Goal: Information Seeking & Learning: Check status

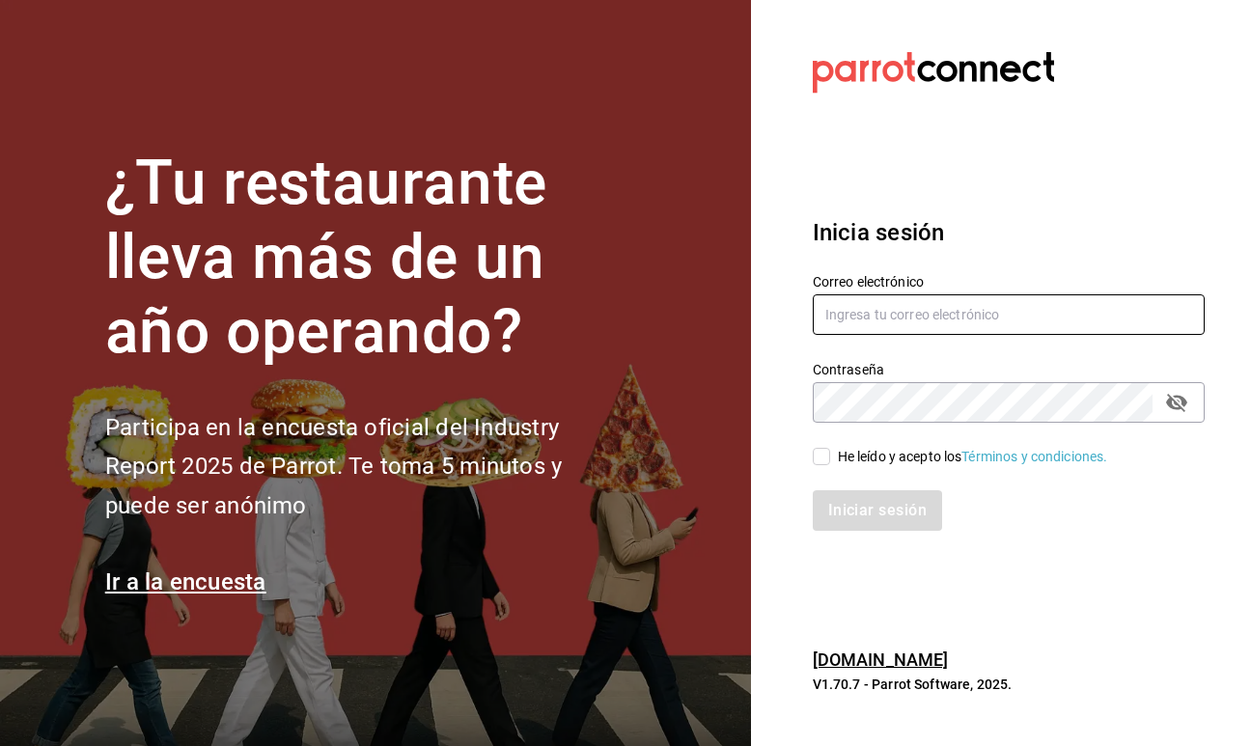
click at [881, 313] on input "text" at bounding box center [1008, 314] width 392 height 41
type input "[PERSON_NAME][EMAIL_ADDRESS][DOMAIN_NAME]"
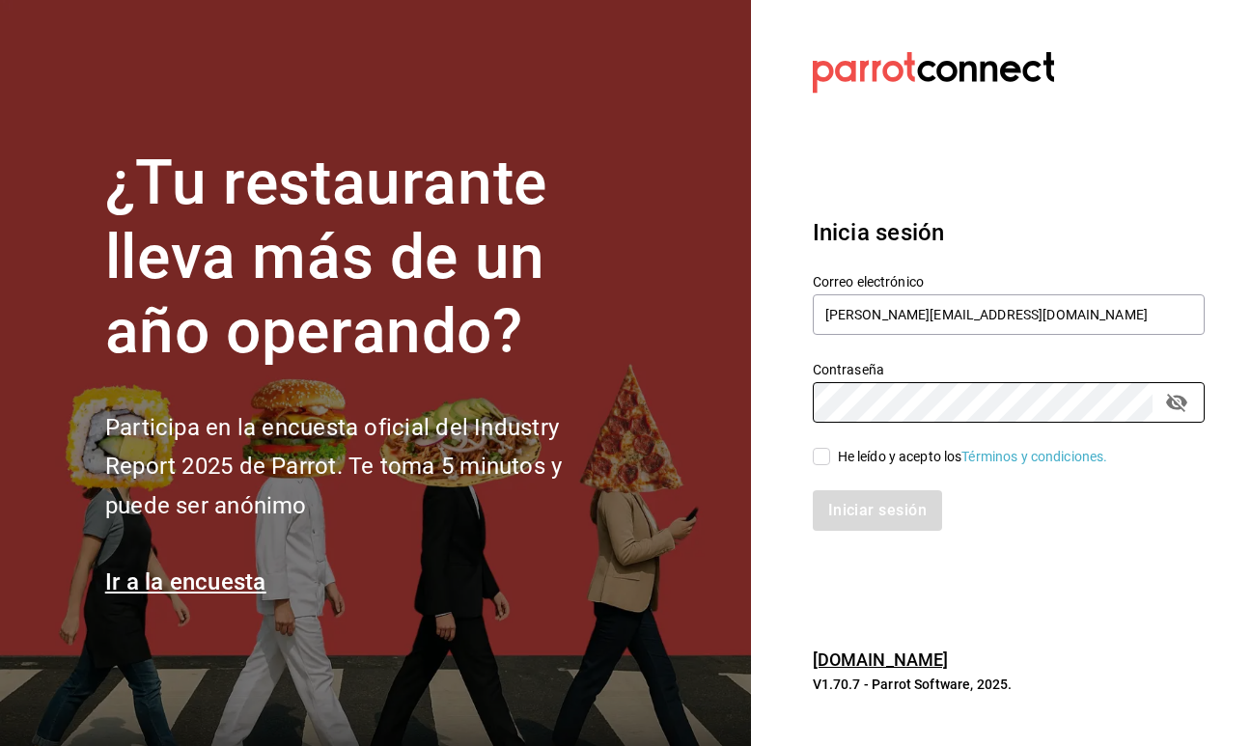
click at [820, 461] on input "He leído y acepto los Términos y condiciones." at bounding box center [820, 456] width 17 height 17
checkbox input "true"
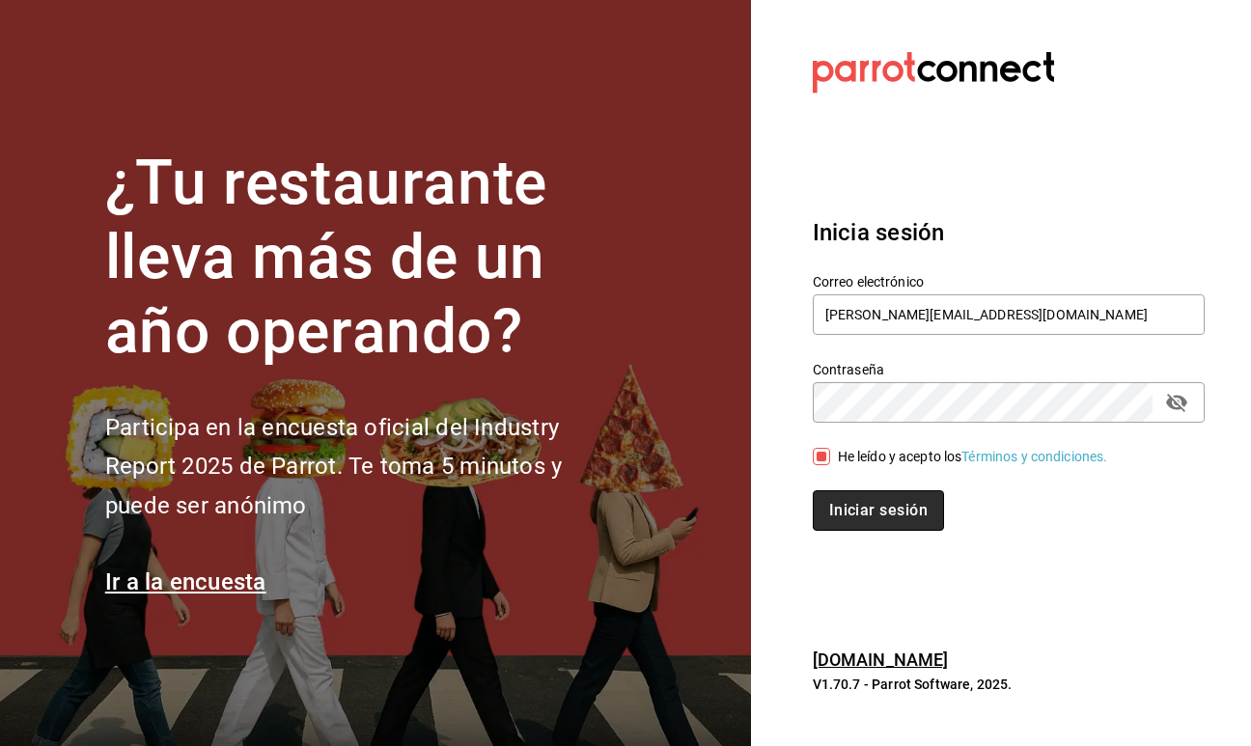
click at [839, 503] on button "Iniciar sesión" at bounding box center [877, 510] width 131 height 41
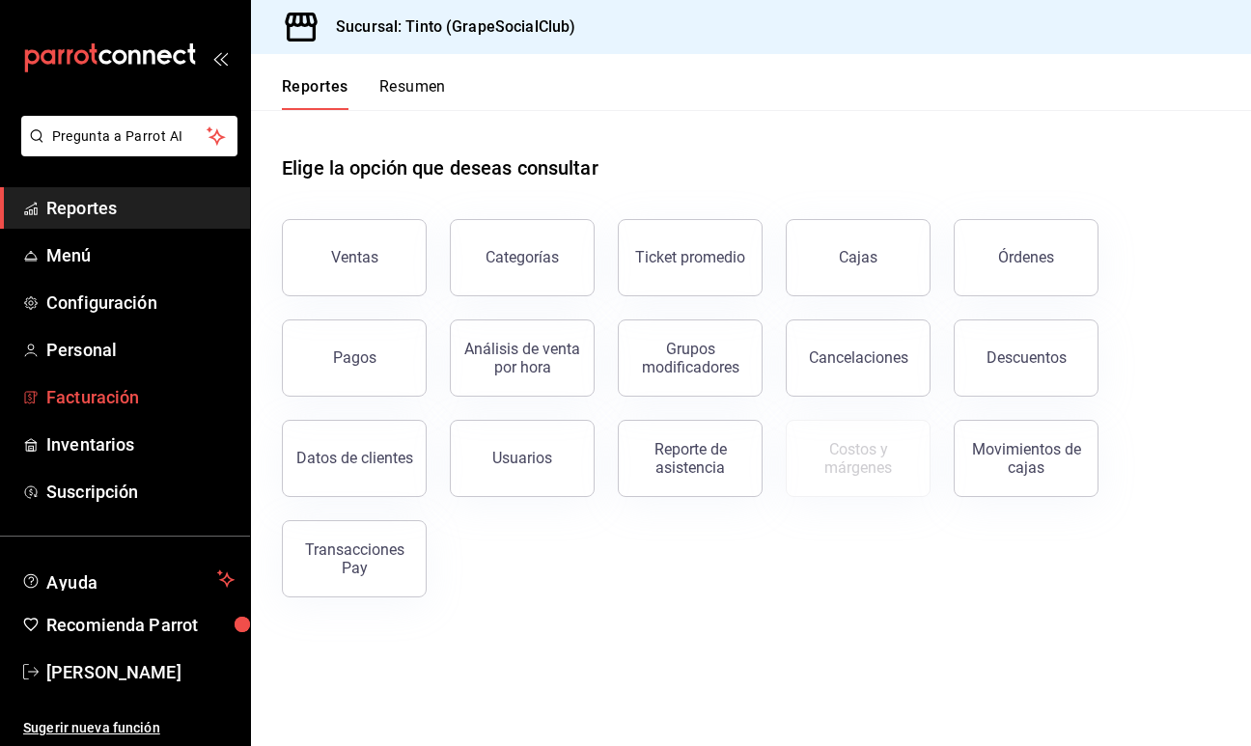
click at [136, 400] on span "Facturación" at bounding box center [140, 397] width 188 height 26
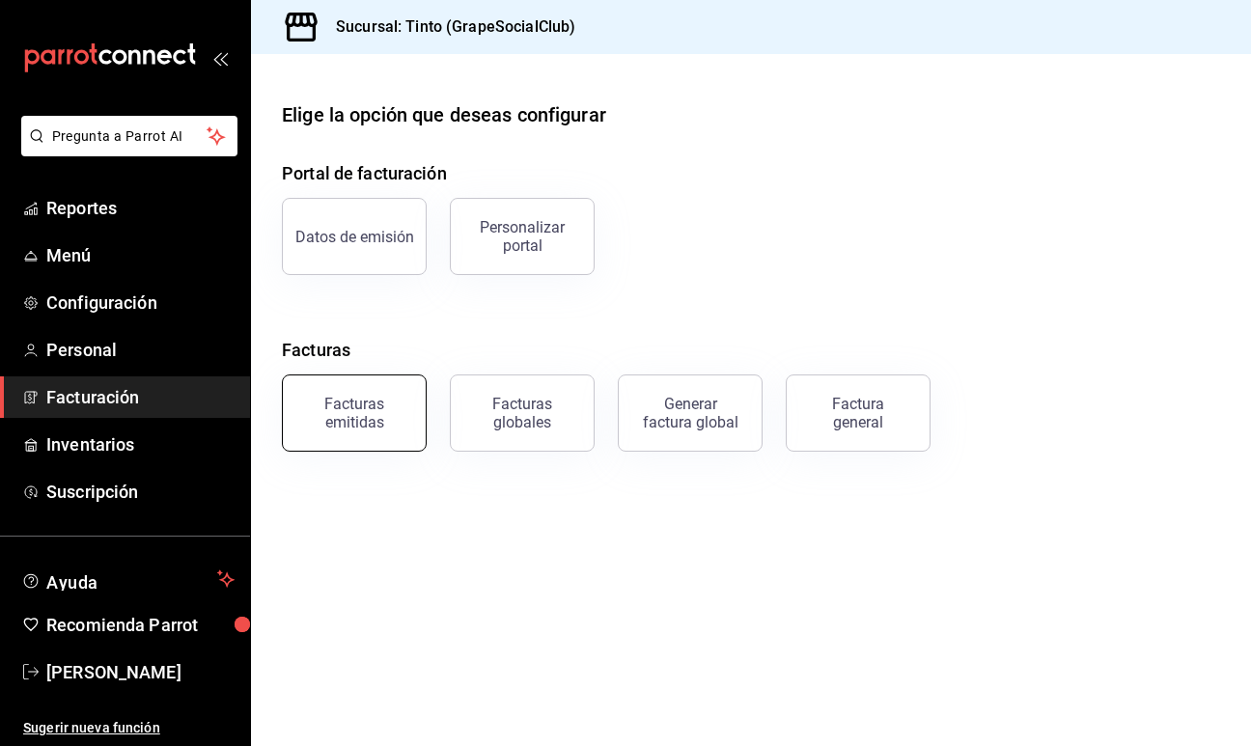
click at [392, 409] on div "Facturas emitidas" at bounding box center [354, 413] width 120 height 37
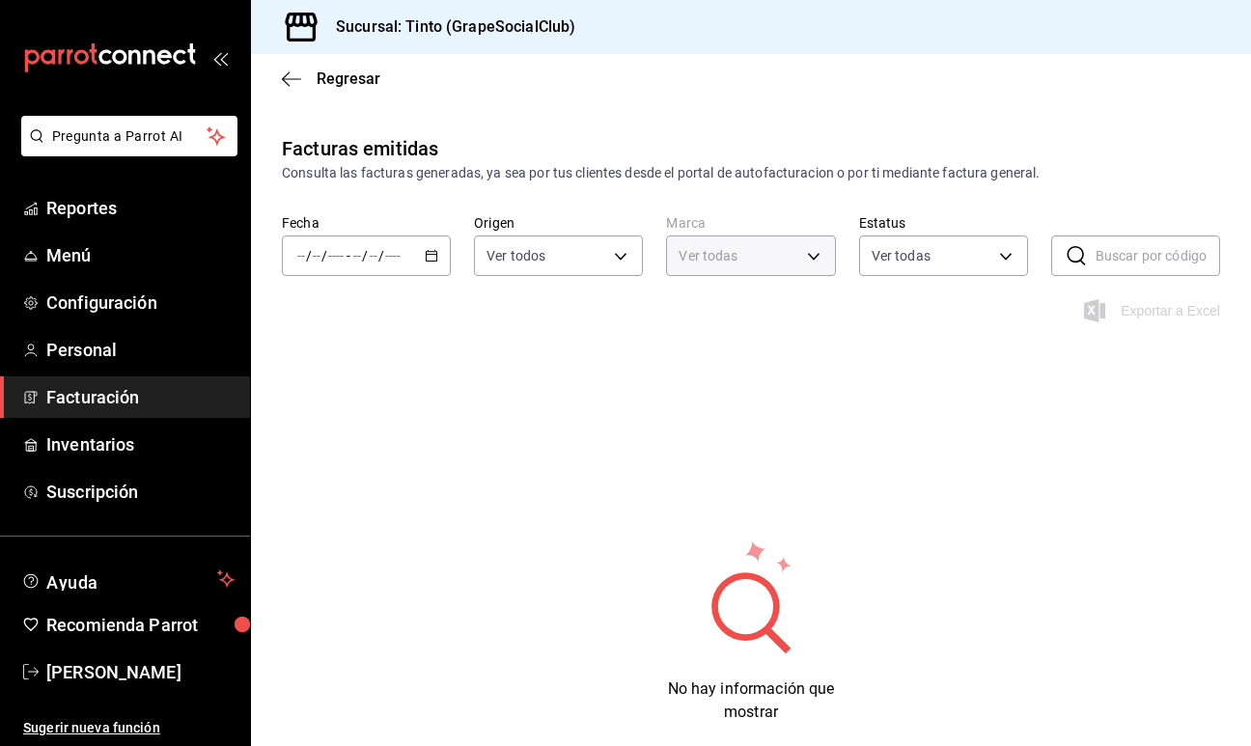
type input "f73be7d5-d364-4573-9d25-9d8d9bf64eb7"
click at [432, 254] on \(Stroke\) "button" at bounding box center [431, 254] width 11 height 1
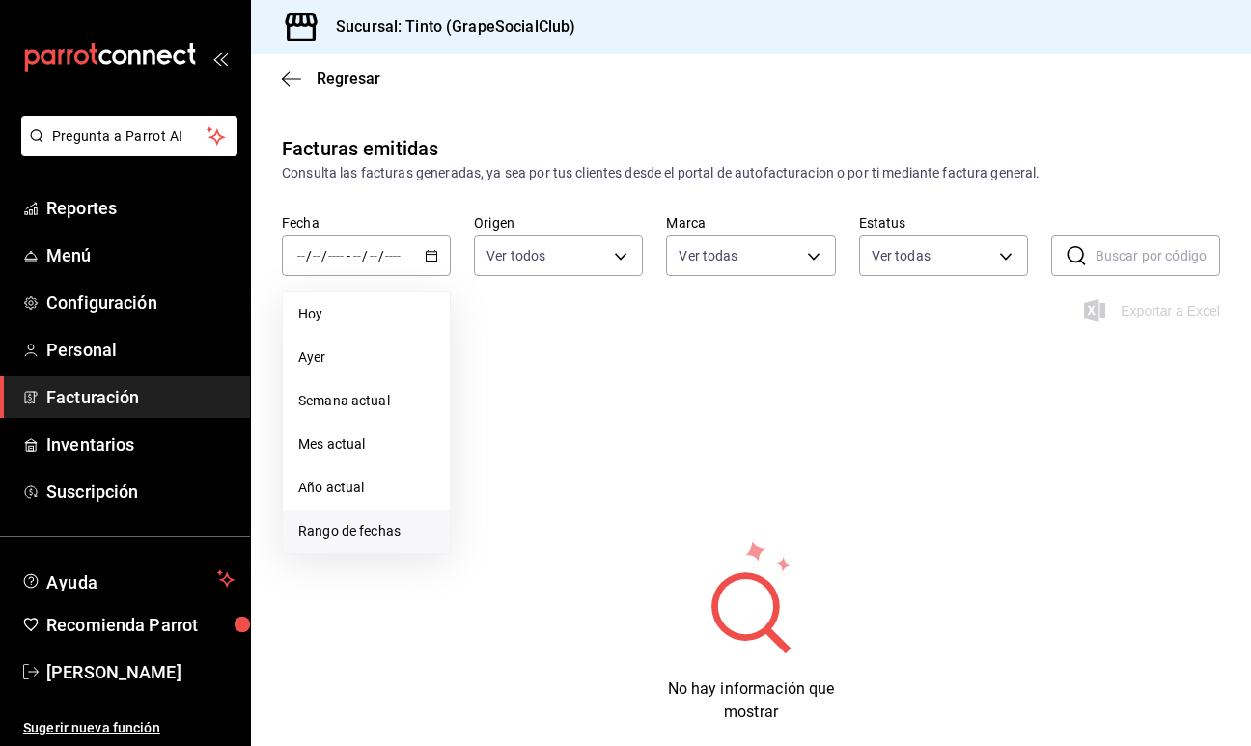
click at [360, 528] on span "Rango de fechas" at bounding box center [366, 531] width 136 height 20
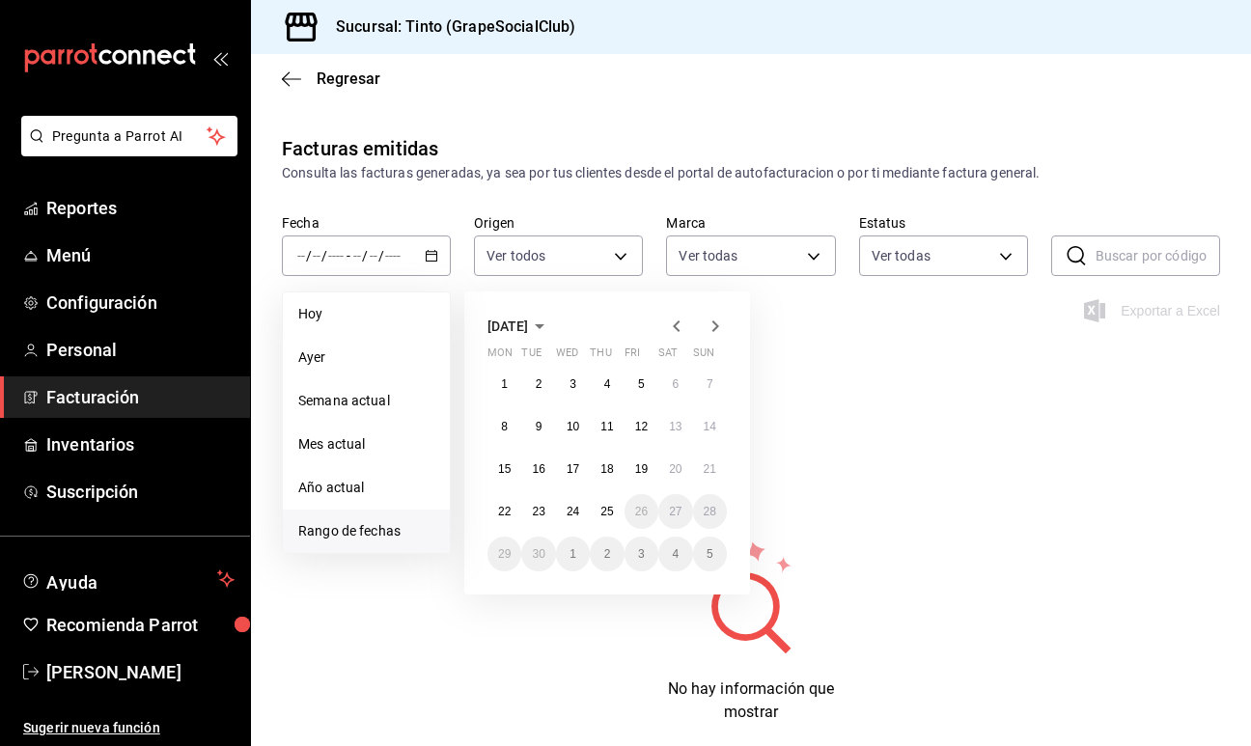
click at [677, 325] on icon "button" at bounding box center [676, 326] width 23 height 23
click at [607, 380] on abbr "1" at bounding box center [607, 384] width 7 height 14
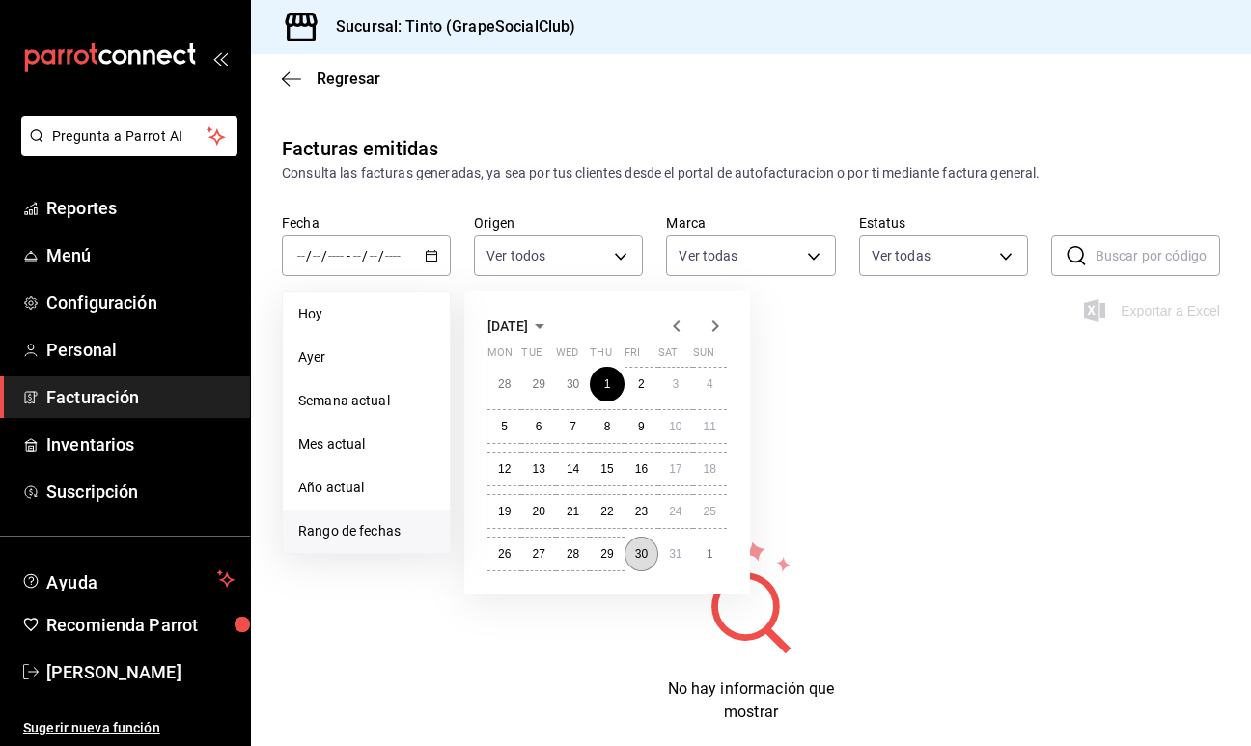
click at [645, 543] on button "30" at bounding box center [641, 553] width 34 height 35
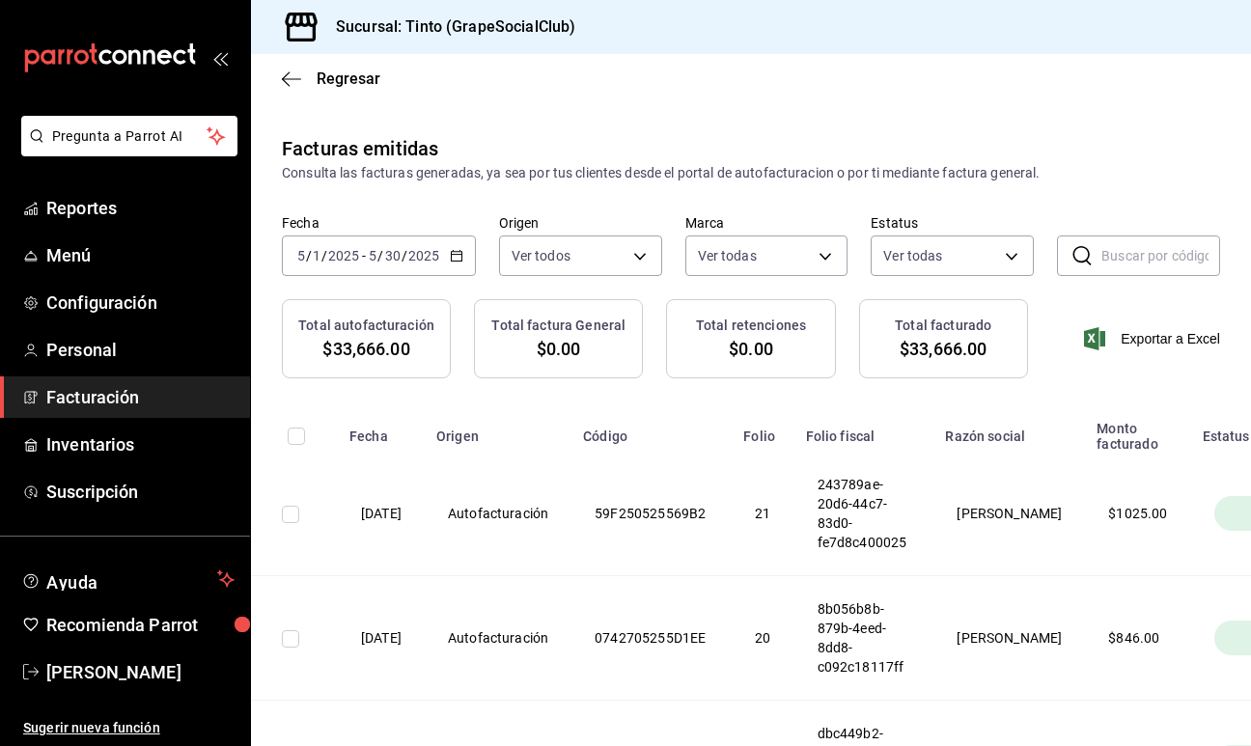
scroll to position [49, 0]
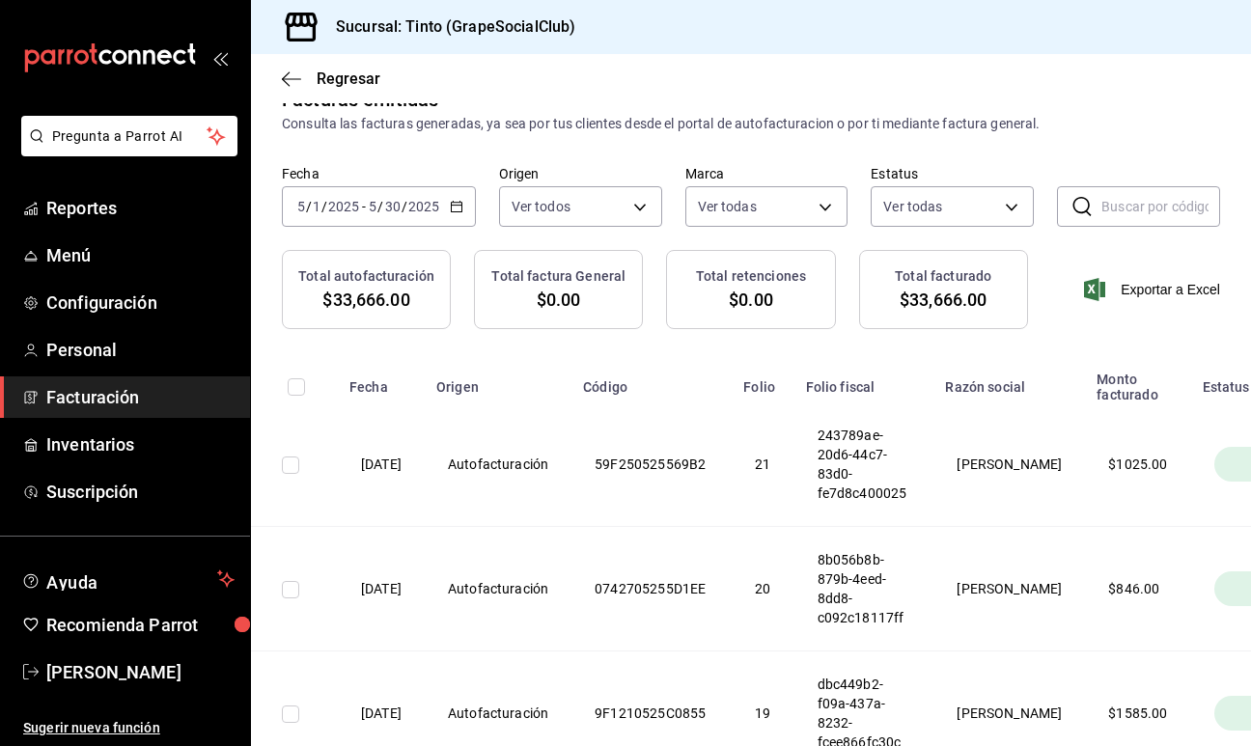
click at [294, 385] on input "checkbox" at bounding box center [296, 386] width 17 height 17
checkbox input "true"
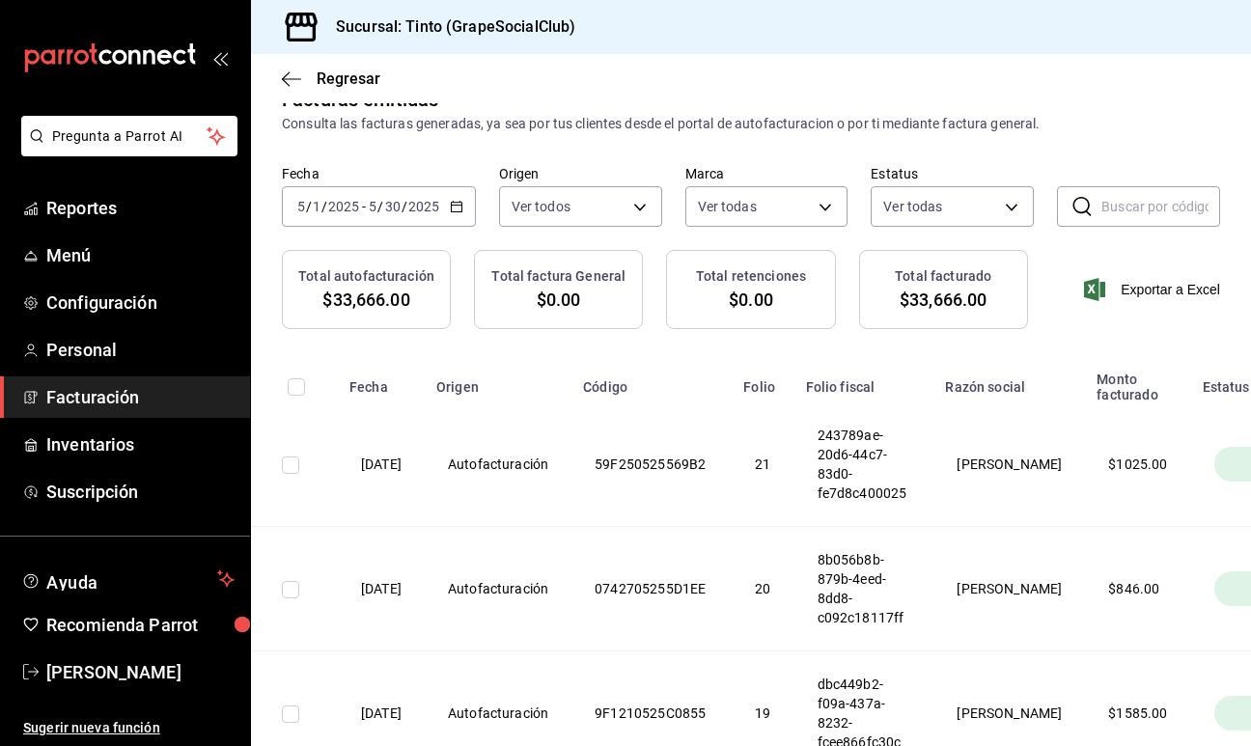
checkbox input "true"
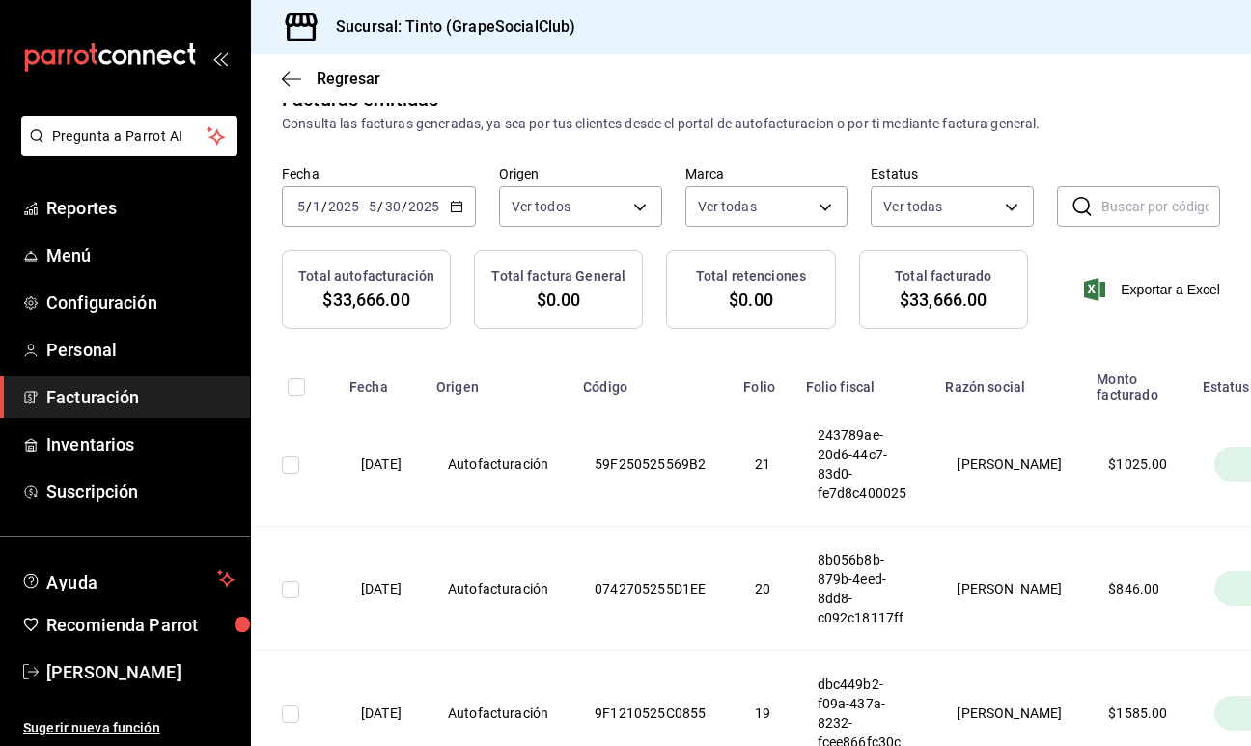
checkbox input "true"
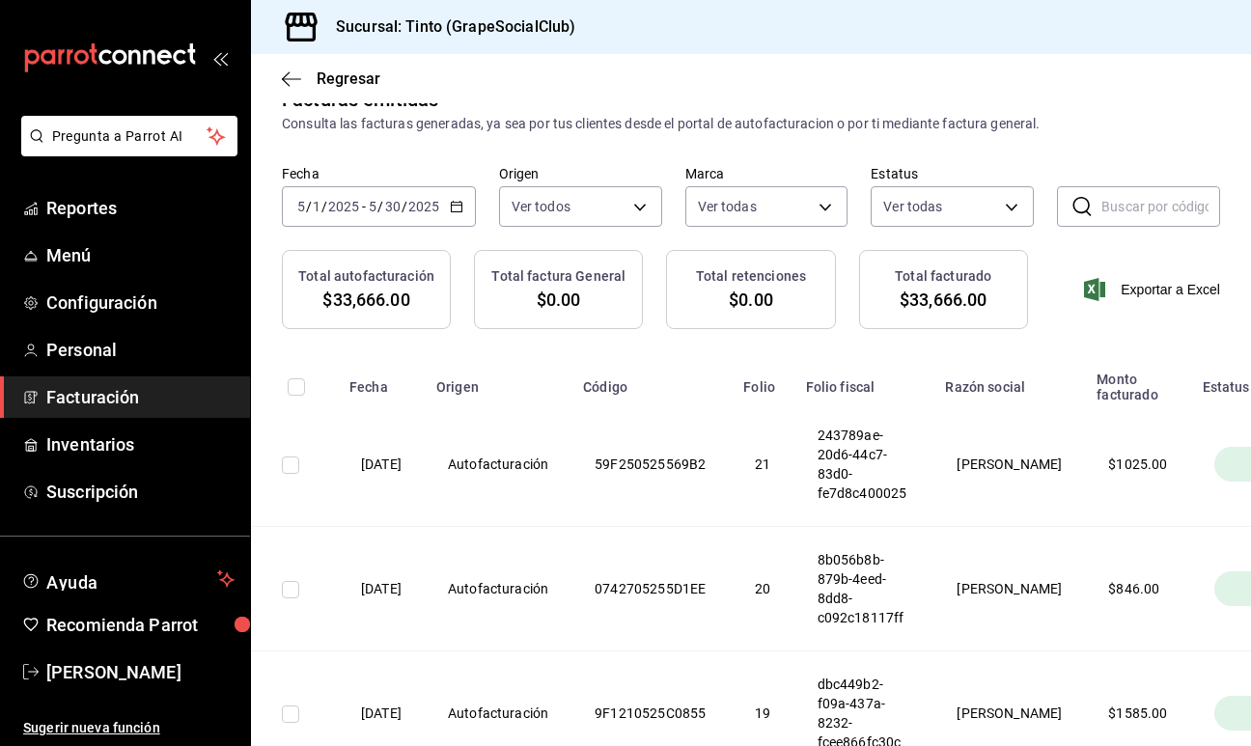
checkbox input "true"
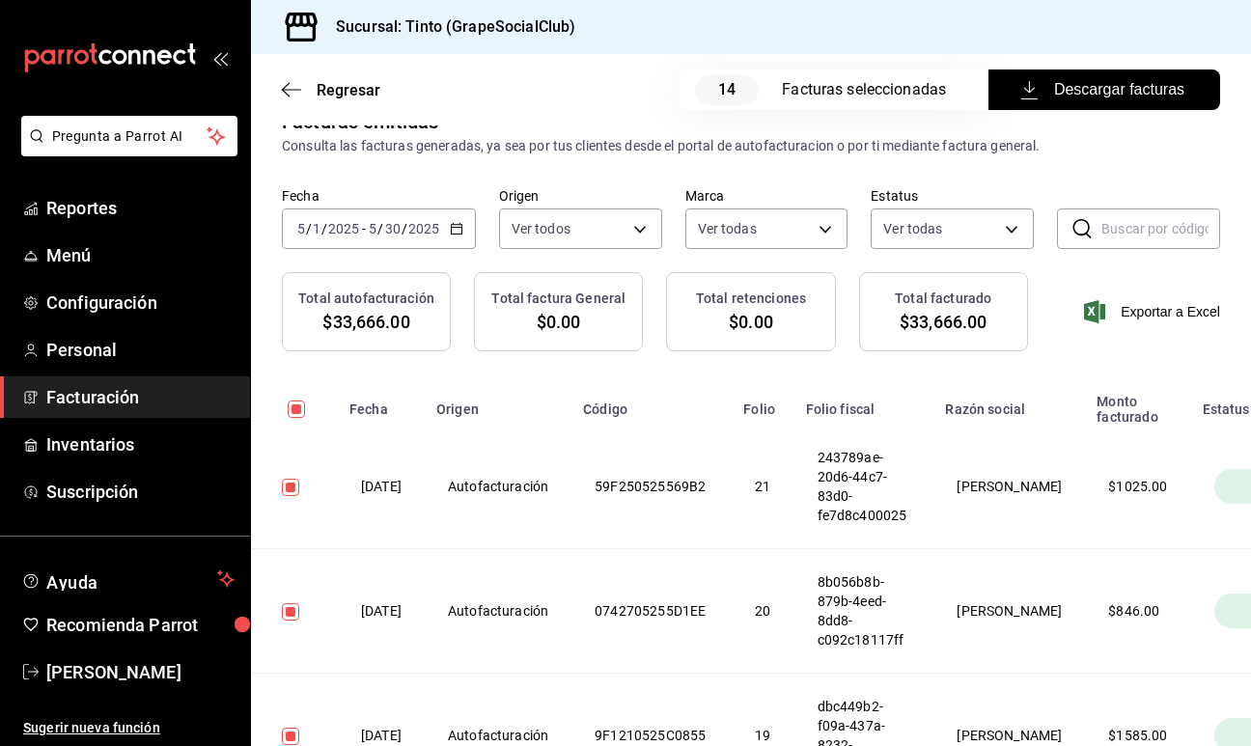
scroll to position [71, 0]
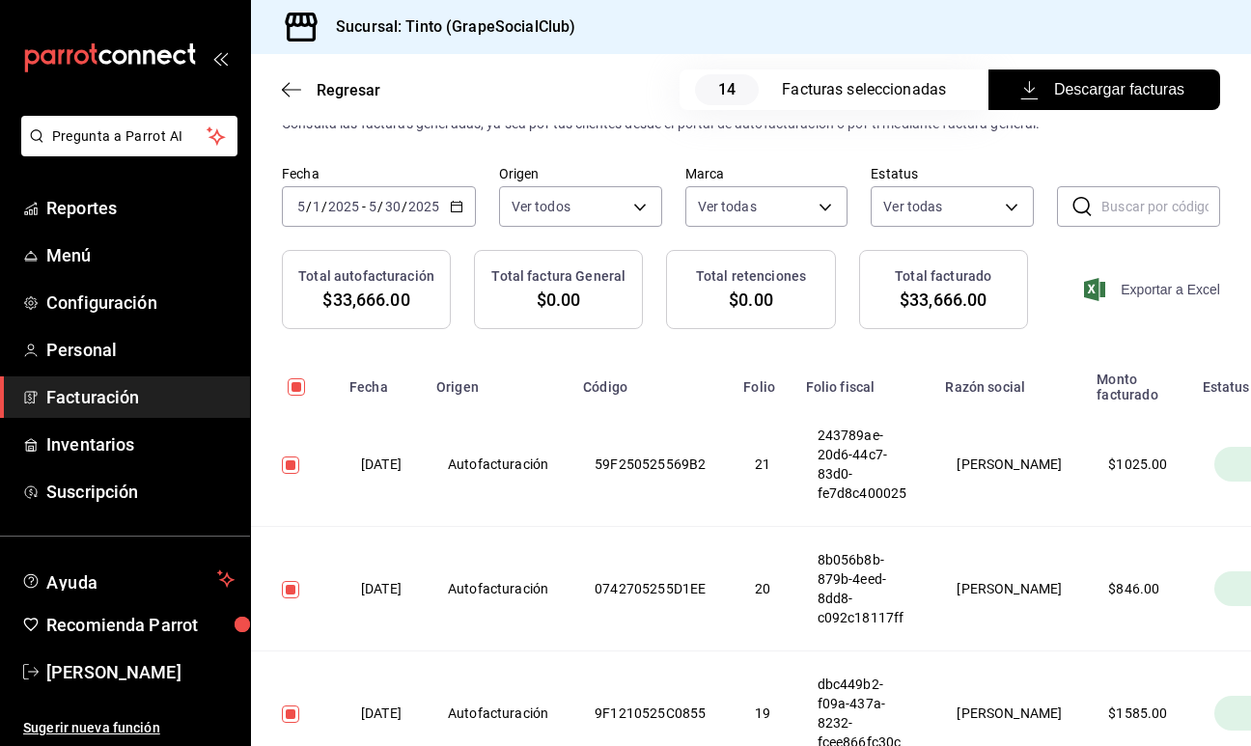
click at [1171, 292] on span "Exportar a Excel" at bounding box center [1153, 289] width 132 height 23
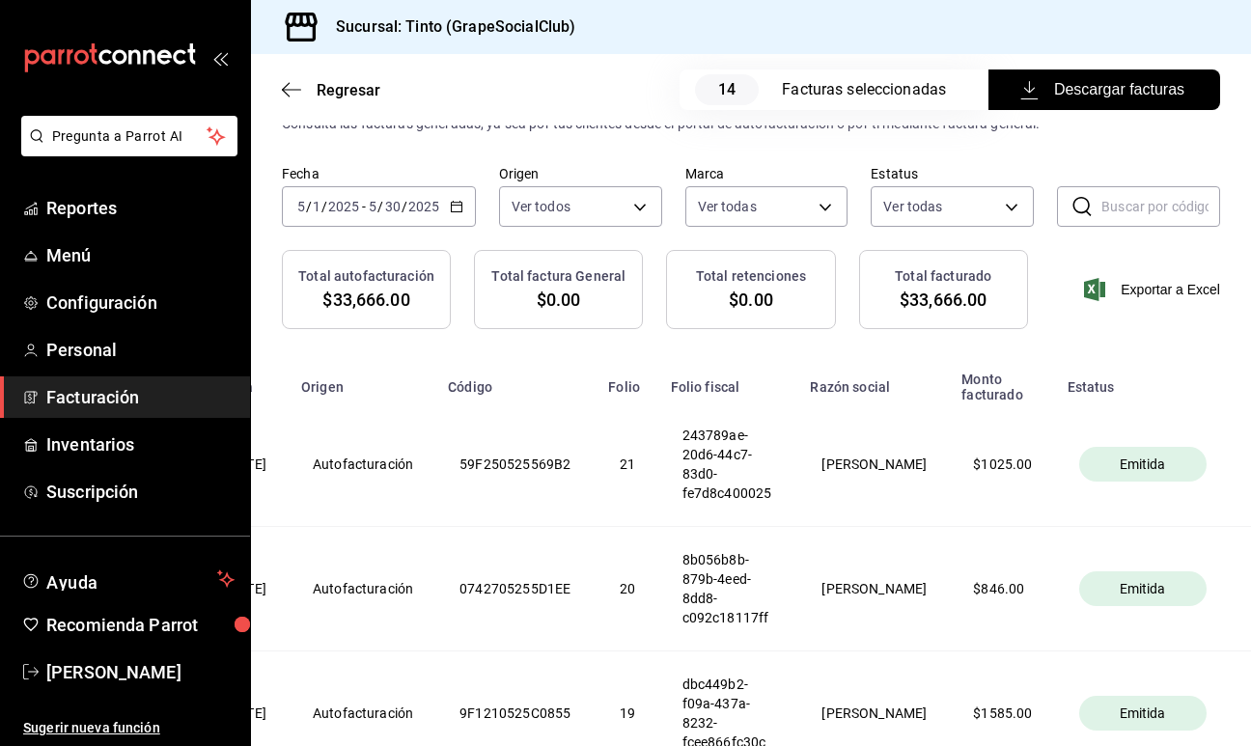
scroll to position [0, 178]
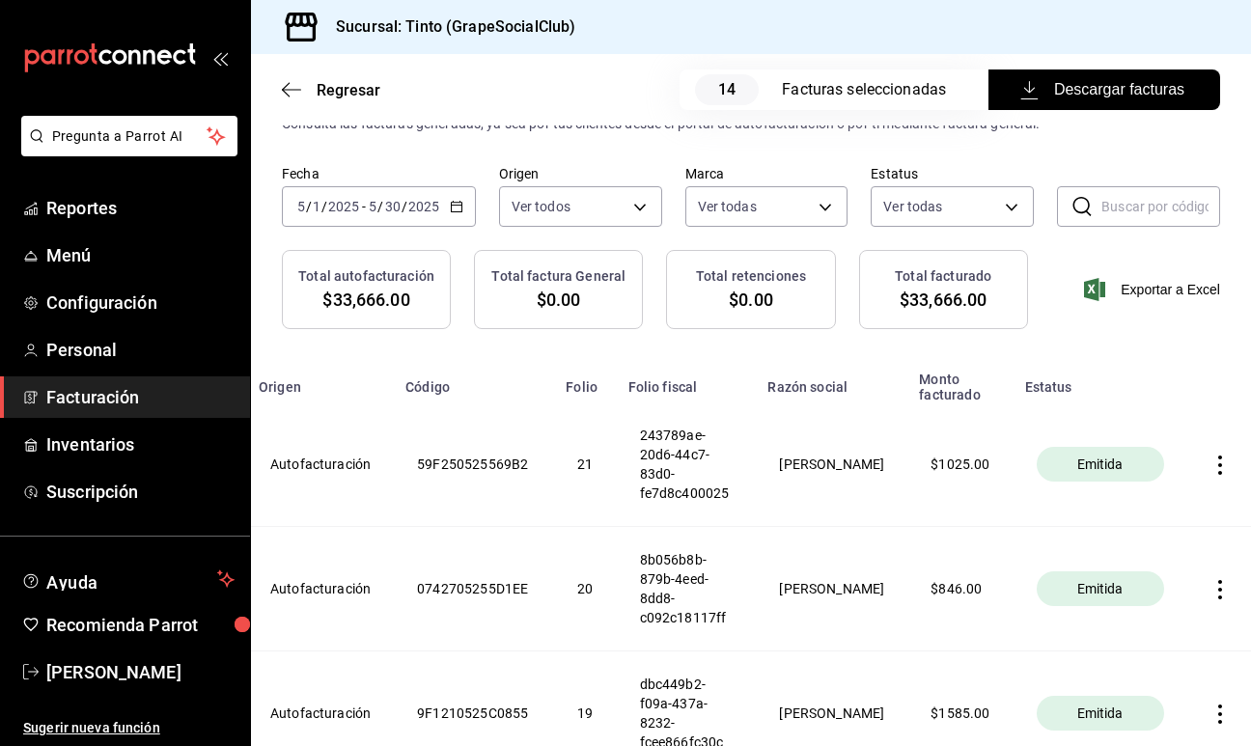
click at [1210, 461] on icon "button" at bounding box center [1219, 464] width 19 height 19
click at [875, 496] on div at bounding box center [625, 373] width 1251 height 746
click at [1065, 95] on span "Descargar facturas" at bounding box center [1104, 89] width 160 height 23
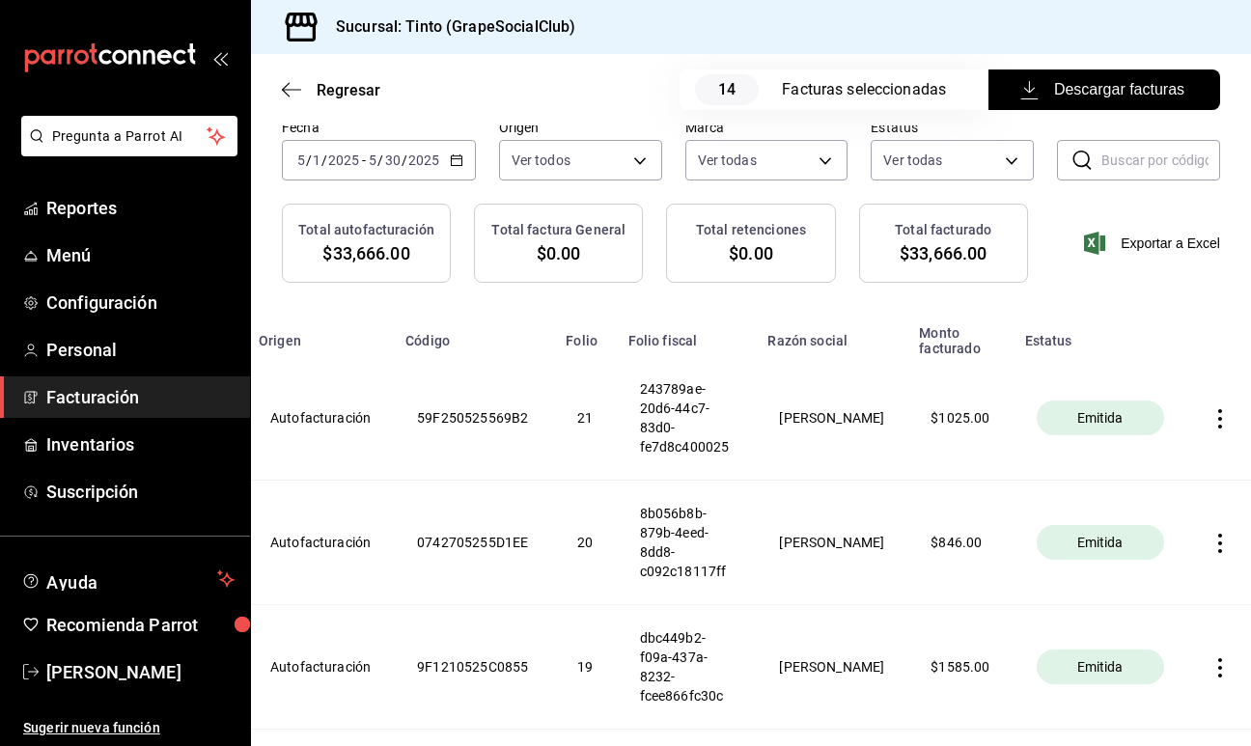
scroll to position [0, 0]
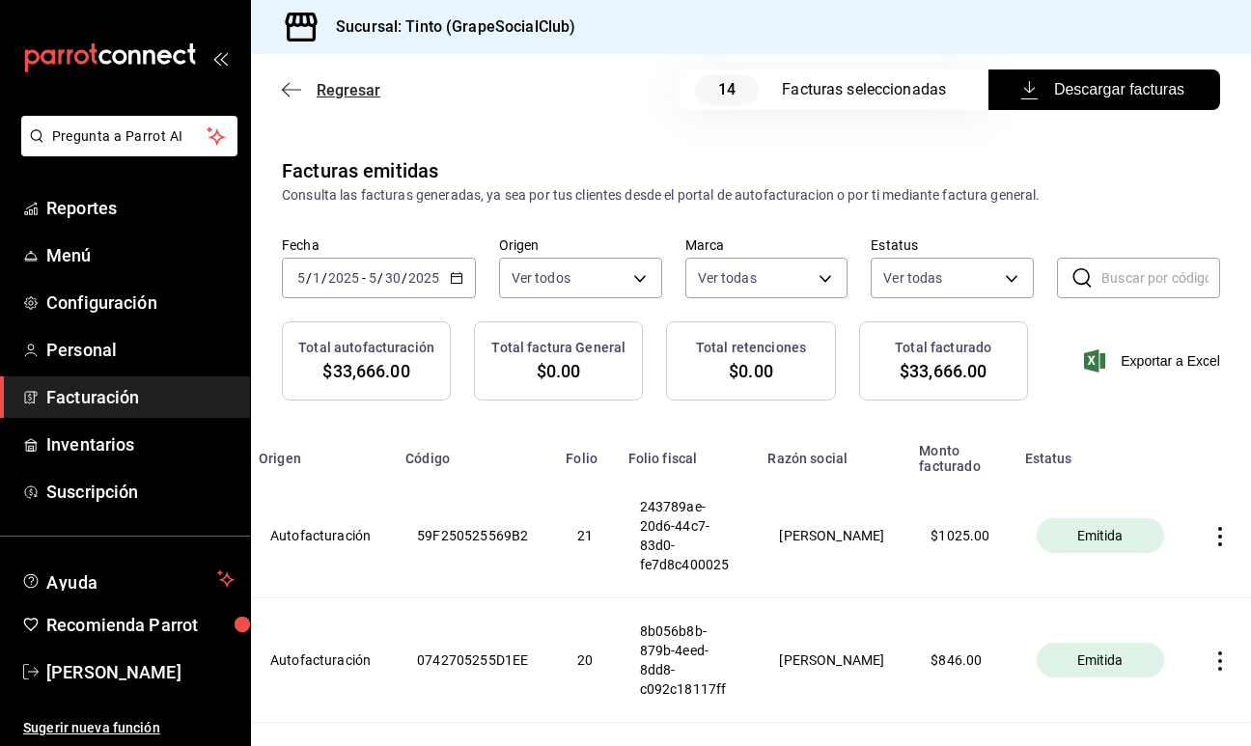
click at [289, 89] on icon "button" at bounding box center [291, 89] width 19 height 1
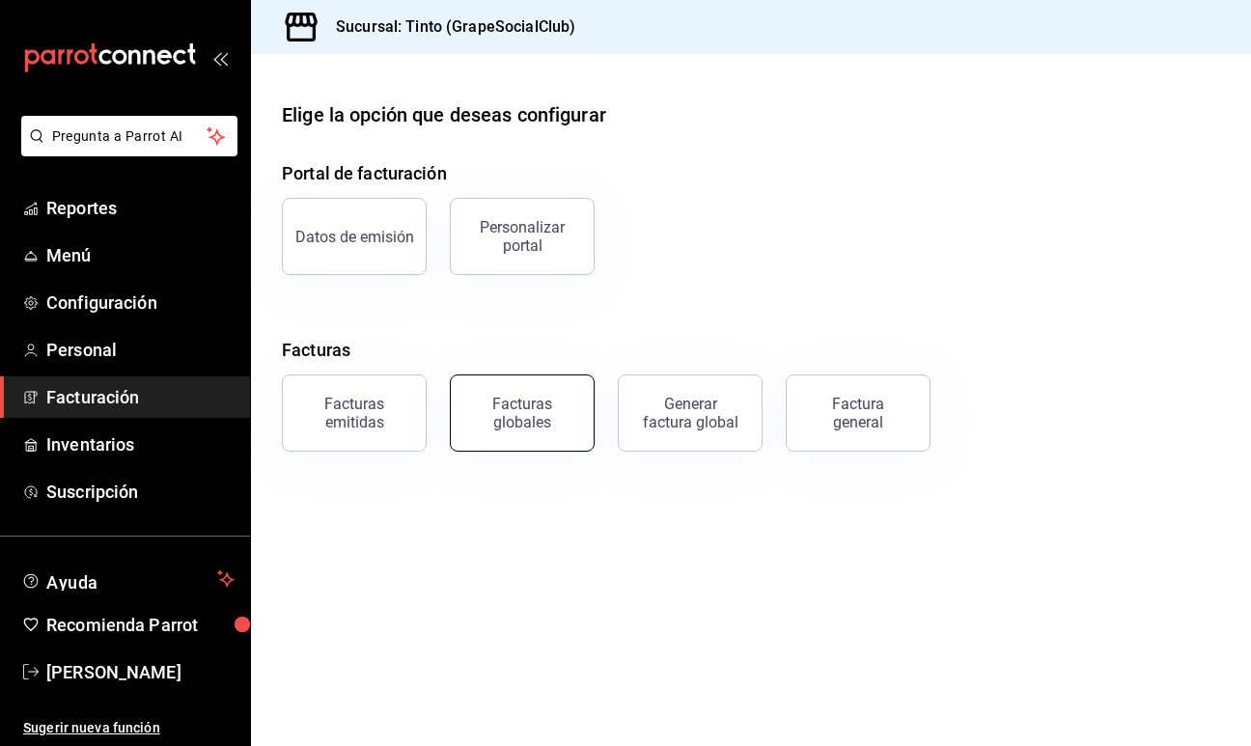
click at [534, 384] on button "Facturas globales" at bounding box center [522, 412] width 145 height 77
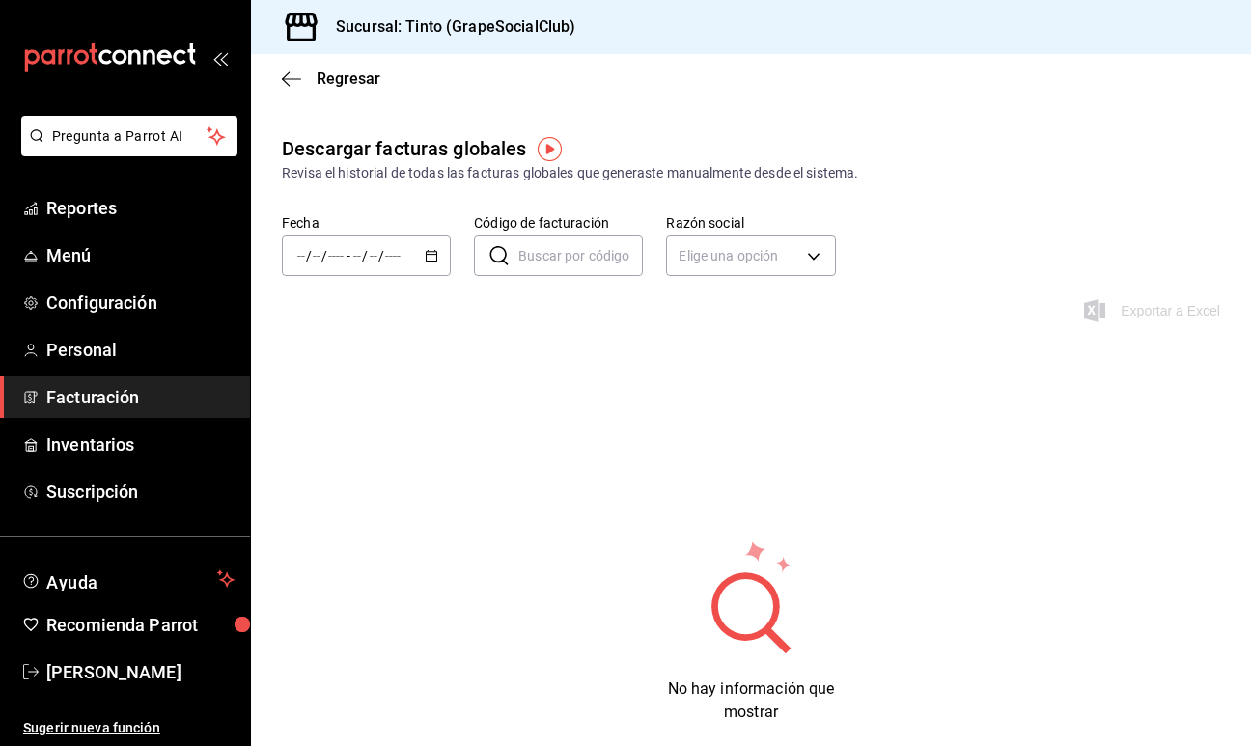
click at [415, 255] on div "/ / - / /" at bounding box center [366, 255] width 169 height 41
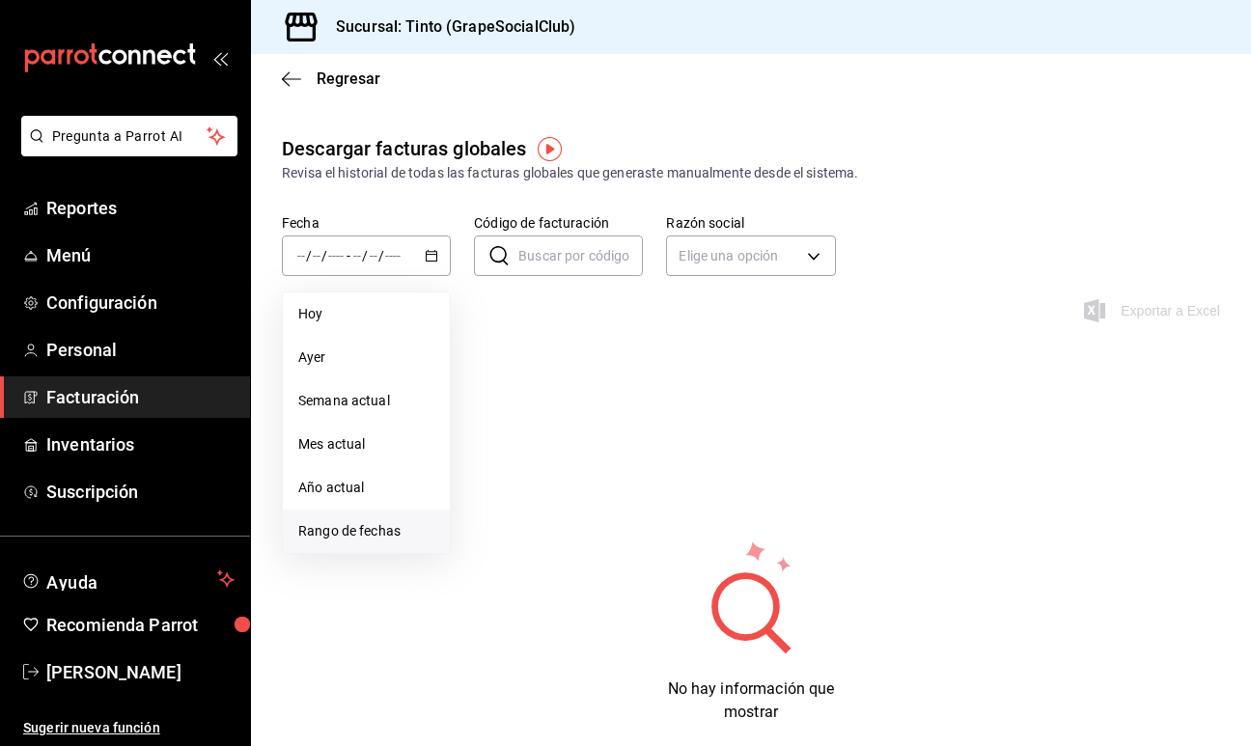
click at [379, 522] on span "Rango de fechas" at bounding box center [366, 531] width 136 height 20
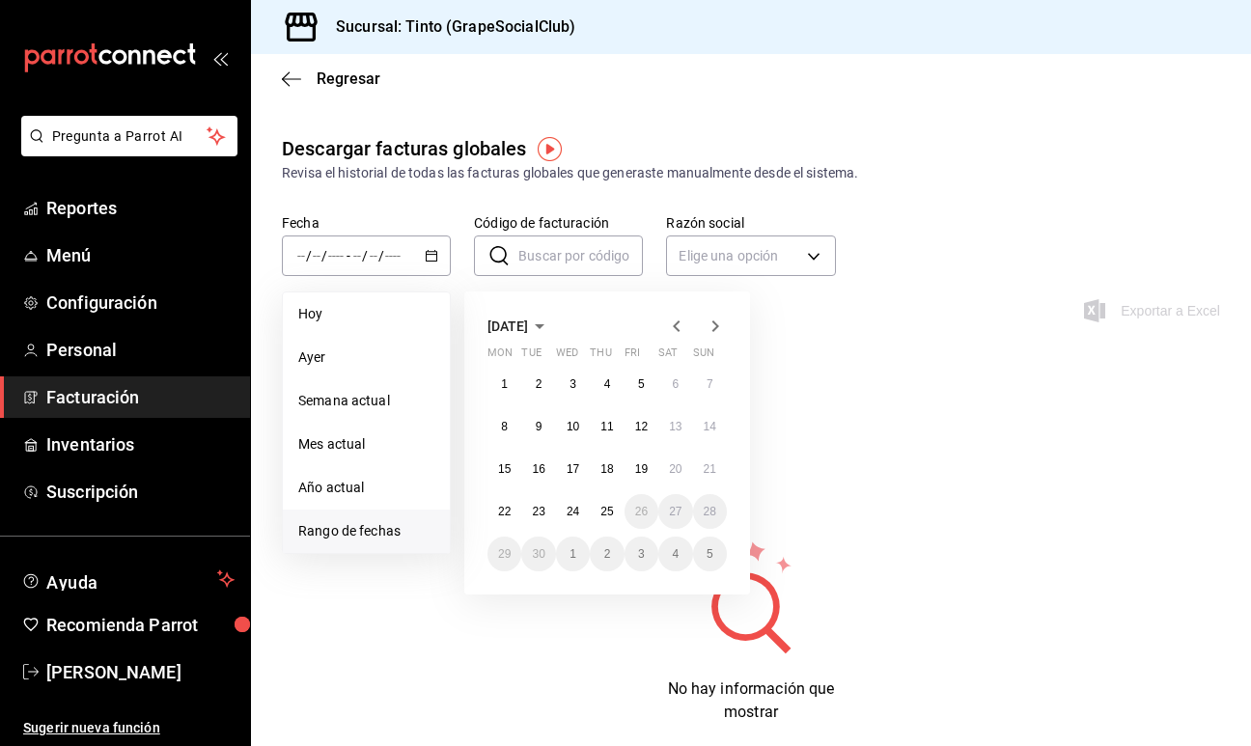
click at [679, 321] on icon "button" at bounding box center [676, 326] width 23 height 23
click at [608, 394] on button "1" at bounding box center [607, 384] width 34 height 35
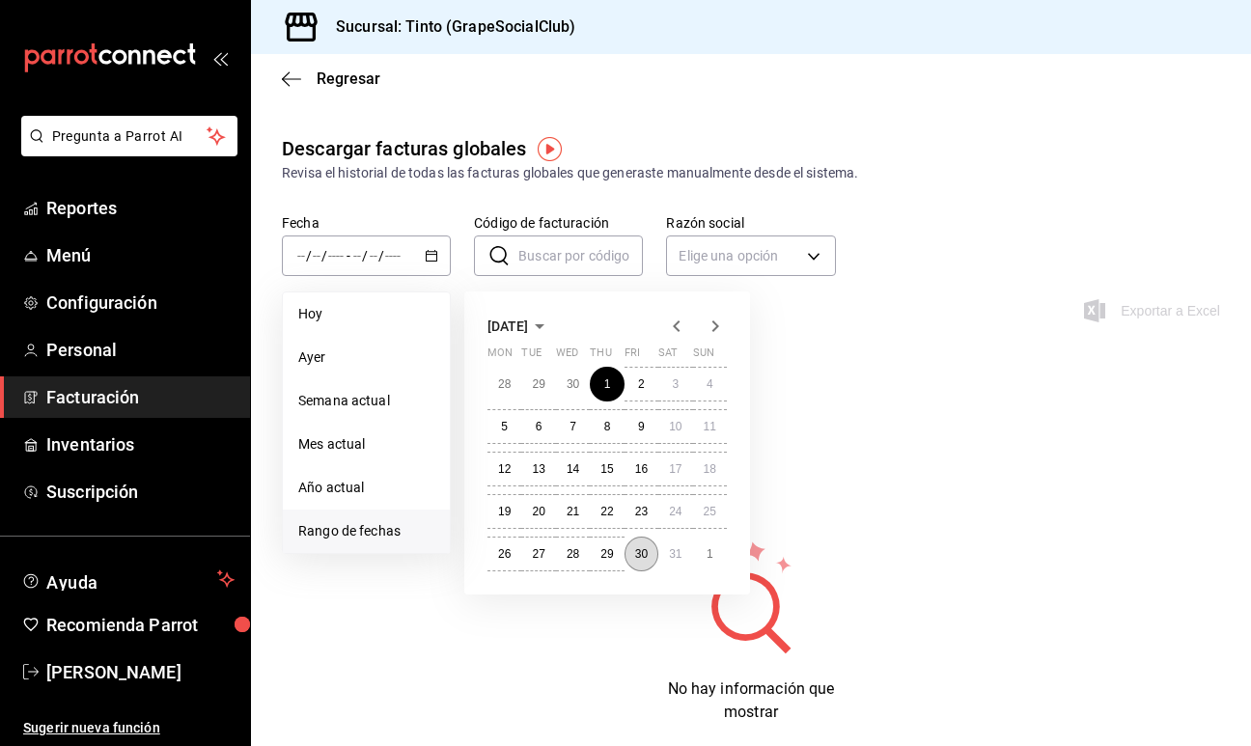
click at [641, 549] on abbr "30" at bounding box center [641, 554] width 13 height 14
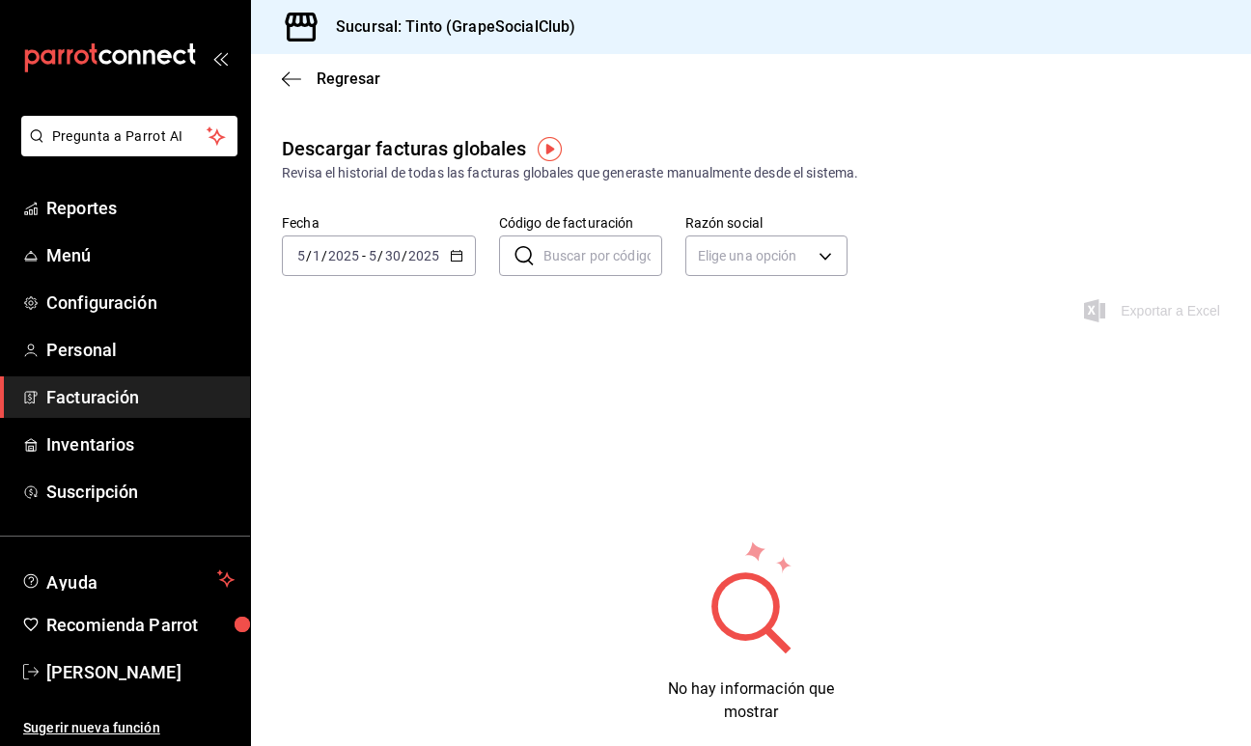
click at [456, 257] on icon "button" at bounding box center [457, 256] width 14 height 14
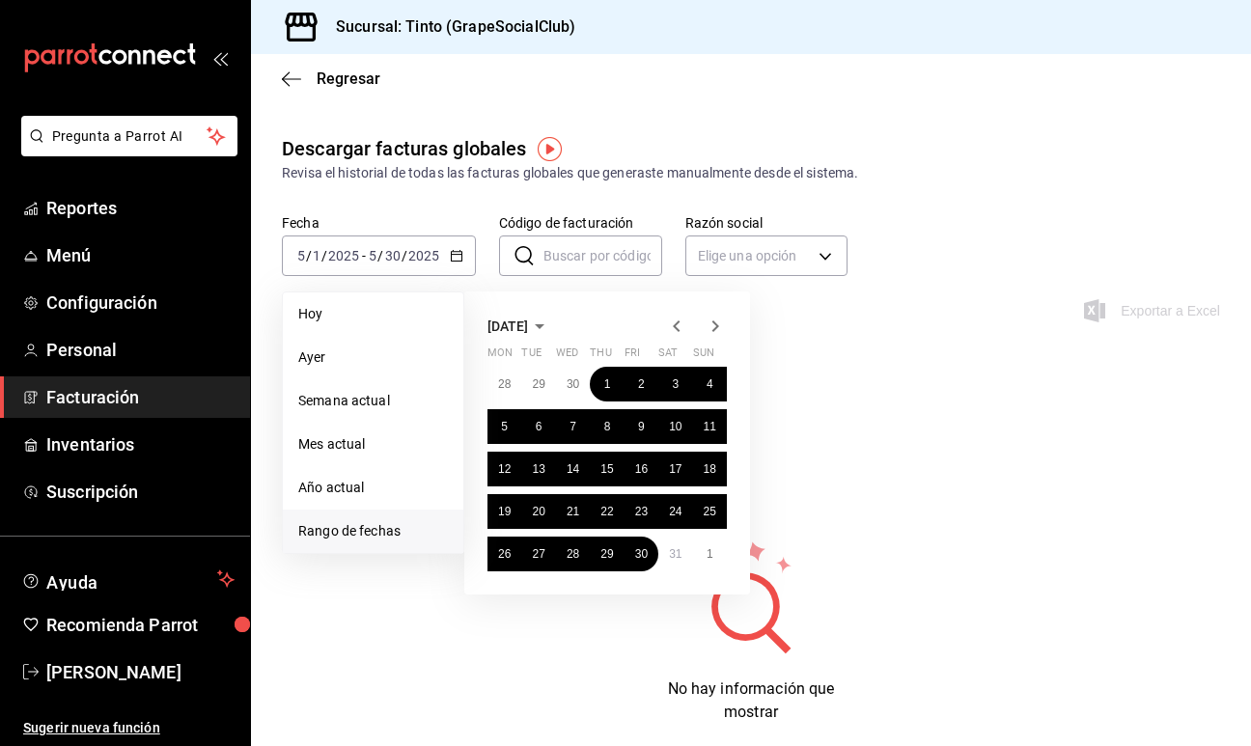
click at [717, 325] on icon "button" at bounding box center [715, 326] width 7 height 12
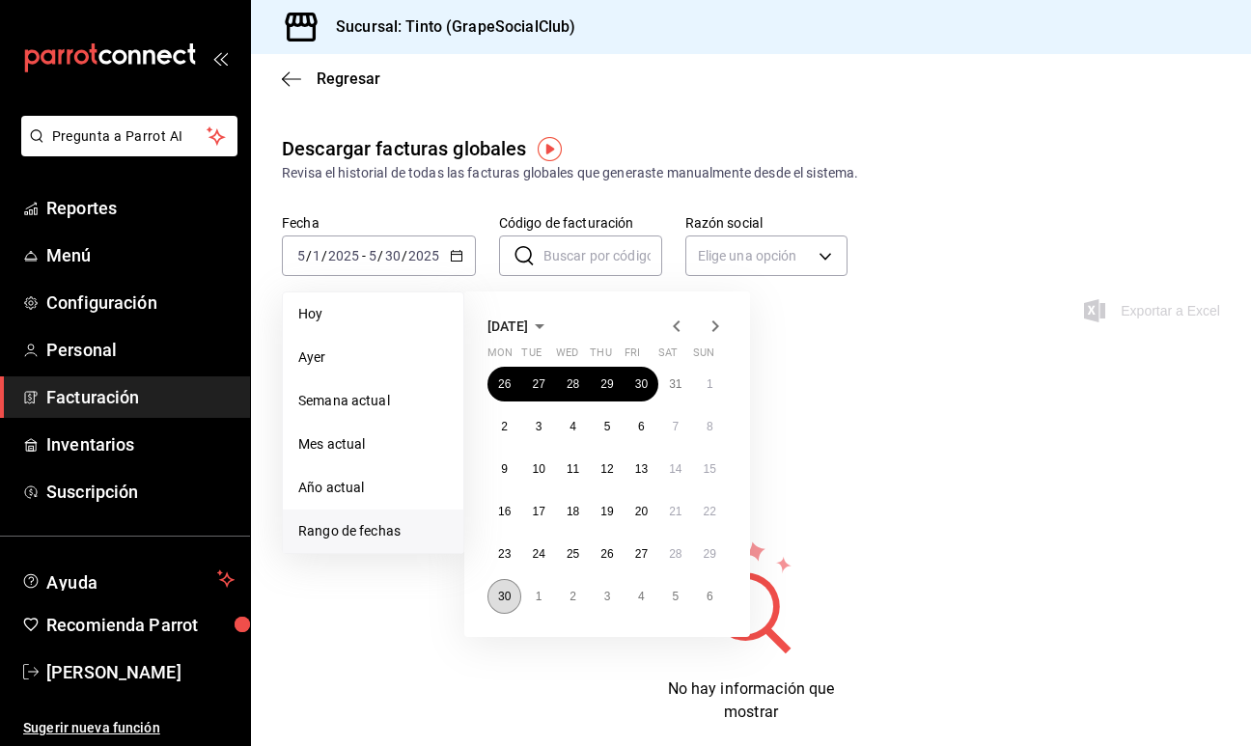
click at [495, 586] on button "30" at bounding box center [504, 596] width 34 height 35
click at [675, 321] on icon "button" at bounding box center [676, 326] width 23 height 23
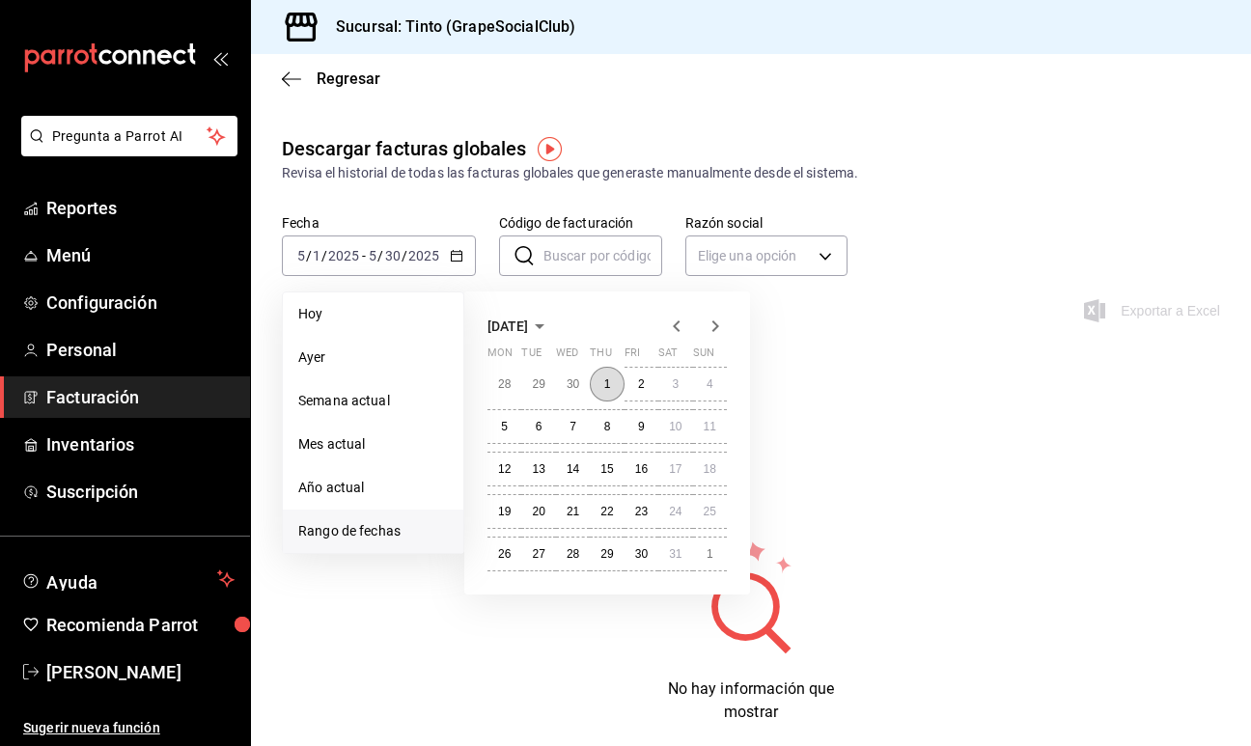
click at [608, 389] on abbr "1" at bounding box center [607, 384] width 7 height 14
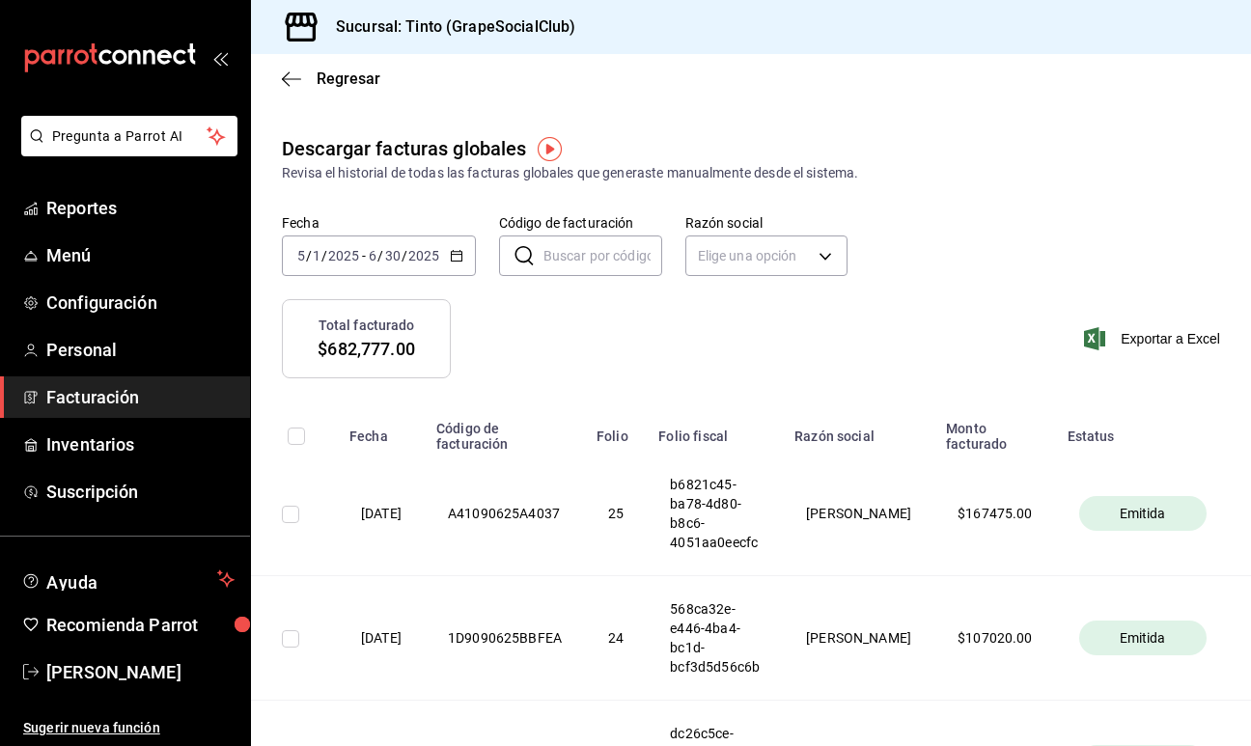
click at [293, 435] on input "checkbox" at bounding box center [296, 435] width 17 height 17
checkbox input "true"
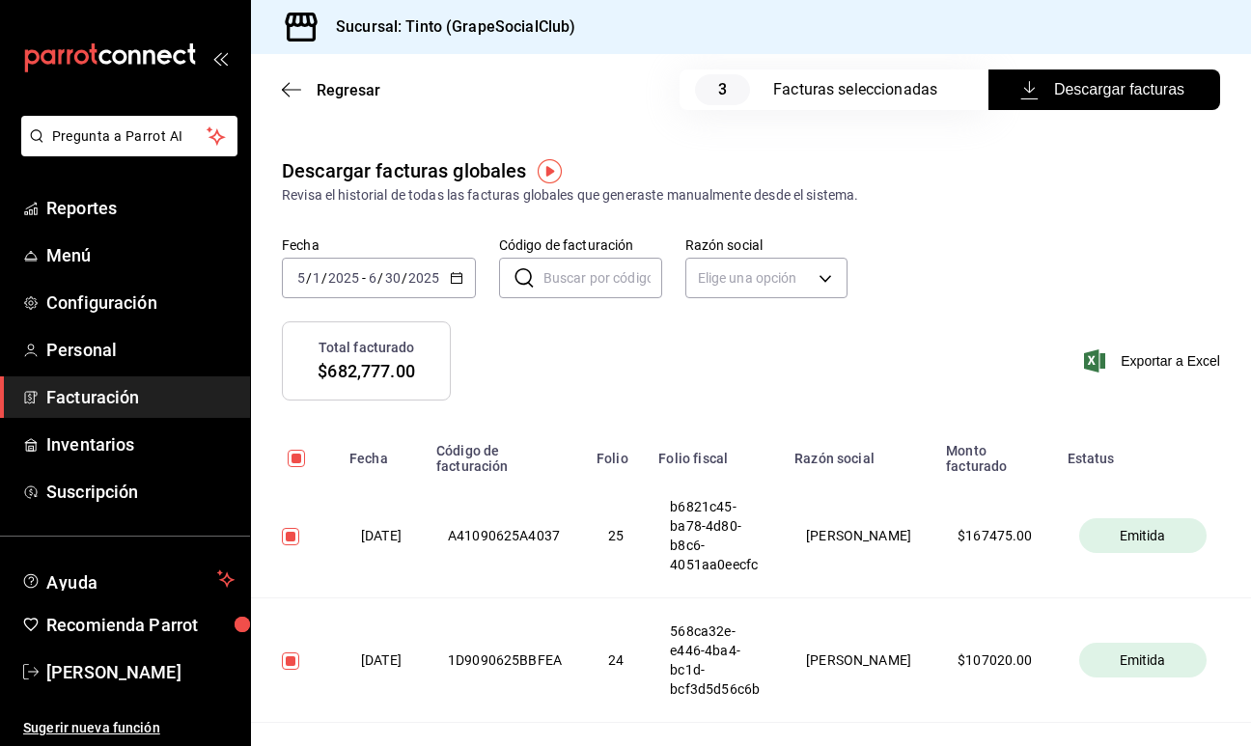
click at [1068, 91] on span "Descargar facturas" at bounding box center [1104, 89] width 160 height 23
click at [346, 88] on span "Regresar" at bounding box center [348, 90] width 64 height 18
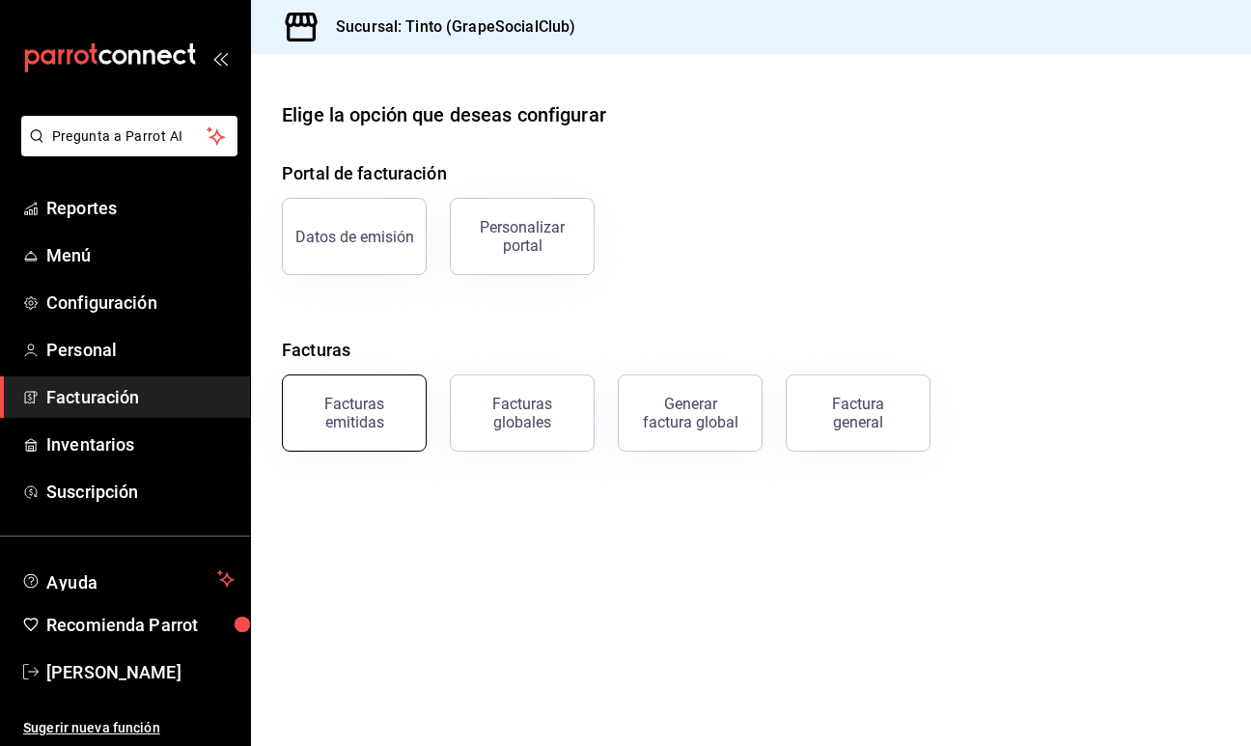
click at [380, 400] on div "Facturas emitidas" at bounding box center [354, 413] width 120 height 37
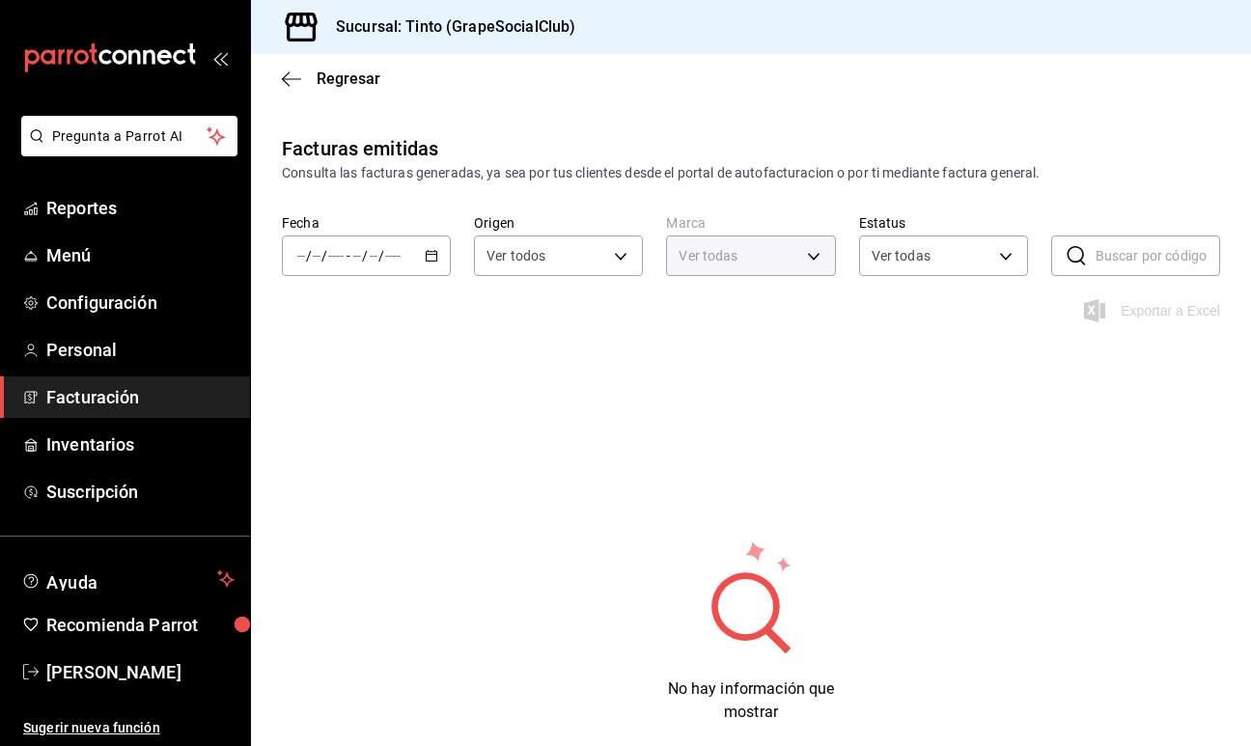
type input "f73be7d5-d364-4573-9d25-9d8d9bf64eb7"
click at [431, 253] on icon "button" at bounding box center [432, 256] width 14 height 14
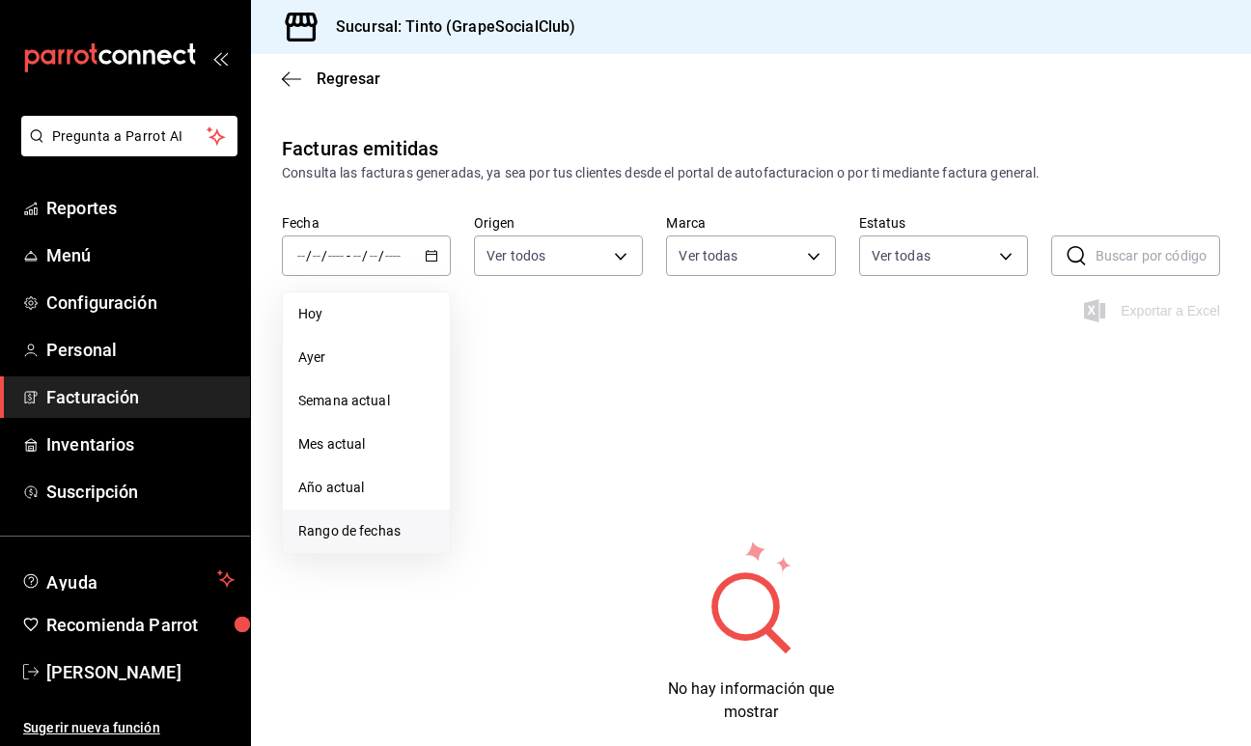
click at [342, 531] on span "Rango de fechas" at bounding box center [366, 531] width 136 height 20
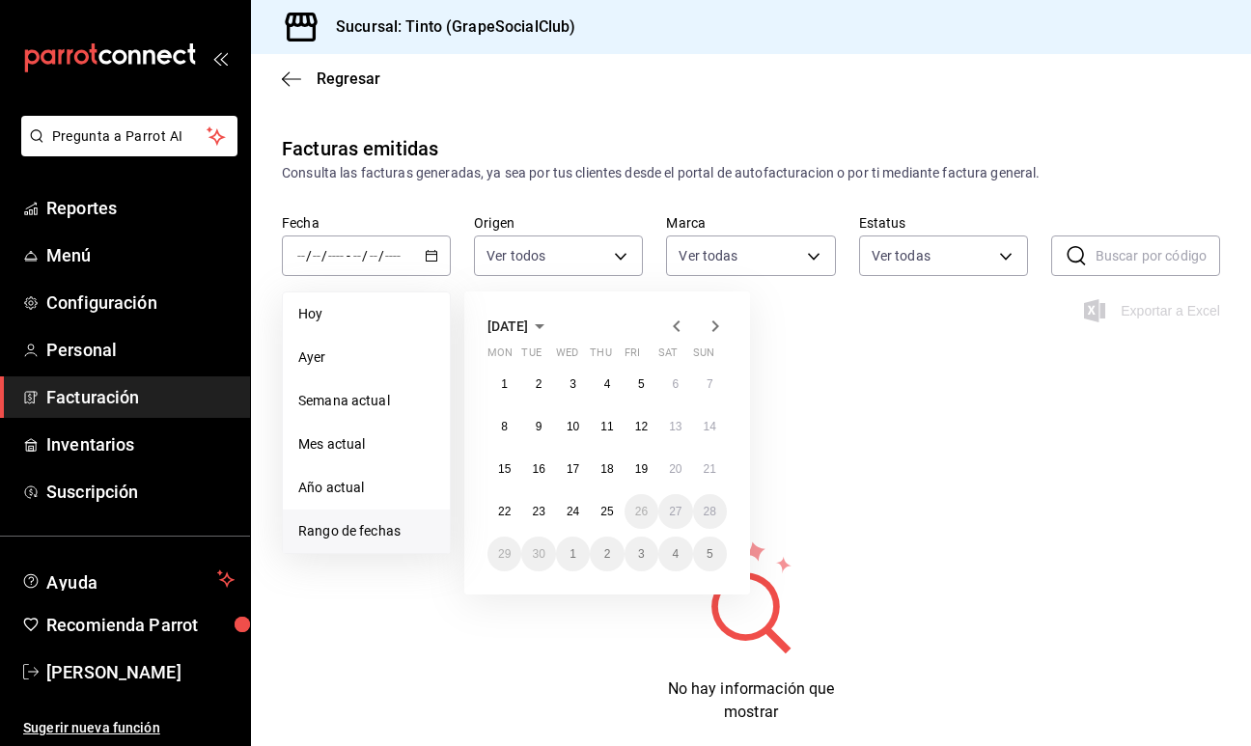
click at [971, 397] on div "Facturas emitidas Consulta las facturas generadas, ya sea por tus clientes desd…" at bounding box center [751, 467] width 1000 height 667
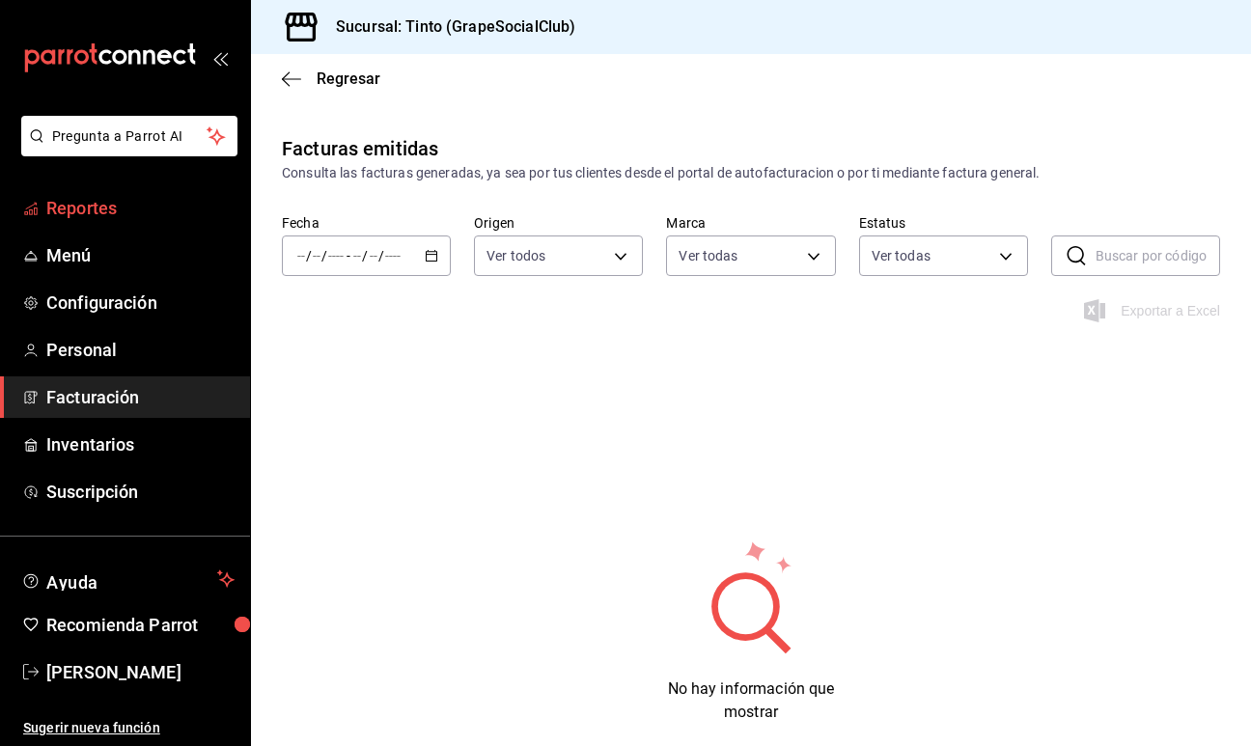
click at [110, 205] on span "Reportes" at bounding box center [140, 208] width 188 height 26
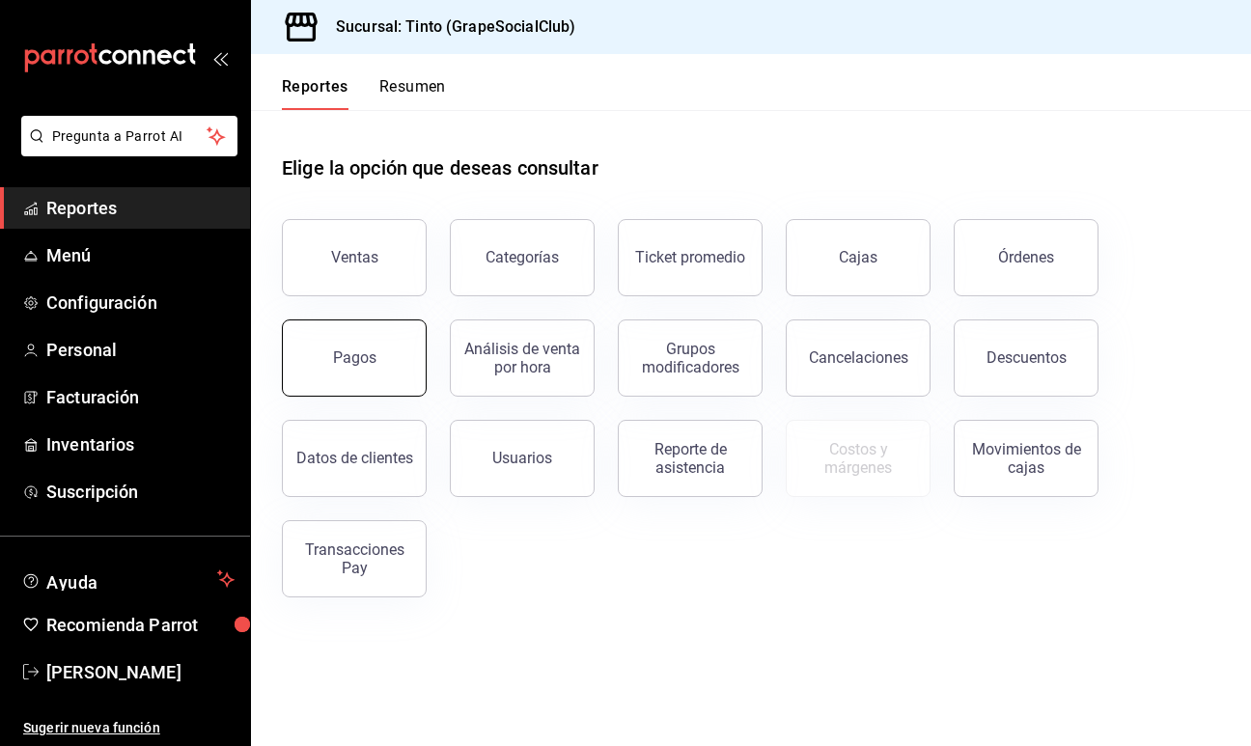
click at [341, 363] on div "Pagos" at bounding box center [354, 357] width 43 height 18
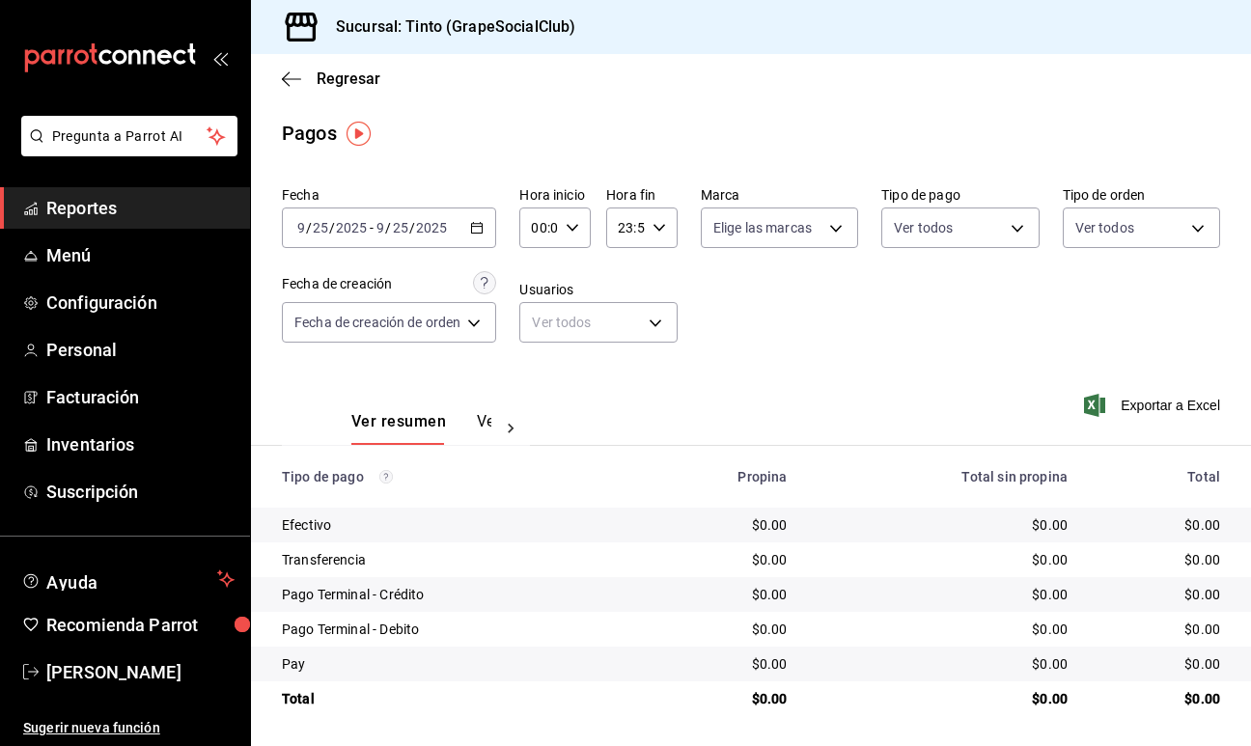
click at [485, 234] on div "2025-09-25 9 / 25 / 2025 - 2025-09-25 9 / 25 / 2025" at bounding box center [389, 227] width 214 height 41
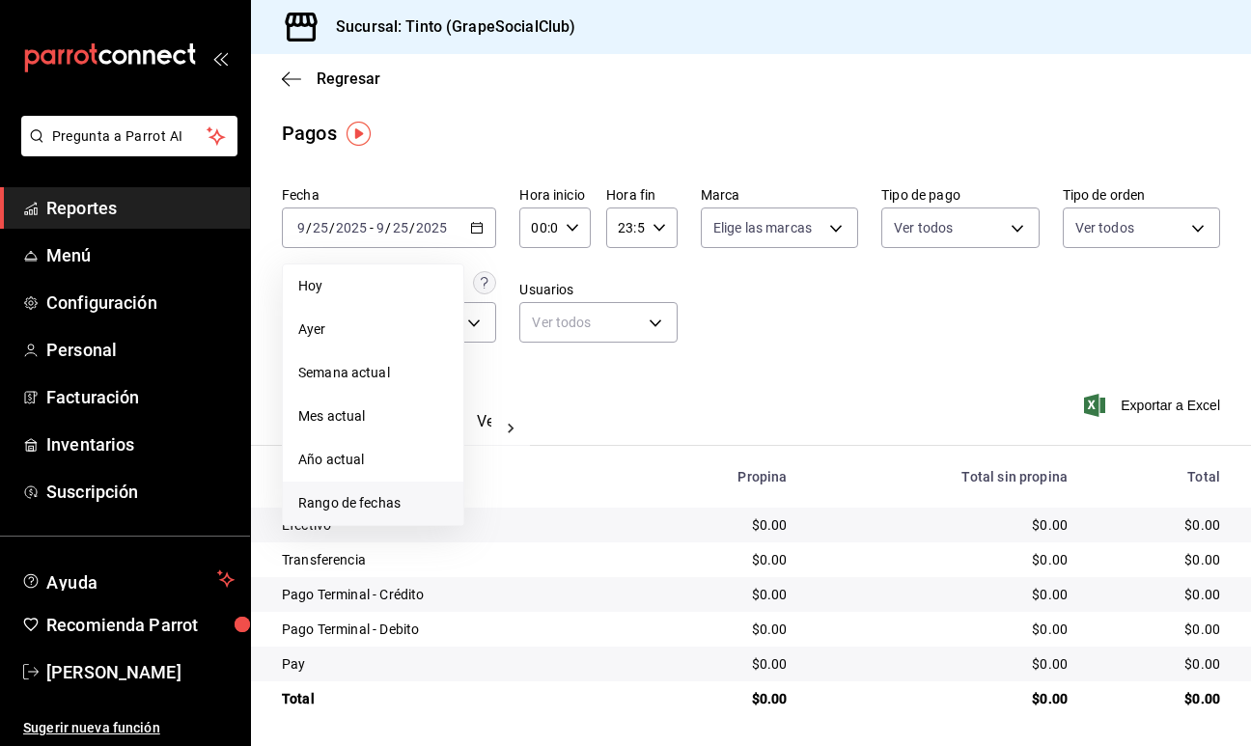
click at [377, 499] on span "Rango de fechas" at bounding box center [373, 503] width 150 height 20
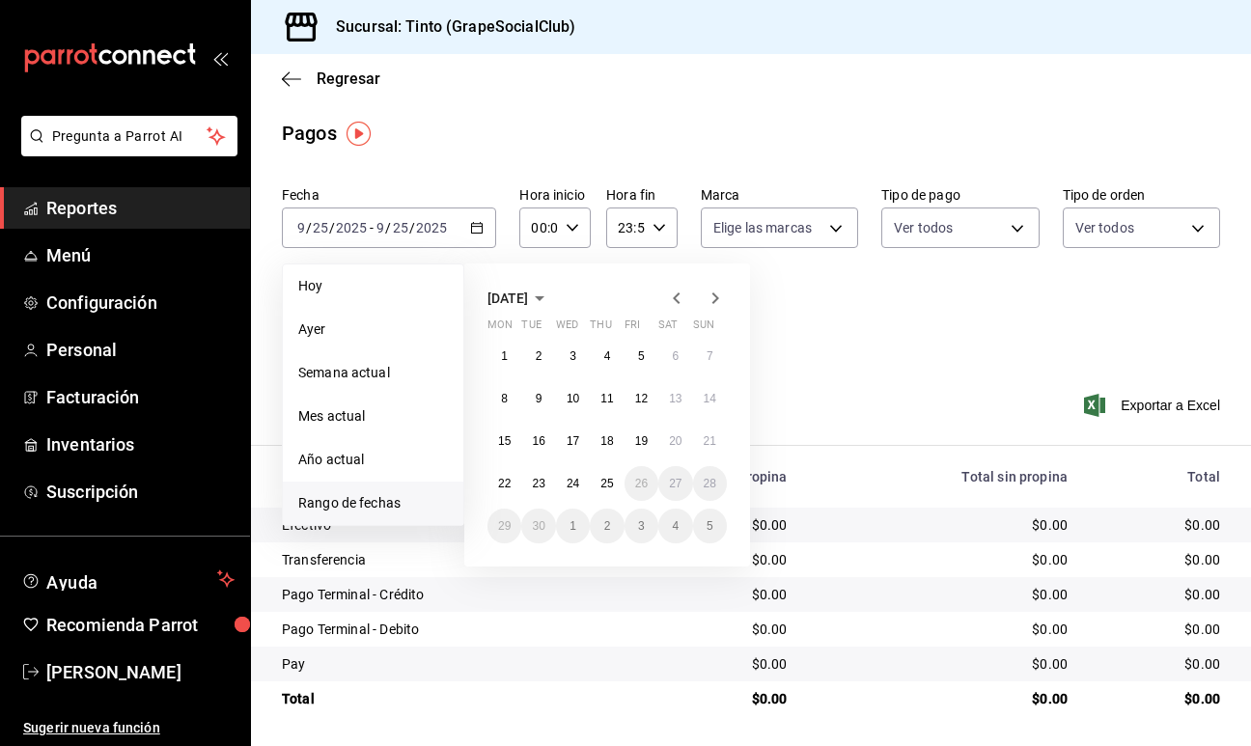
click at [672, 301] on icon "button" at bounding box center [676, 298] width 23 height 23
click at [611, 527] on abbr "29" at bounding box center [606, 526] width 13 height 14
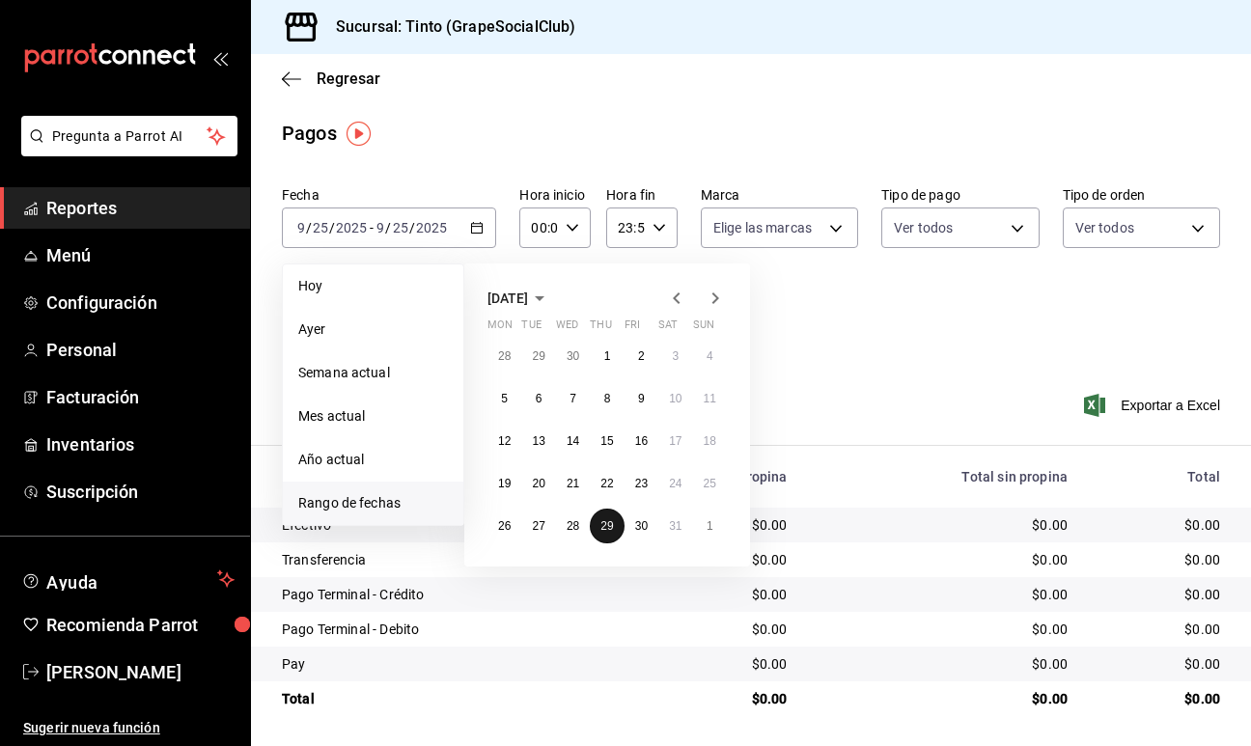
click at [611, 527] on abbr "29" at bounding box center [606, 526] width 13 height 14
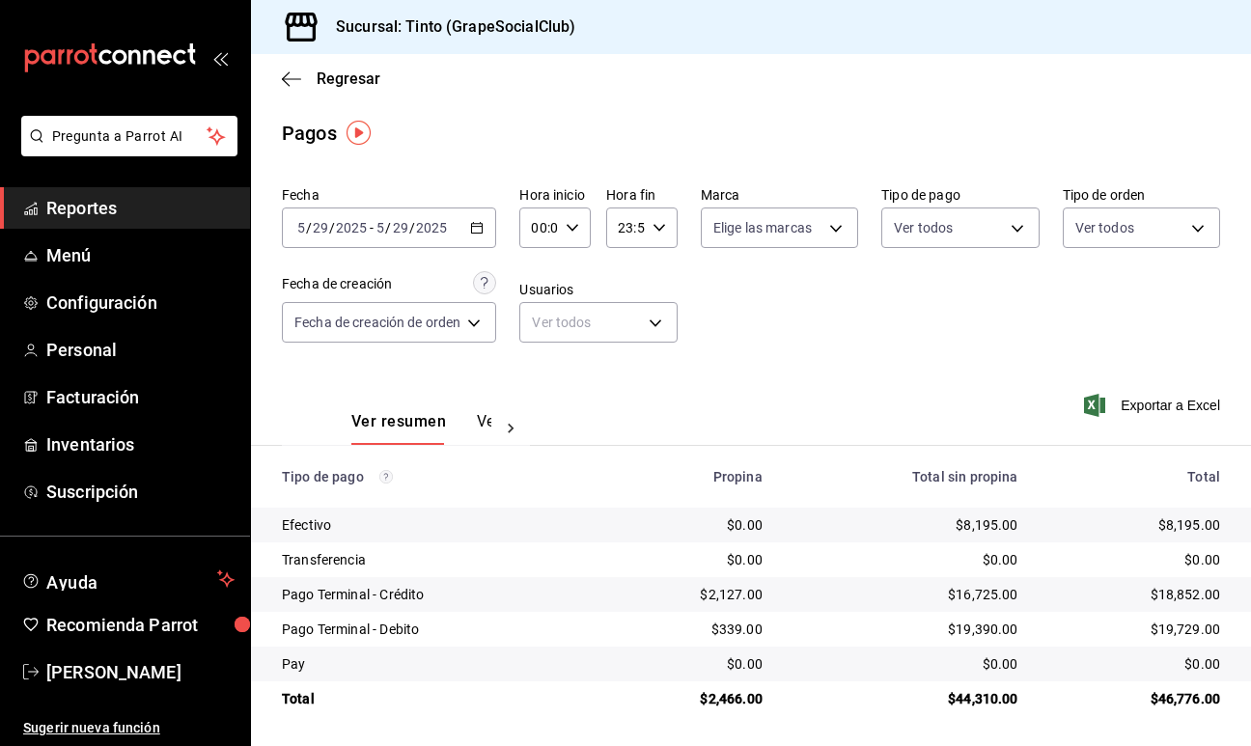
click at [462, 233] on div "2025-05-29 5 / 29 / 2025 - 2025-05-29 5 / 29 / 2025" at bounding box center [389, 227] width 214 height 41
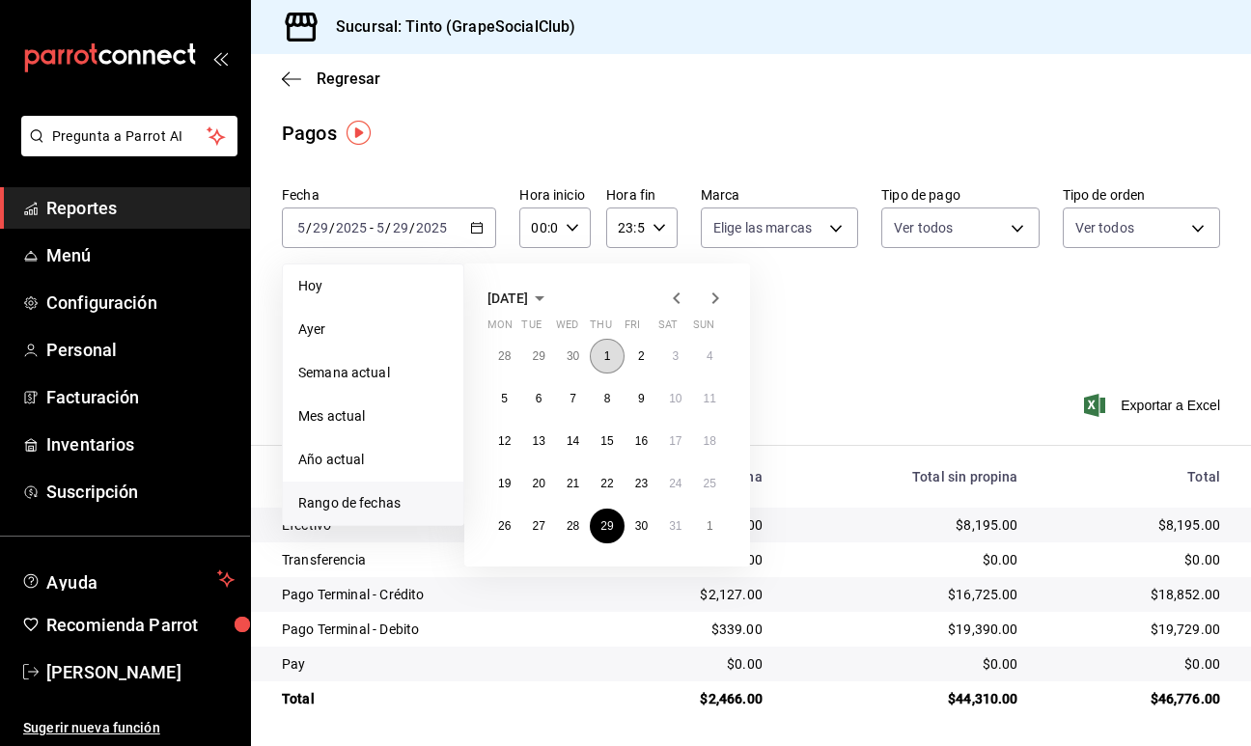
click at [604, 356] on abbr "1" at bounding box center [607, 356] width 7 height 14
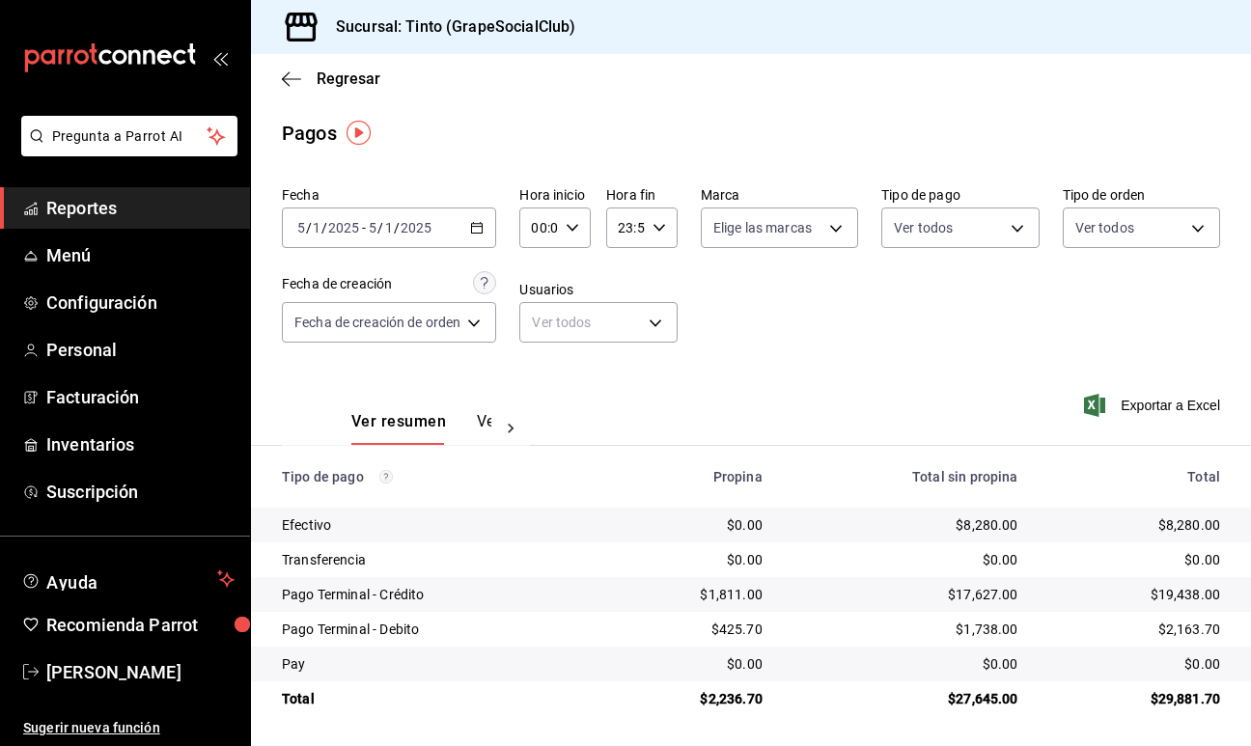
scroll to position [1, 0]
click at [483, 229] on icon "button" at bounding box center [477, 227] width 14 height 14
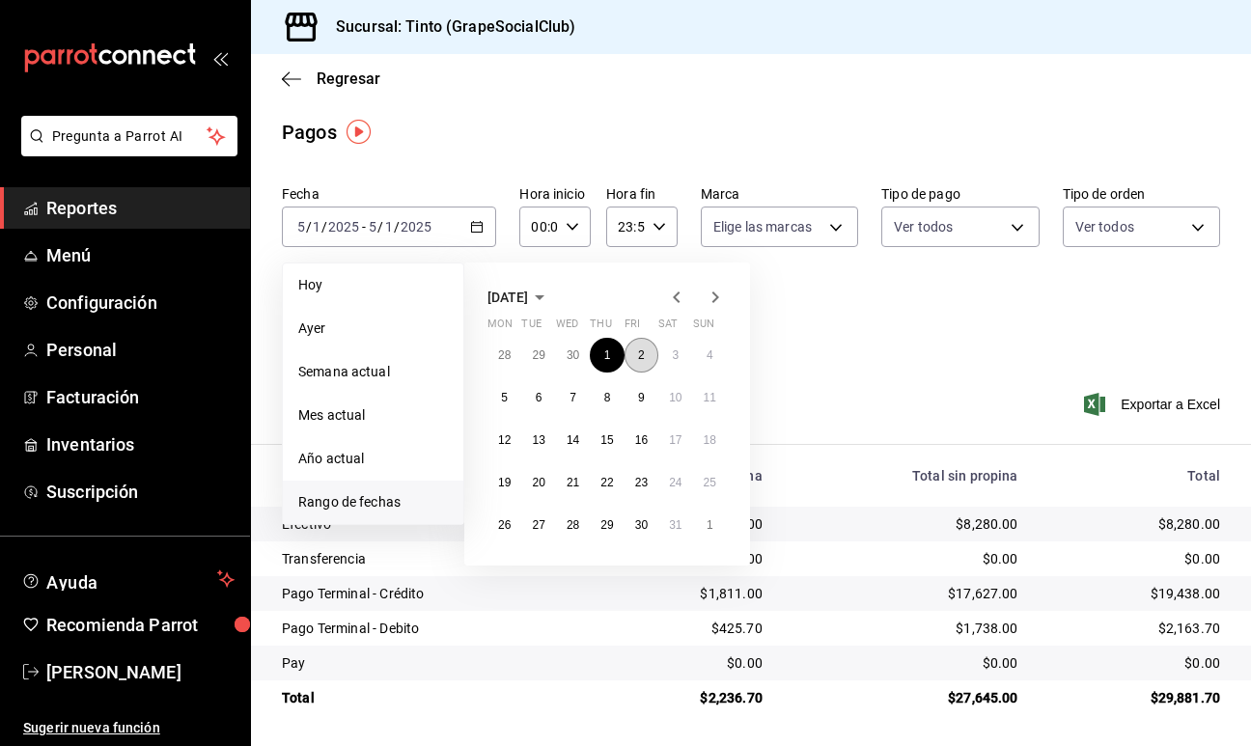
click at [647, 362] on button "2" at bounding box center [641, 355] width 34 height 35
click at [647, 354] on button "2" at bounding box center [641, 355] width 34 height 35
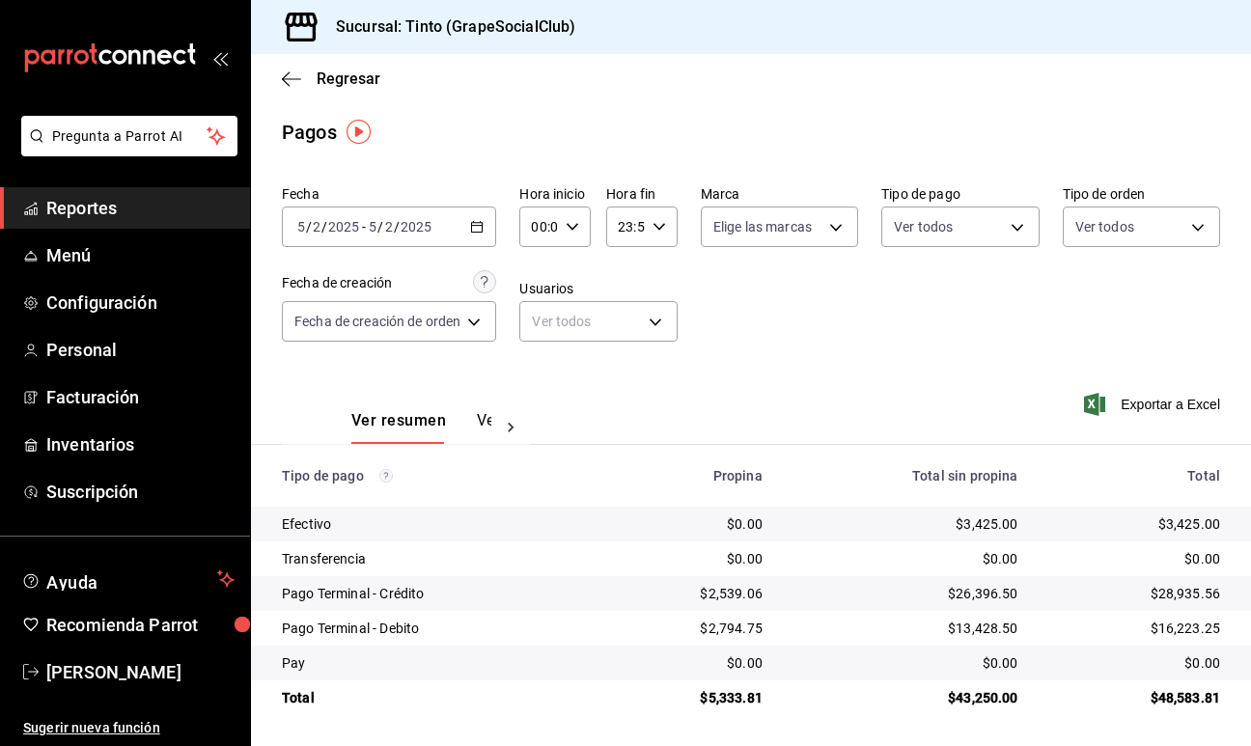
click at [472, 220] on icon "button" at bounding box center [477, 227] width 14 height 14
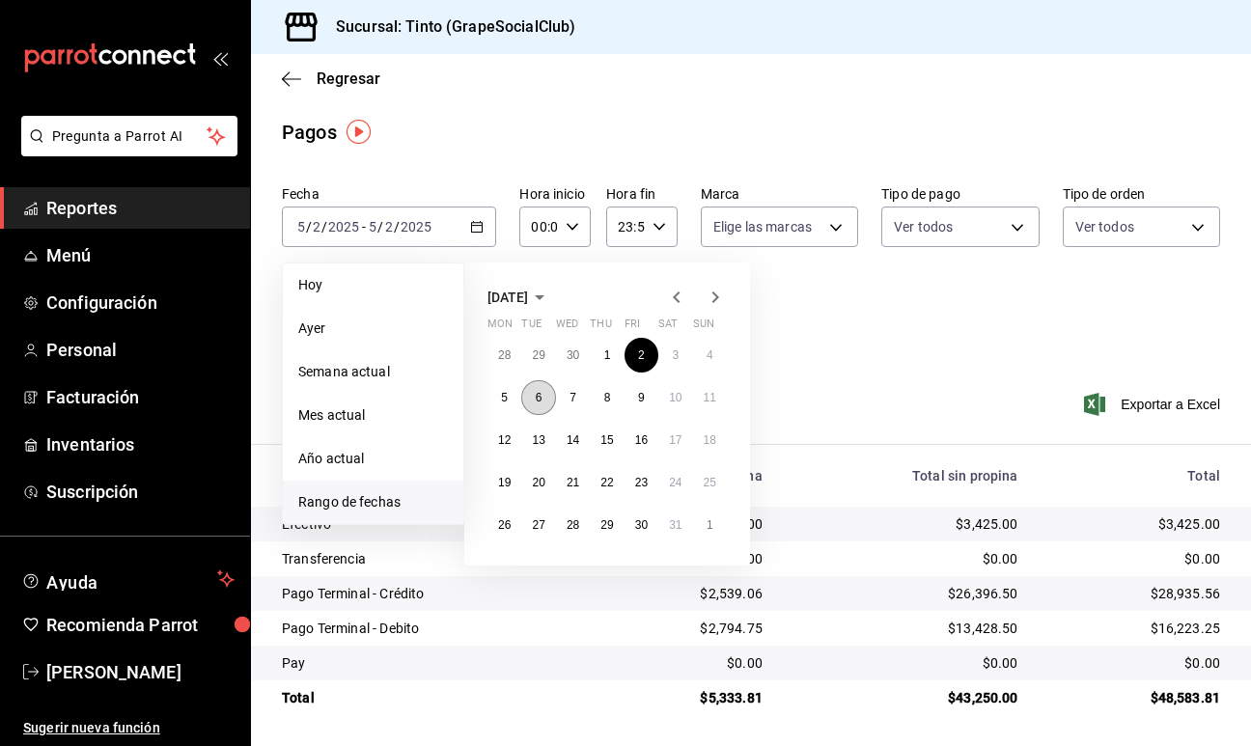
click at [531, 400] on button "6" at bounding box center [538, 397] width 34 height 35
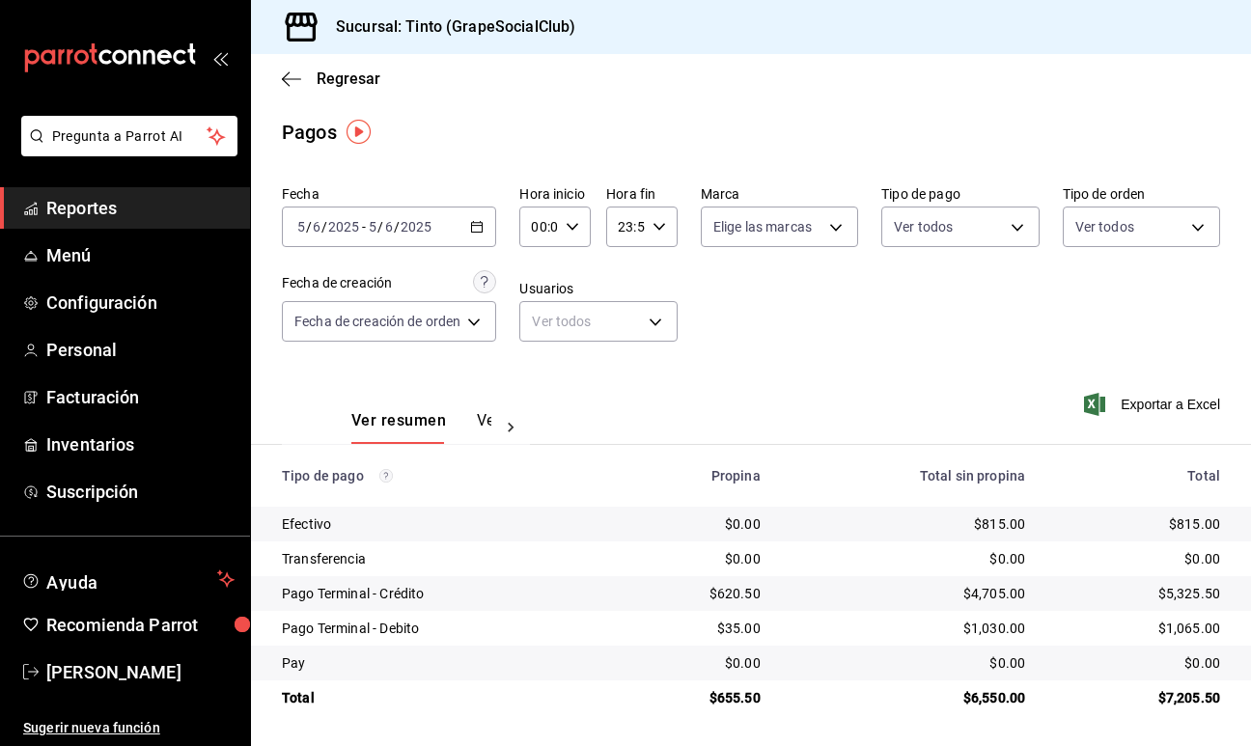
click at [481, 227] on icon "button" at bounding box center [477, 227] width 14 height 14
click at [864, 306] on div "Fecha 2025-05-06 5 / 6 / 2025 - 2025-05-06 5 / 6 / 2025 Hora inicio 00:00 Hora …" at bounding box center [751, 271] width 938 height 187
click at [477, 226] on icon "button" at bounding box center [477, 227] width 14 height 14
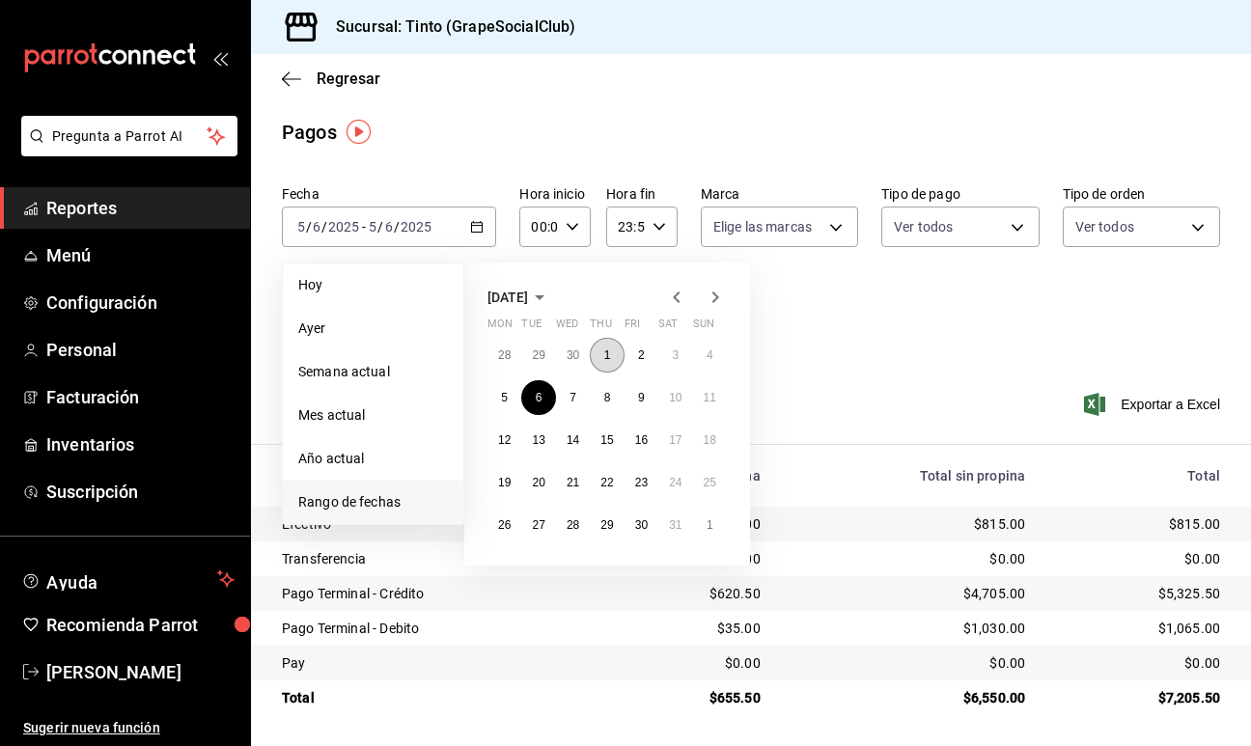
click at [618, 354] on button "1" at bounding box center [607, 355] width 34 height 35
click at [647, 529] on abbr "30" at bounding box center [641, 525] width 13 height 14
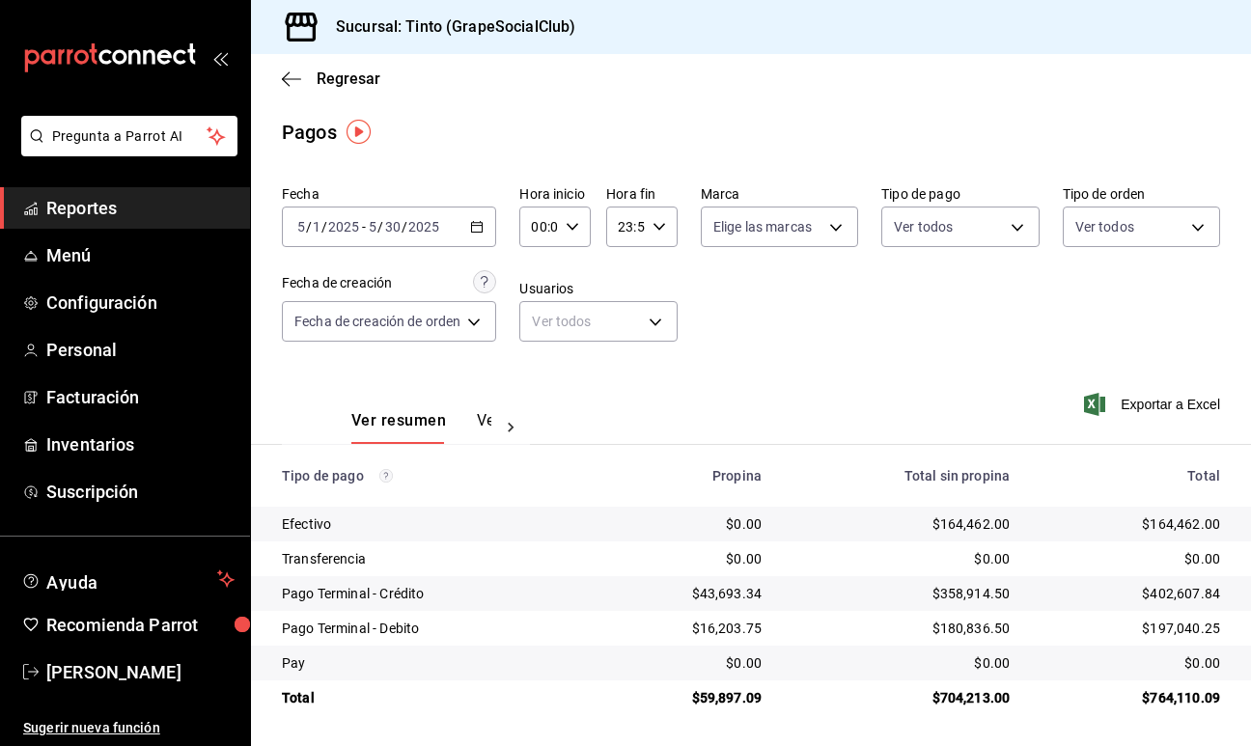
click at [473, 225] on \(Stroke\) "button" at bounding box center [477, 227] width 12 height 11
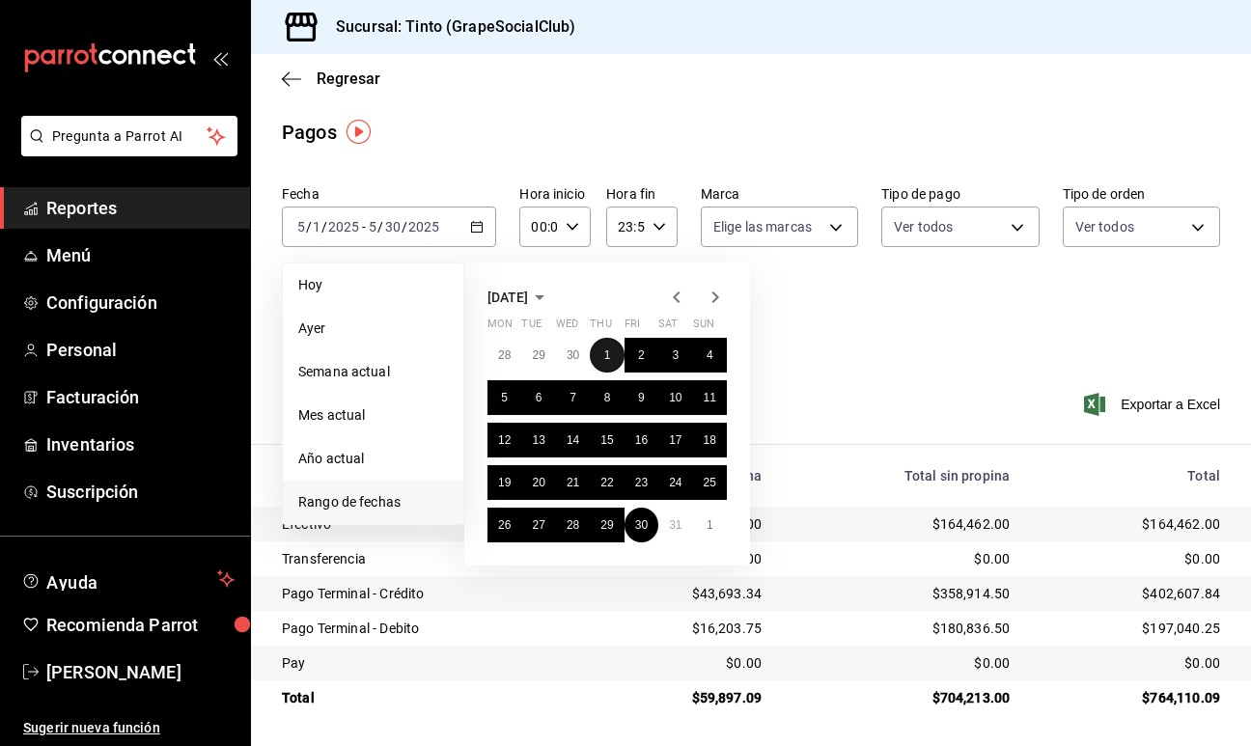
click at [608, 350] on abbr "1" at bounding box center [607, 355] width 7 height 14
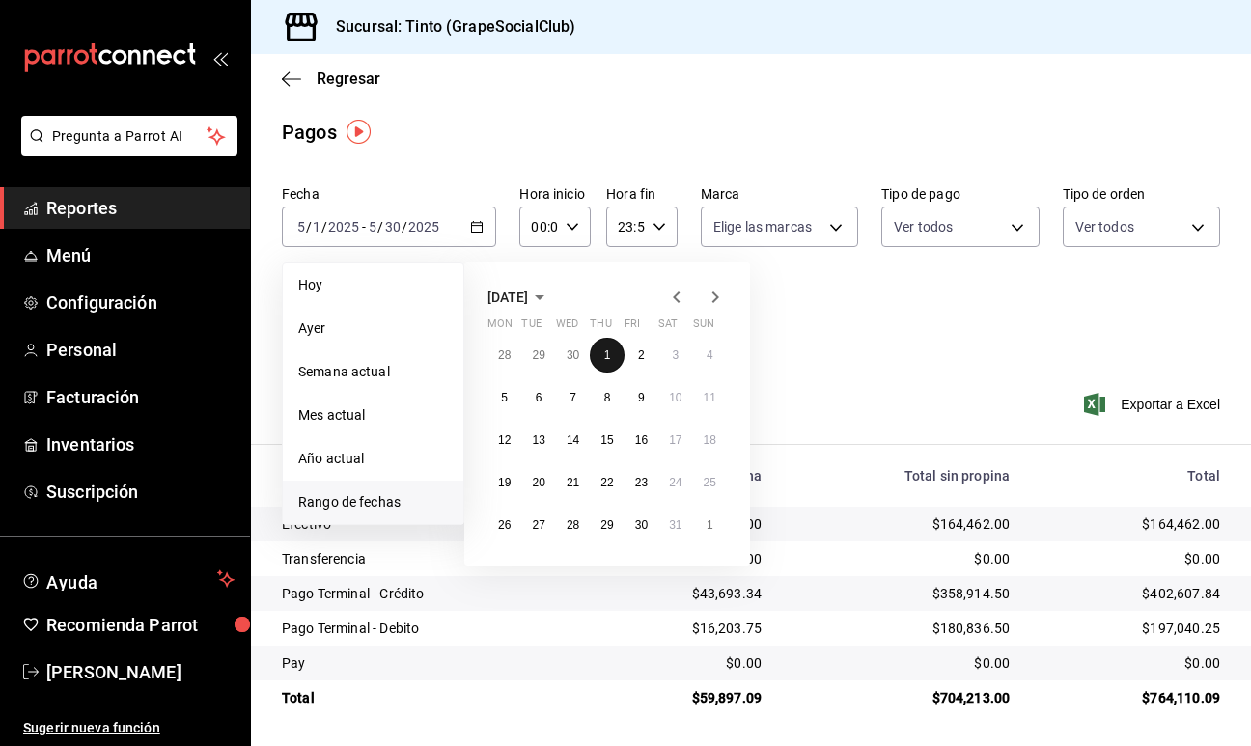
click at [608, 350] on abbr "1" at bounding box center [607, 355] width 7 height 14
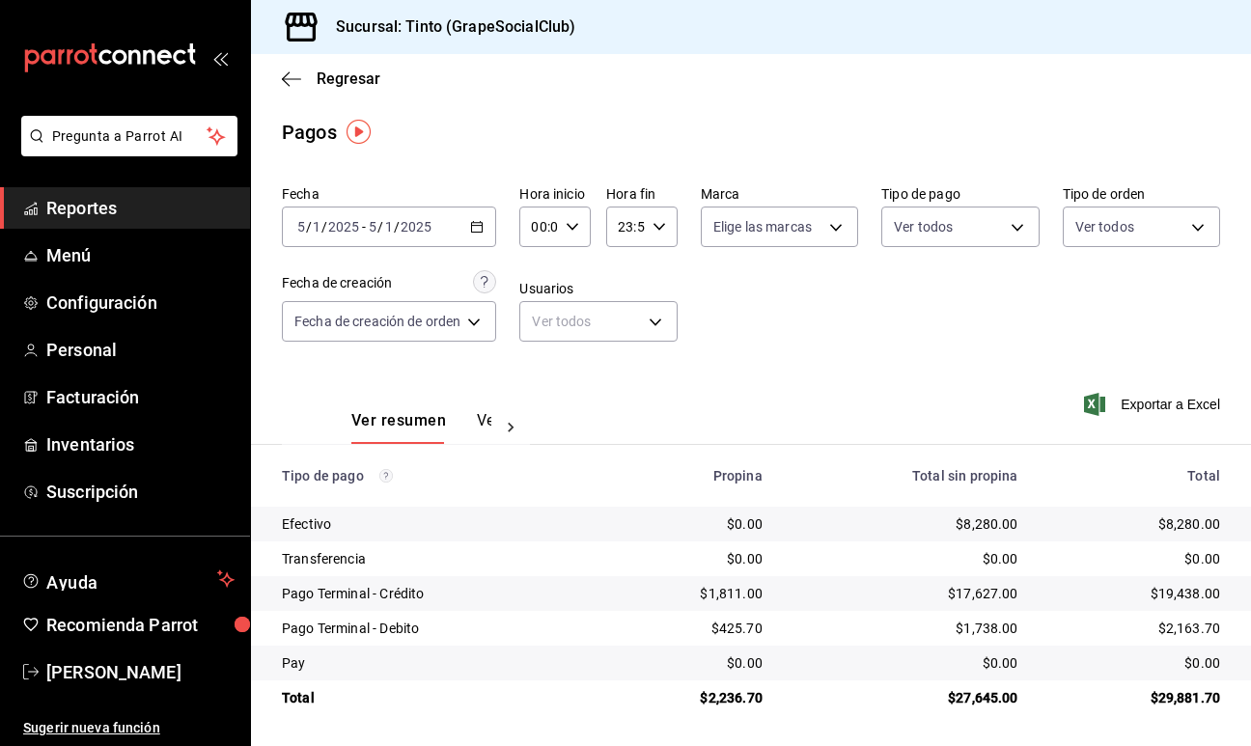
click at [484, 233] on div "2025-05-01 5 / 1 / 2025 - 2025-05-01 5 / 1 / 2025" at bounding box center [389, 226] width 214 height 41
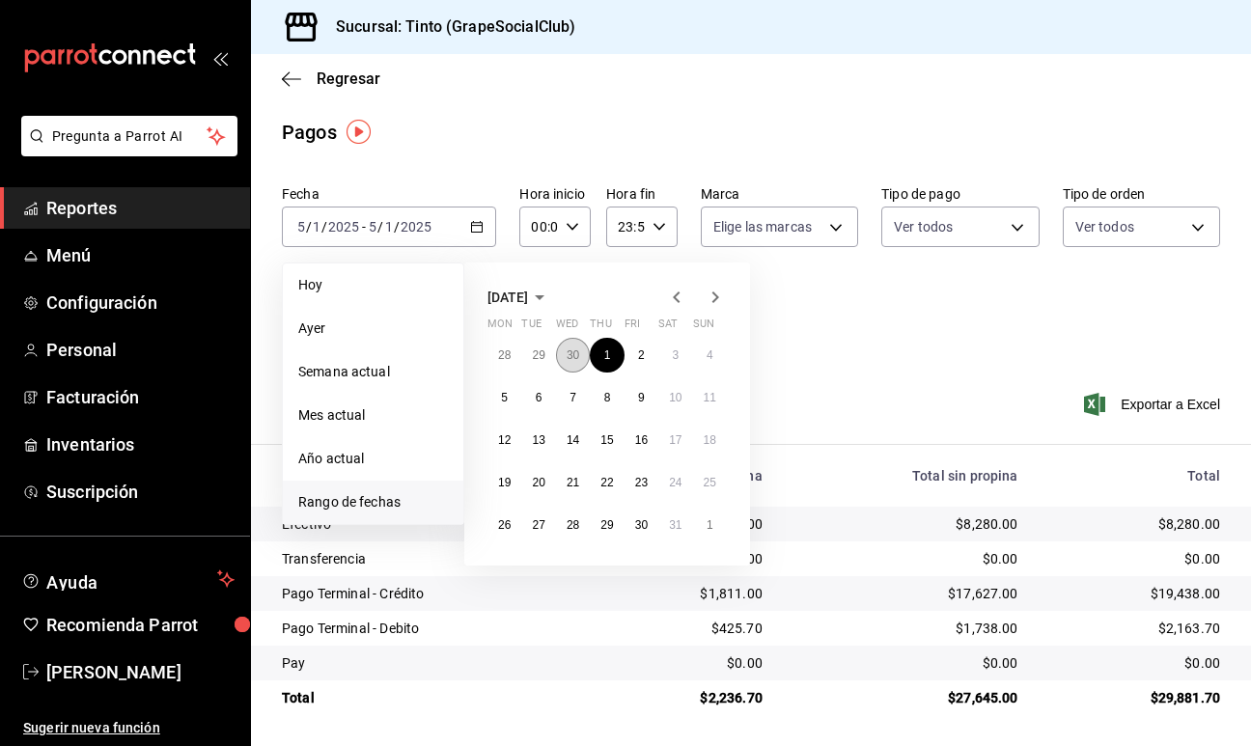
click at [573, 346] on button "30" at bounding box center [573, 355] width 34 height 35
click at [573, 346] on button "2" at bounding box center [573, 355] width 34 height 35
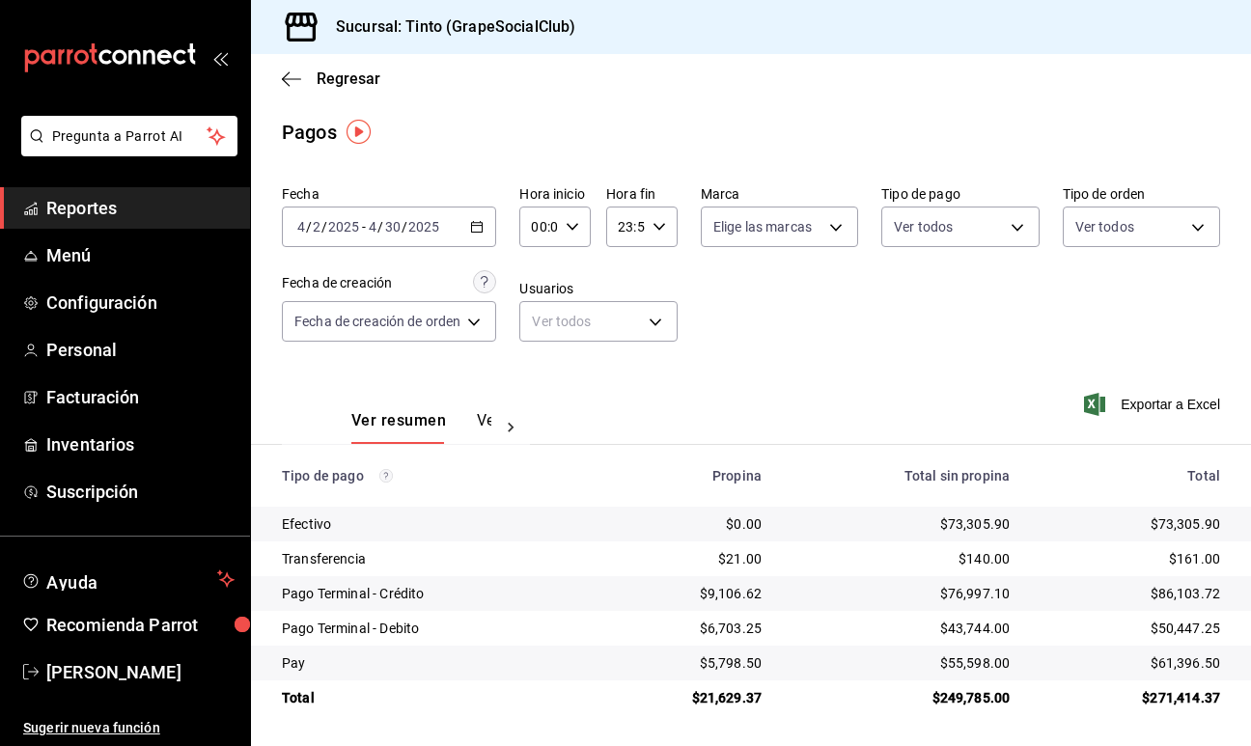
click at [476, 225] on \(Stroke\) "button" at bounding box center [477, 225] width 11 height 1
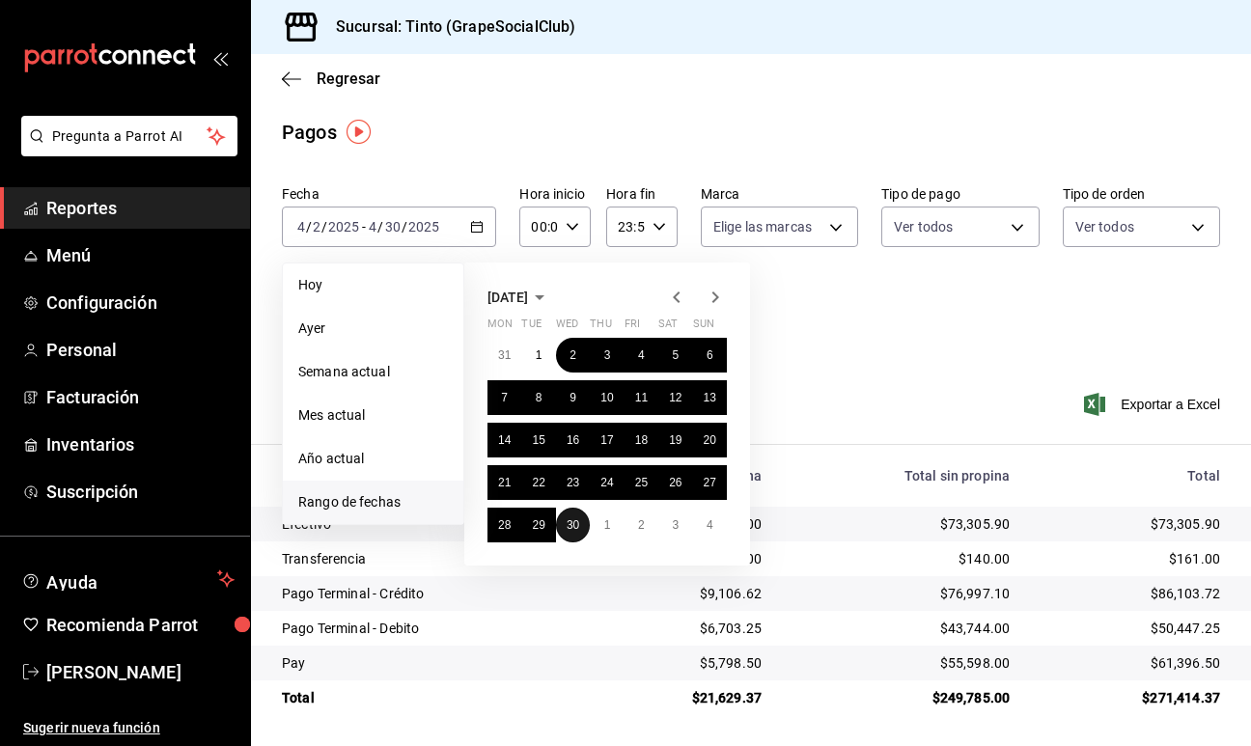
click at [570, 533] on button "30" at bounding box center [573, 525] width 34 height 35
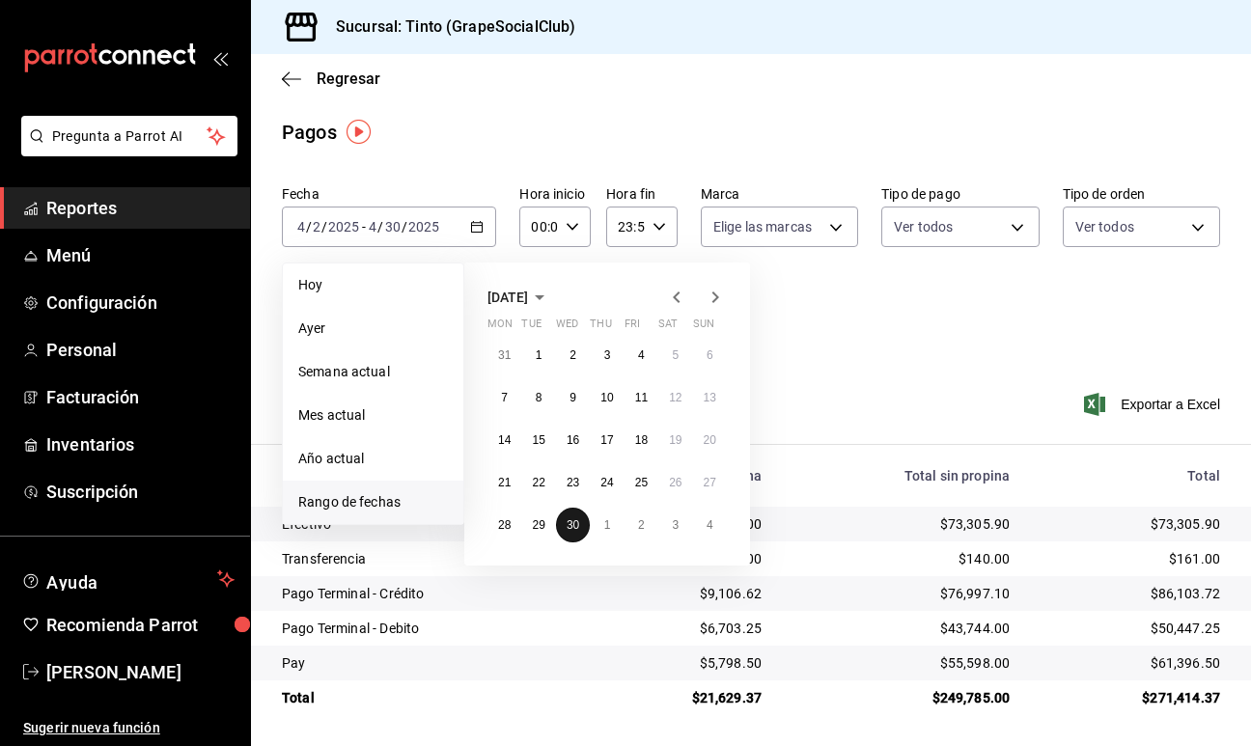
click at [570, 533] on button "30" at bounding box center [573, 525] width 34 height 35
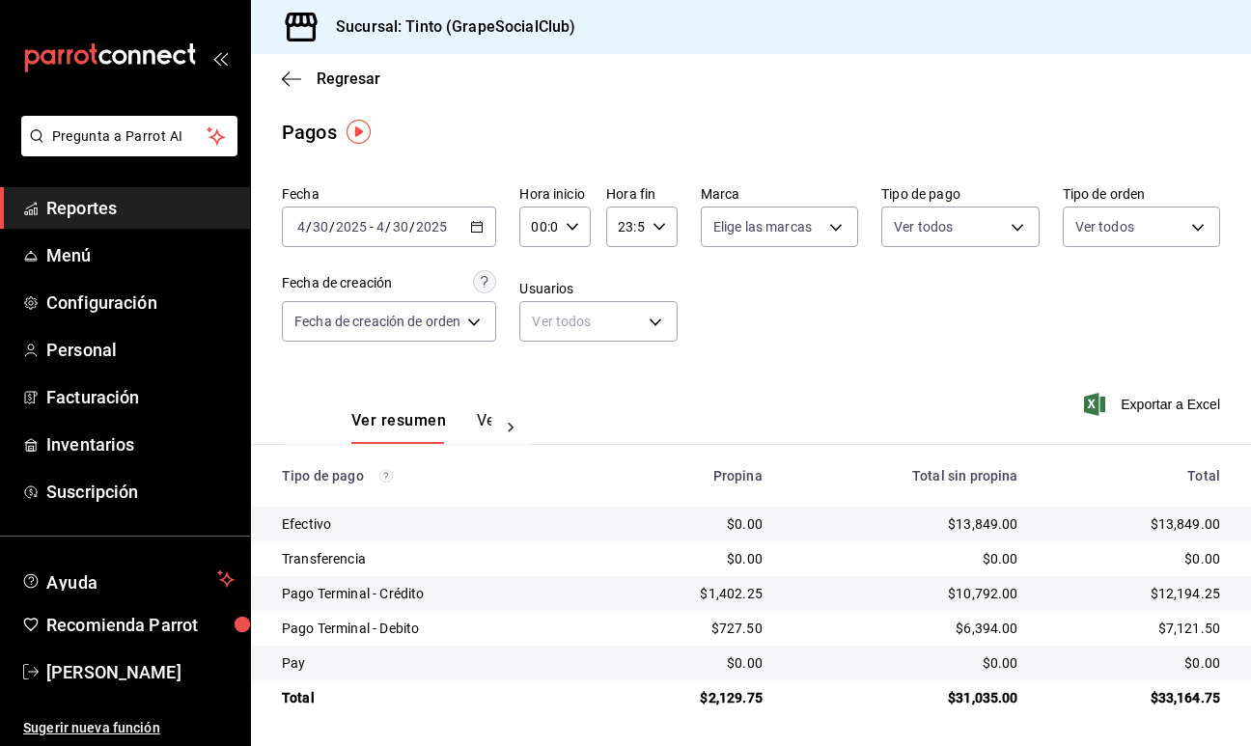
click at [481, 230] on icon "button" at bounding box center [477, 227] width 14 height 14
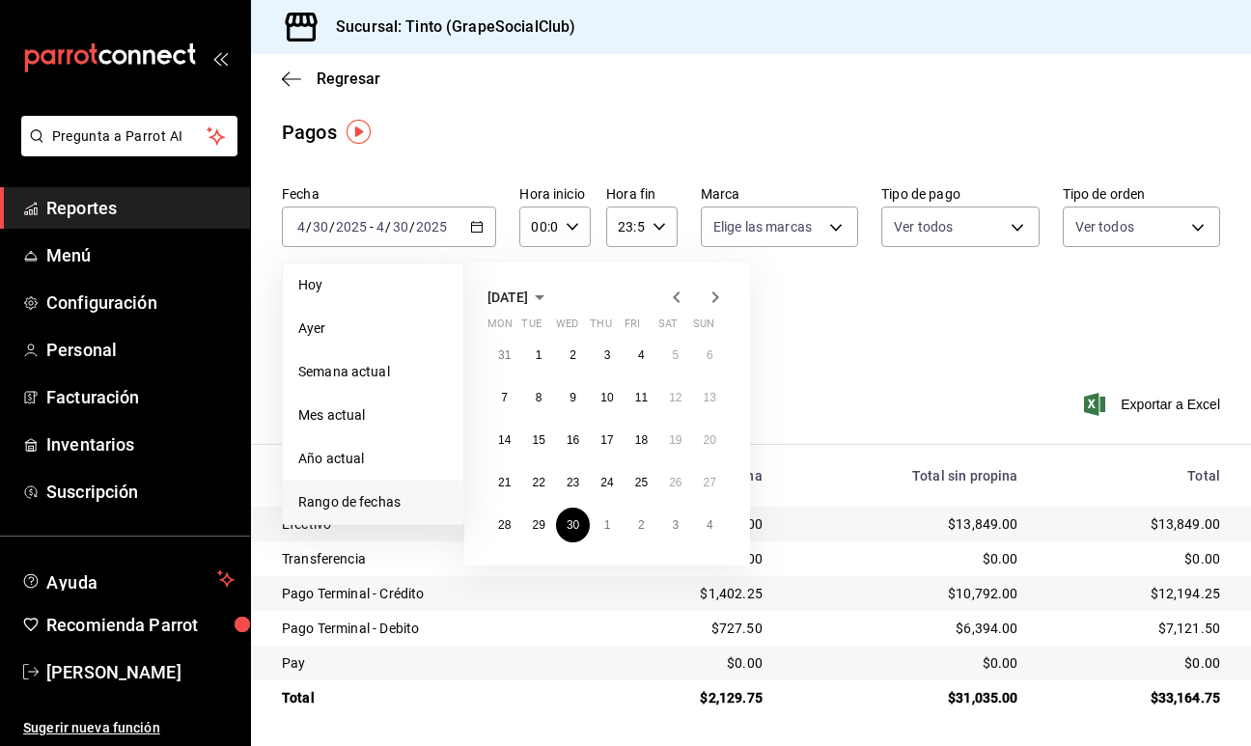
click at [715, 294] on icon "button" at bounding box center [715, 297] width 7 height 12
click at [566, 357] on abbr "30" at bounding box center [572, 355] width 13 height 14
click at [566, 357] on button "2" at bounding box center [573, 355] width 34 height 35
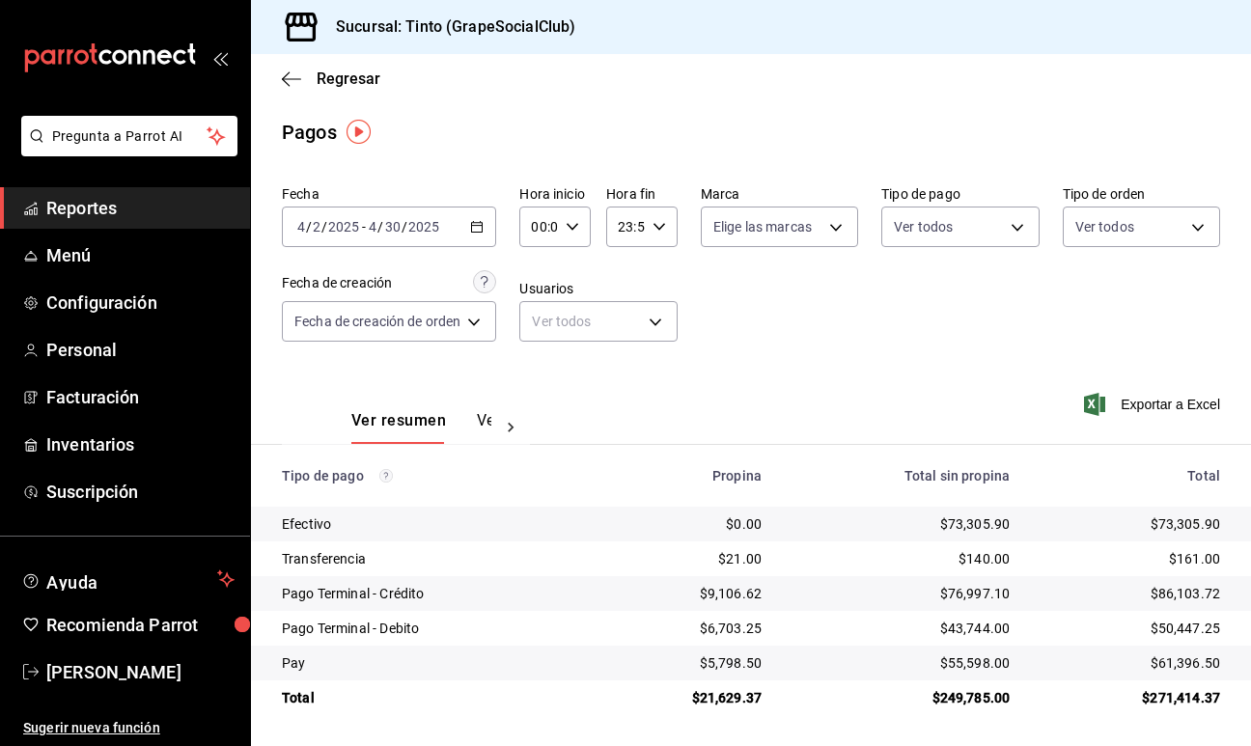
click at [477, 222] on \(Stroke\) "button" at bounding box center [477, 227] width 12 height 11
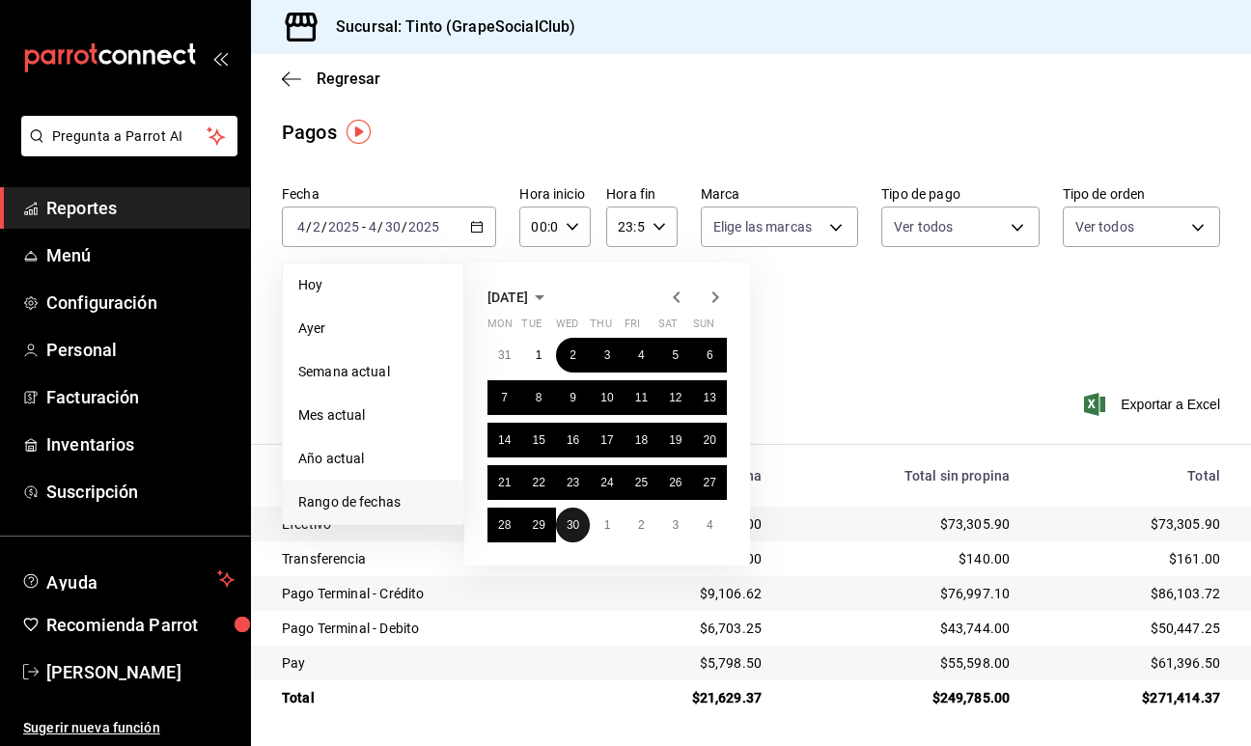
click at [574, 524] on abbr "30" at bounding box center [572, 525] width 13 height 14
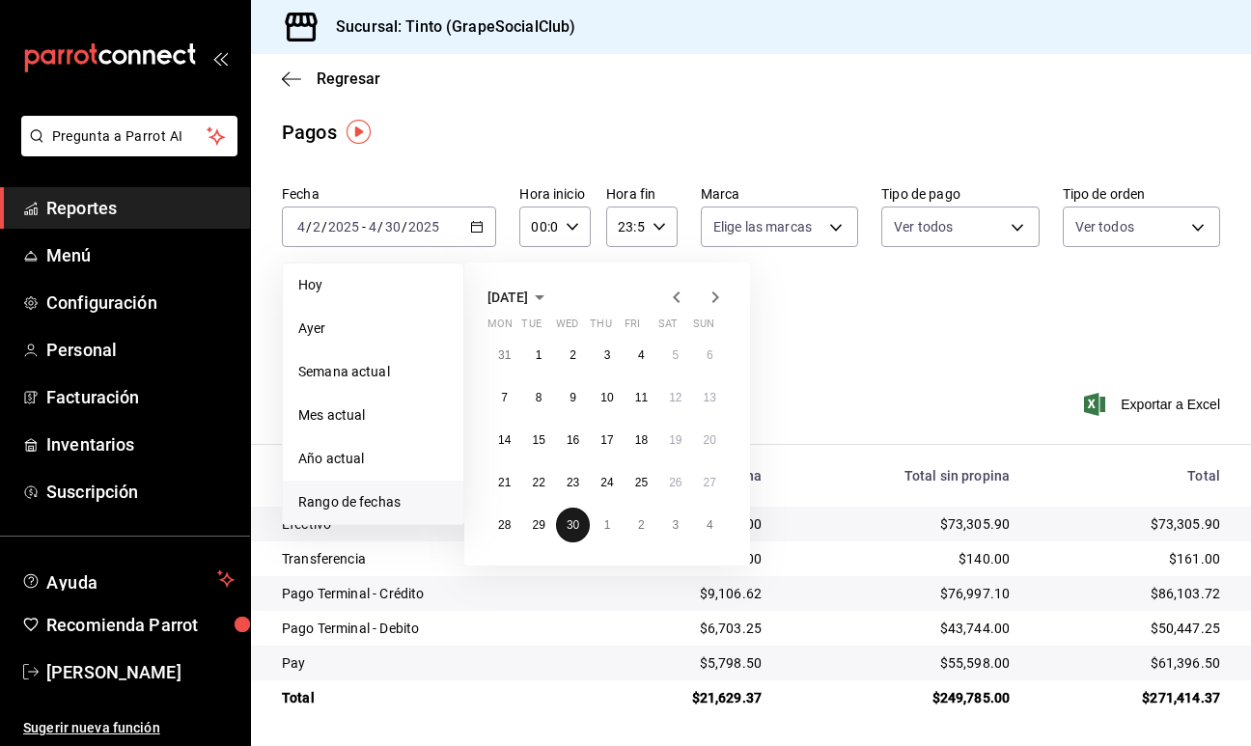
click at [574, 524] on abbr "30" at bounding box center [572, 525] width 13 height 14
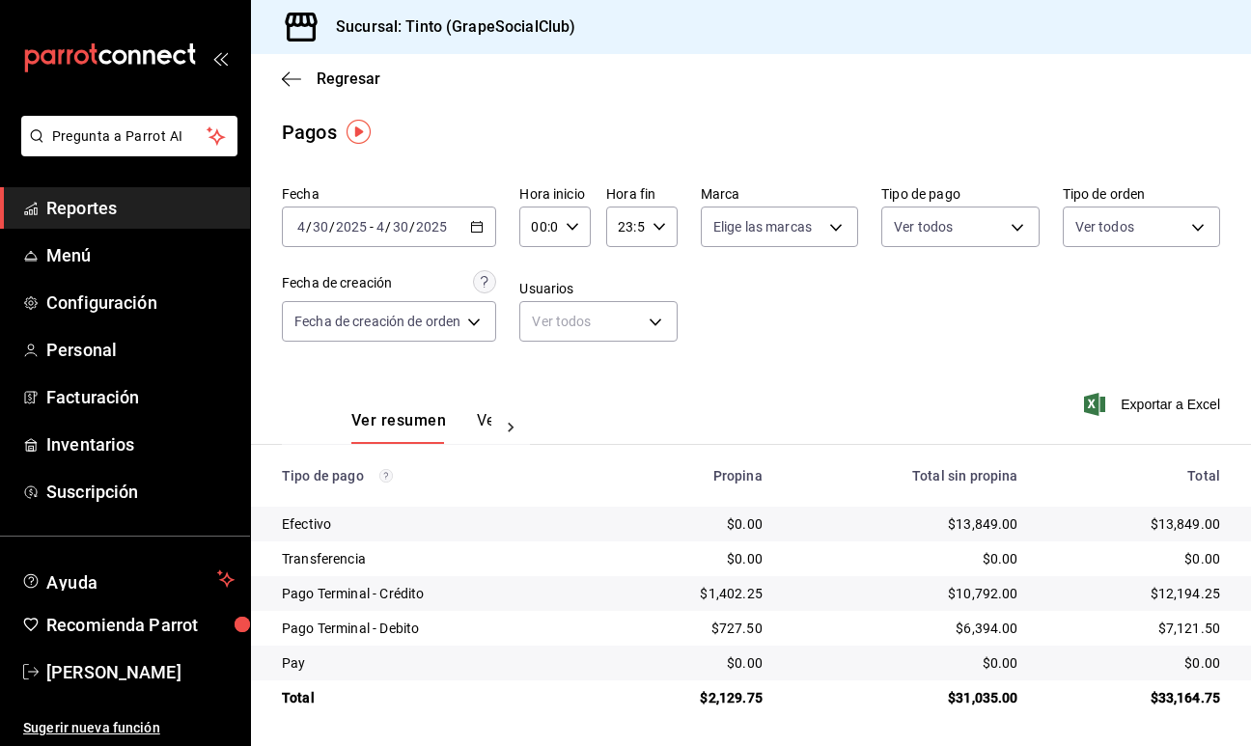
click at [473, 224] on icon "button" at bounding box center [477, 227] width 14 height 14
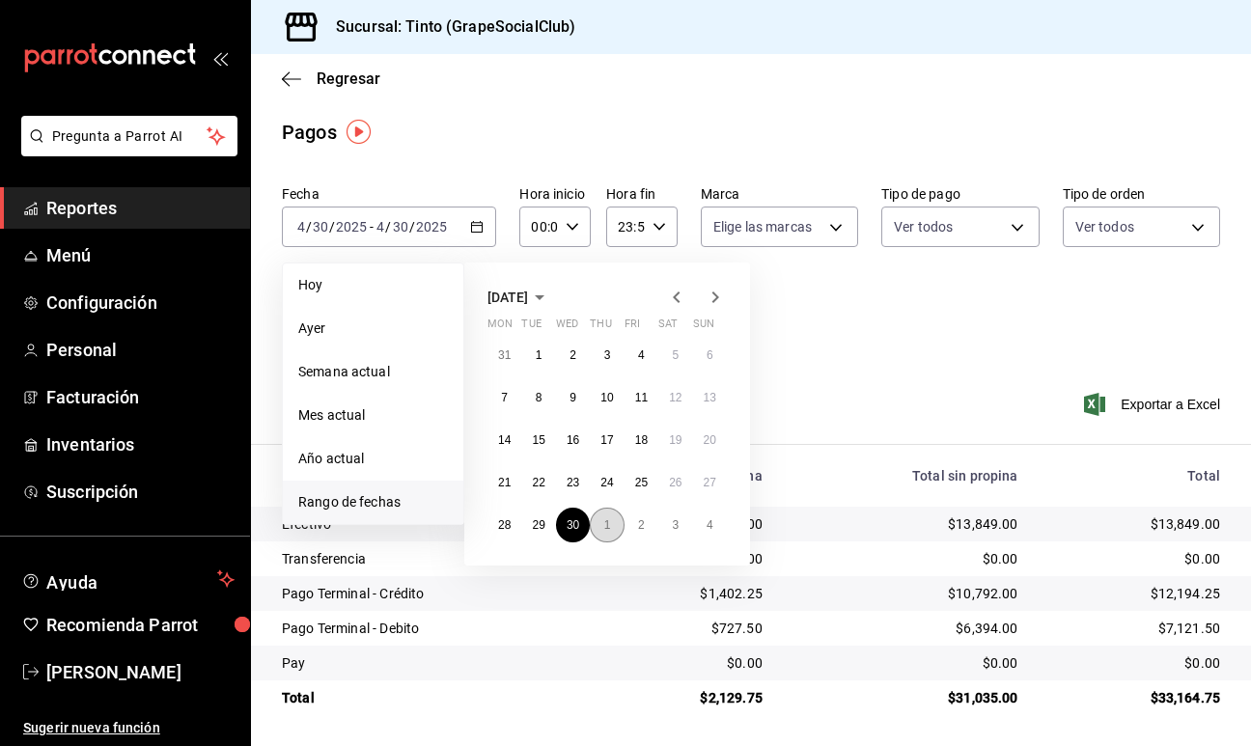
click at [610, 530] on abbr "1" at bounding box center [607, 525] width 7 height 14
click at [610, 528] on abbr "29" at bounding box center [606, 525] width 13 height 14
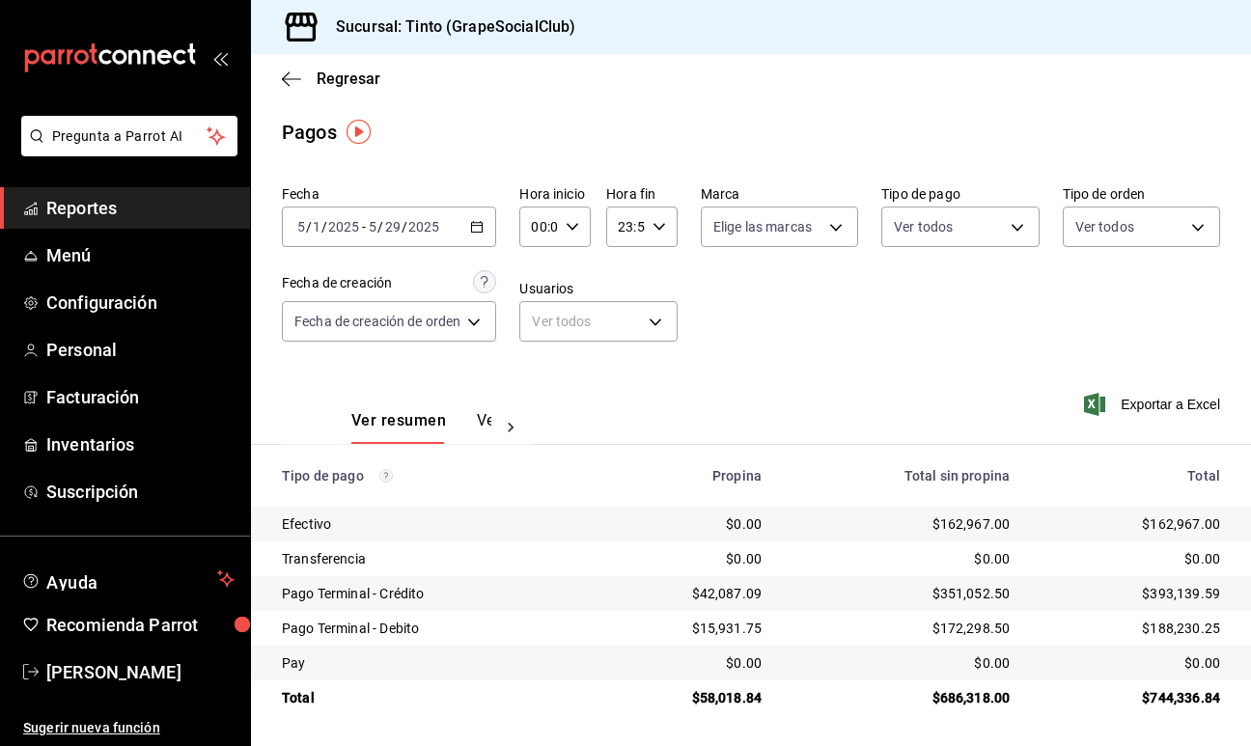
click at [479, 232] on \(Stroke\) "button" at bounding box center [477, 227] width 12 height 11
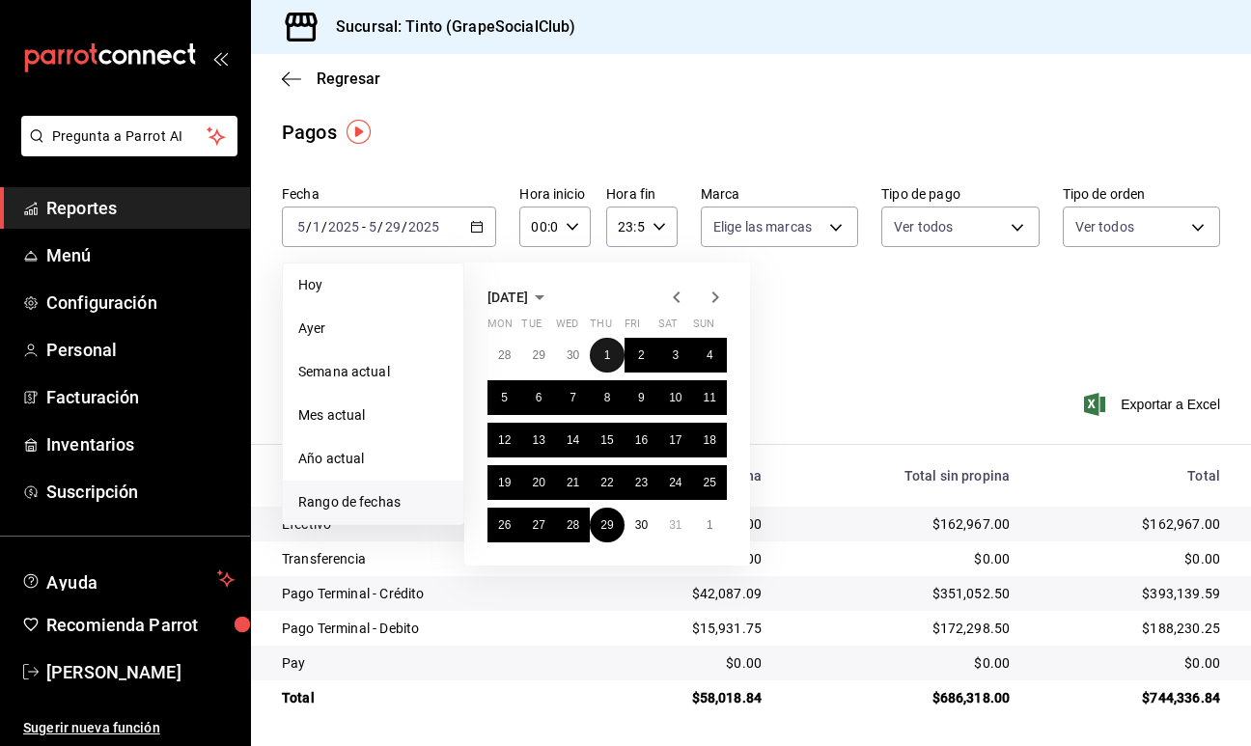
click at [607, 368] on button "1" at bounding box center [607, 355] width 34 height 35
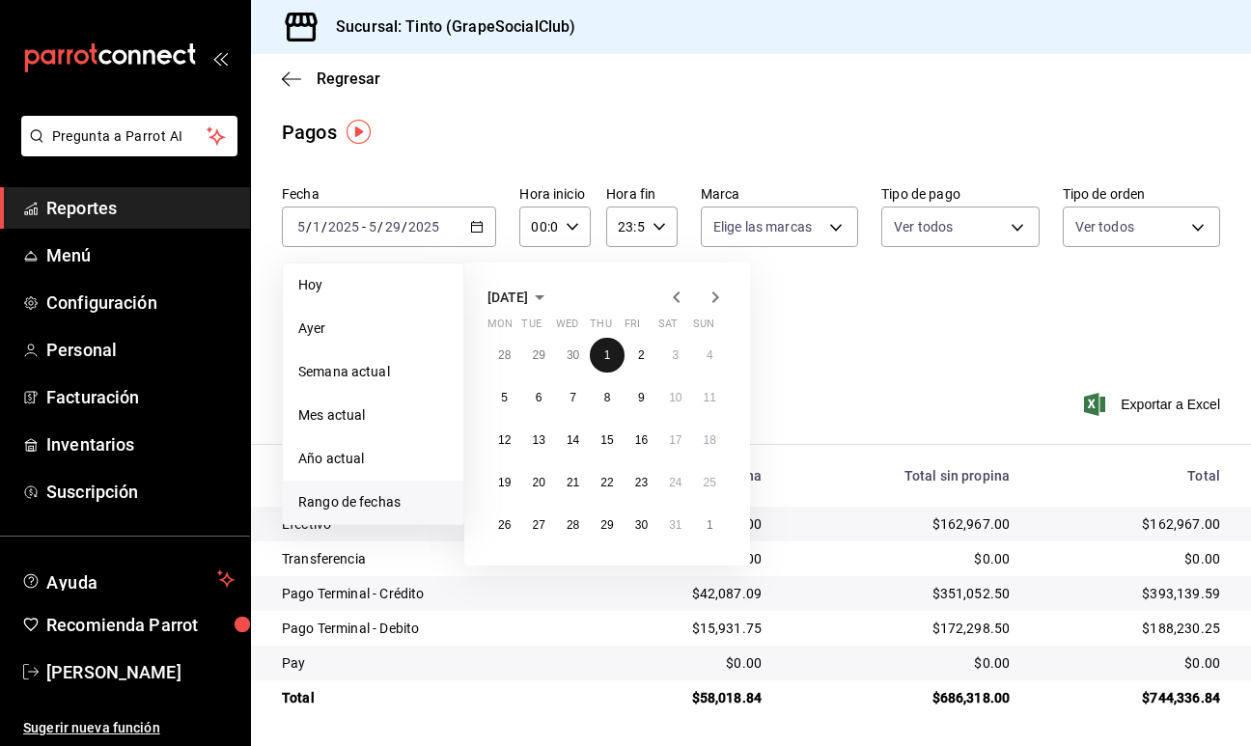
click at [607, 368] on button "1" at bounding box center [607, 355] width 34 height 35
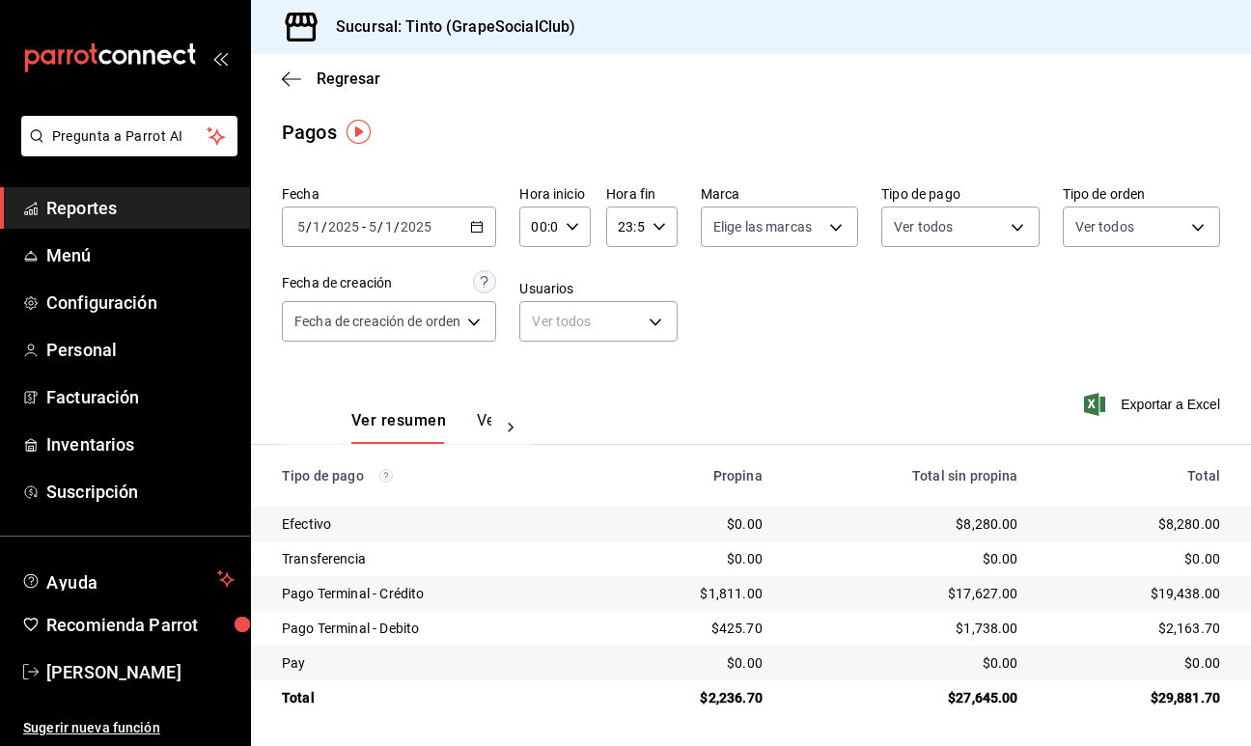
click at [488, 409] on div "Ver resumen Ver pagos" at bounding box center [406, 416] width 248 height 56
click at [484, 420] on button "Ver pagos" at bounding box center [513, 427] width 72 height 33
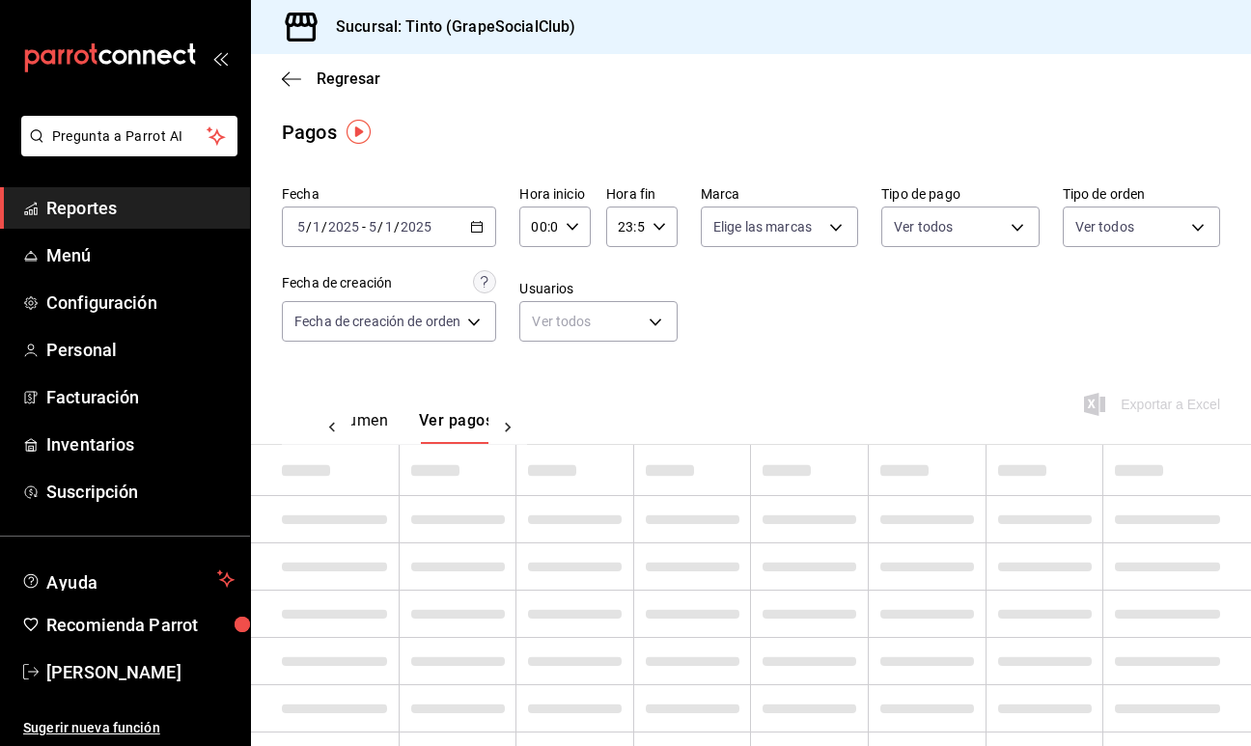
scroll to position [0, 57]
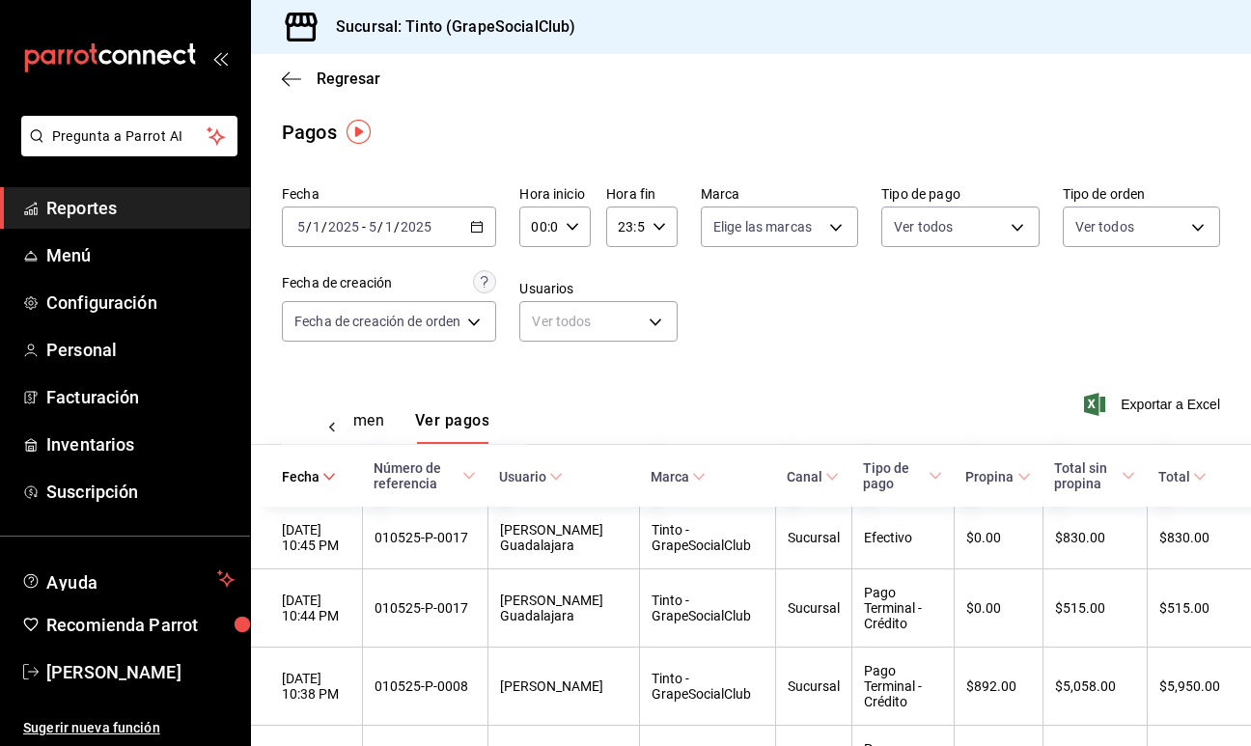
click at [360, 425] on button "Ver resumen" at bounding box center [339, 427] width 90 height 33
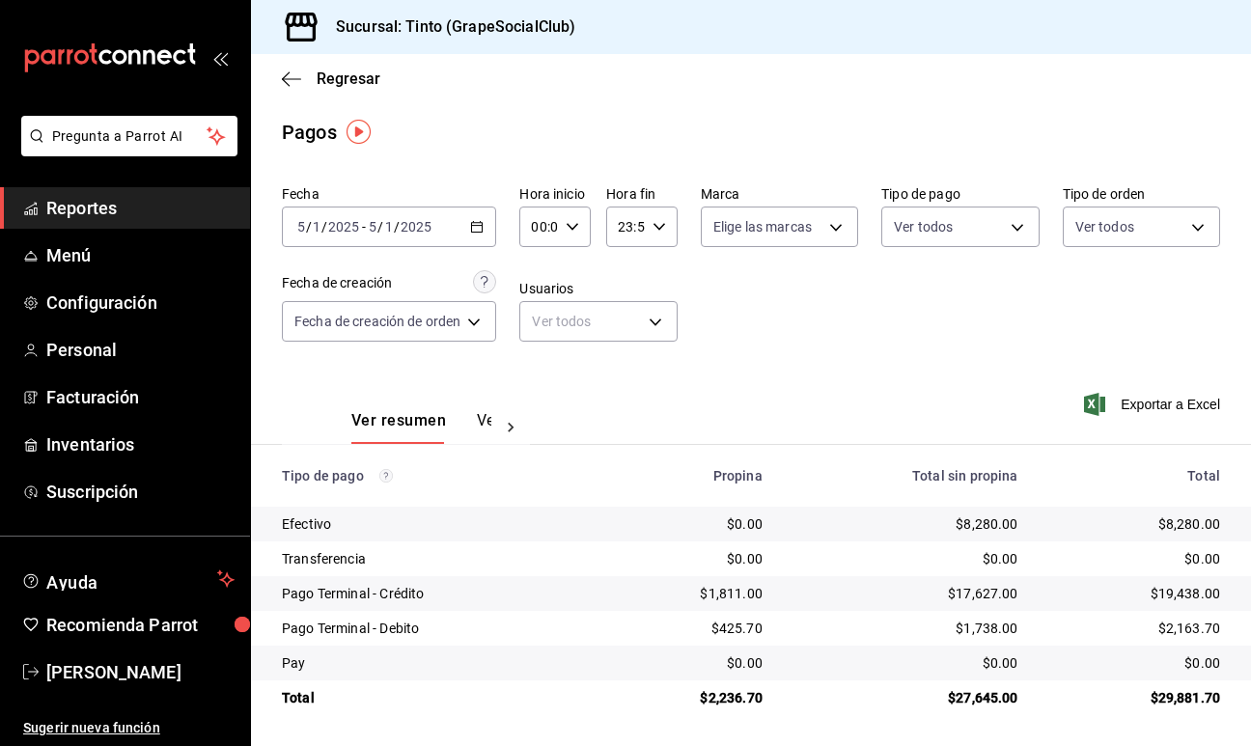
click at [480, 220] on icon "button" at bounding box center [477, 227] width 14 height 14
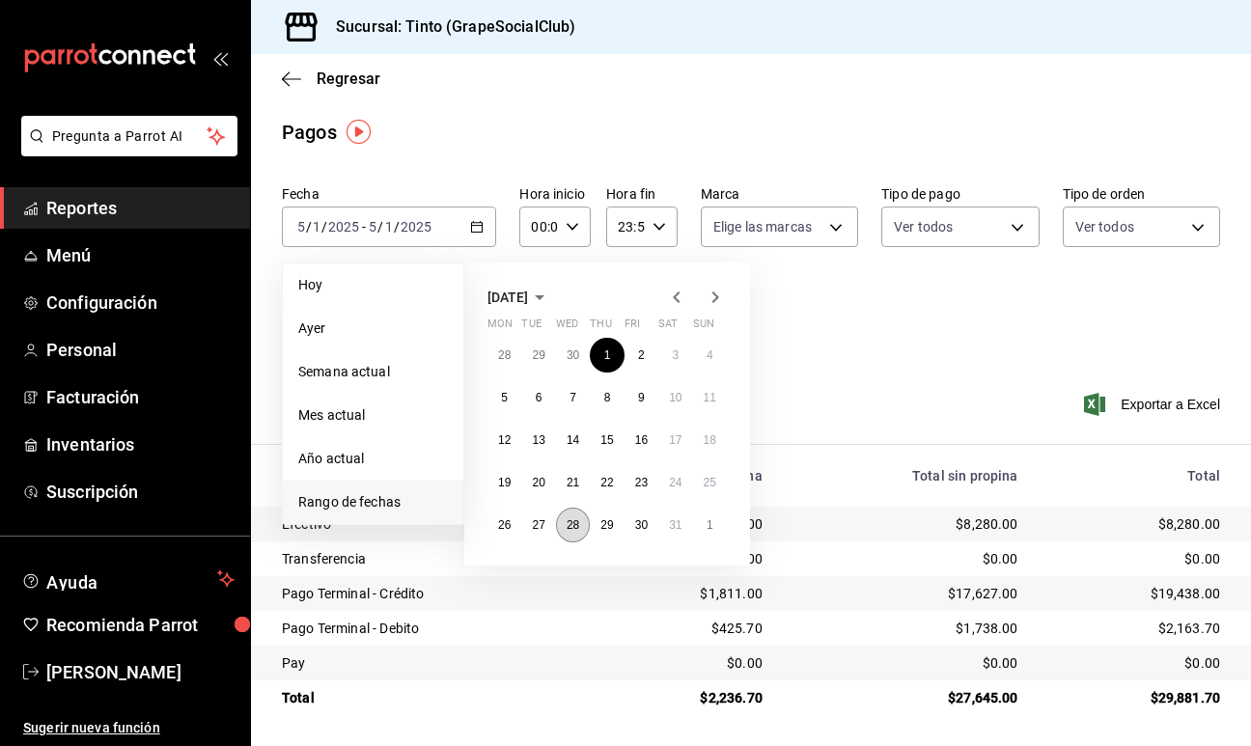
click at [571, 528] on abbr "28" at bounding box center [572, 525] width 13 height 14
click at [572, 526] on abbr "28" at bounding box center [572, 525] width 13 height 14
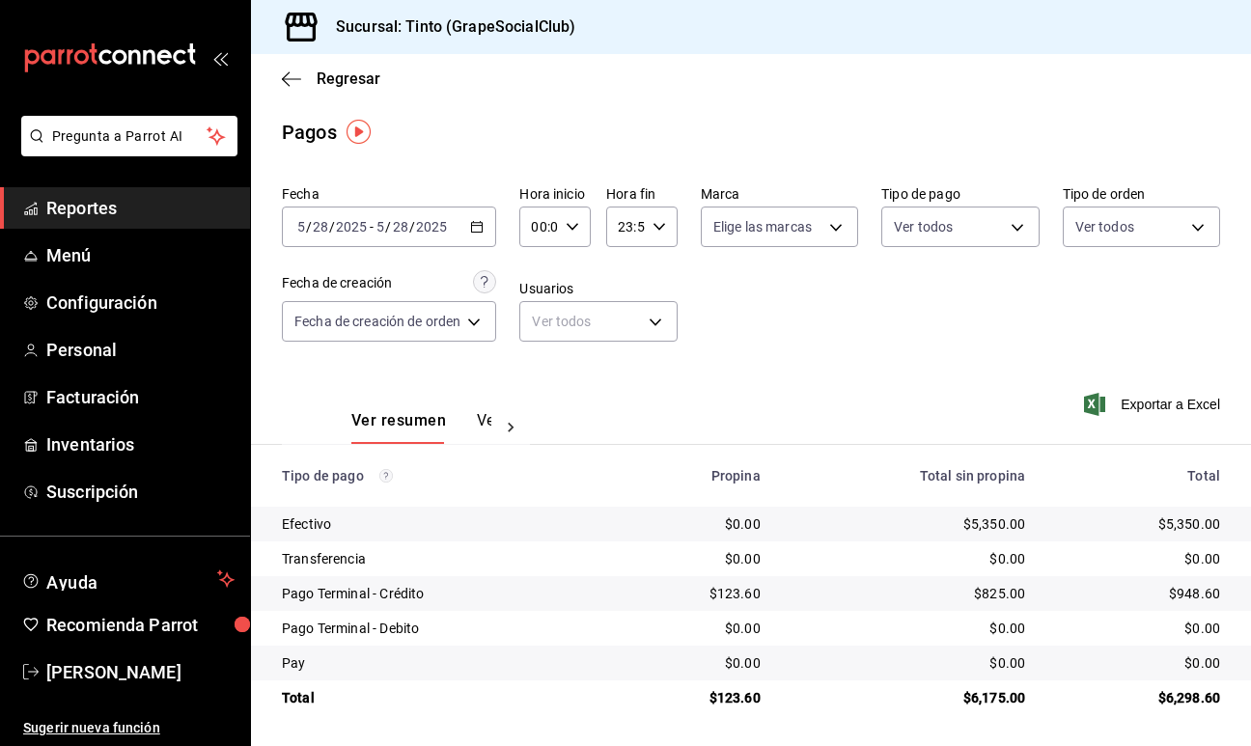
click at [481, 416] on button "Ver pagos" at bounding box center [513, 427] width 72 height 33
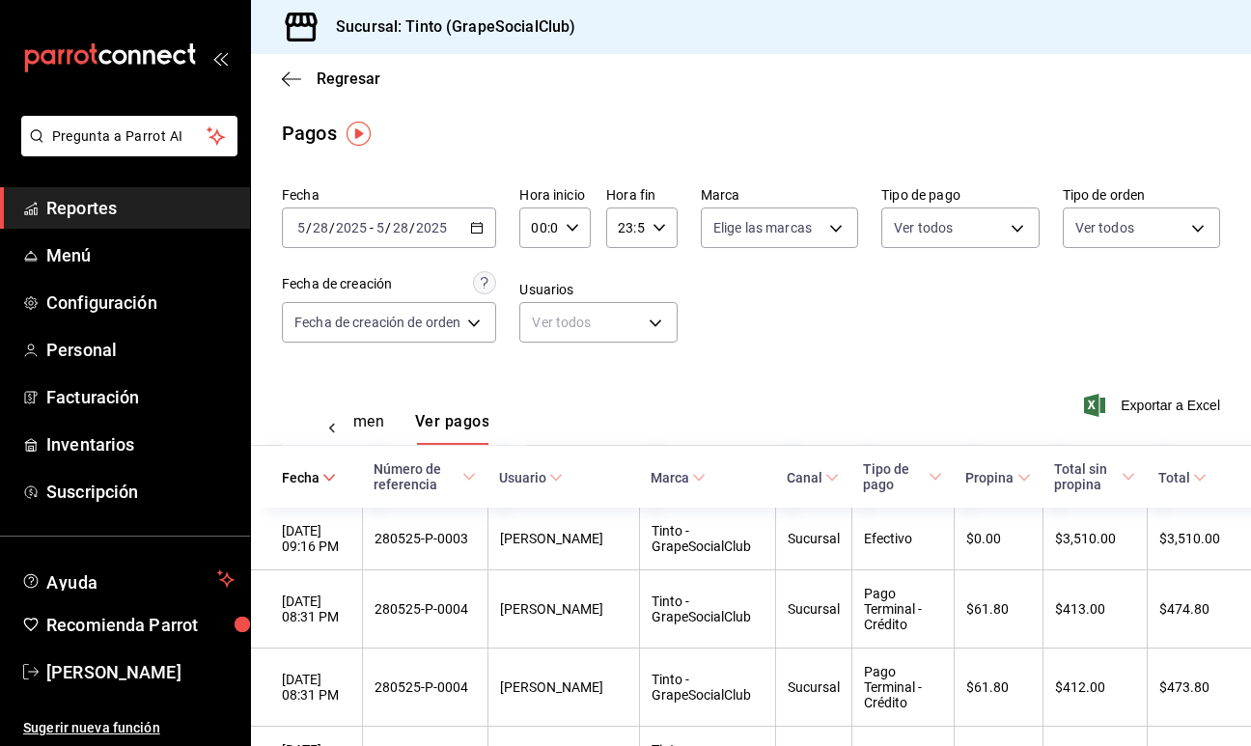
click at [368, 418] on button "Ver resumen" at bounding box center [339, 428] width 90 height 33
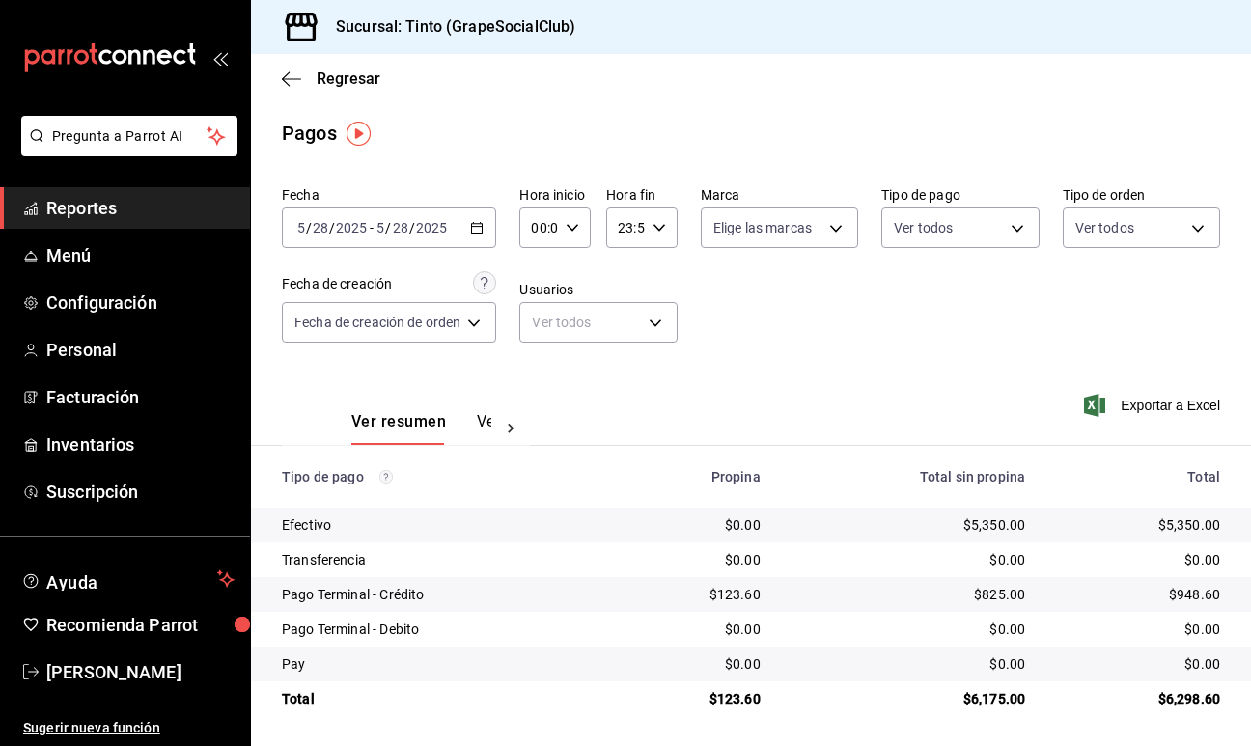
click at [482, 226] on \(Stroke\) "button" at bounding box center [477, 226] width 11 height 1
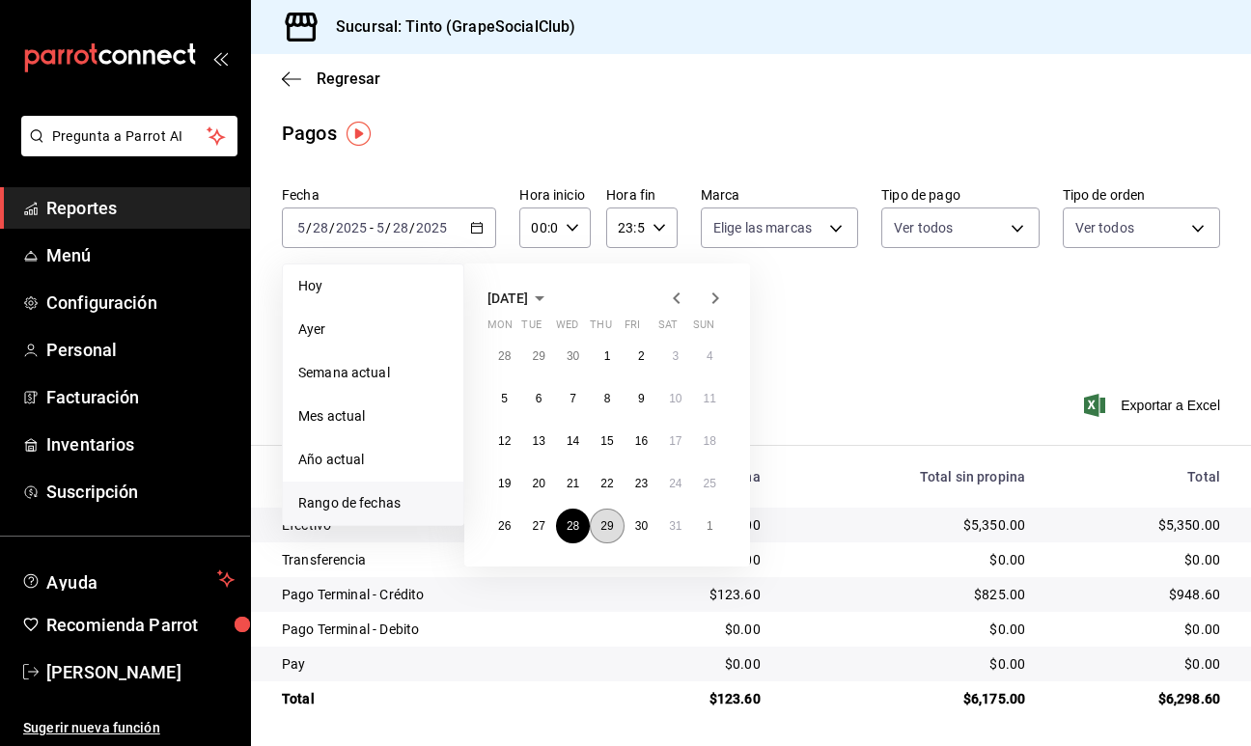
click at [606, 525] on abbr "29" at bounding box center [606, 526] width 13 height 14
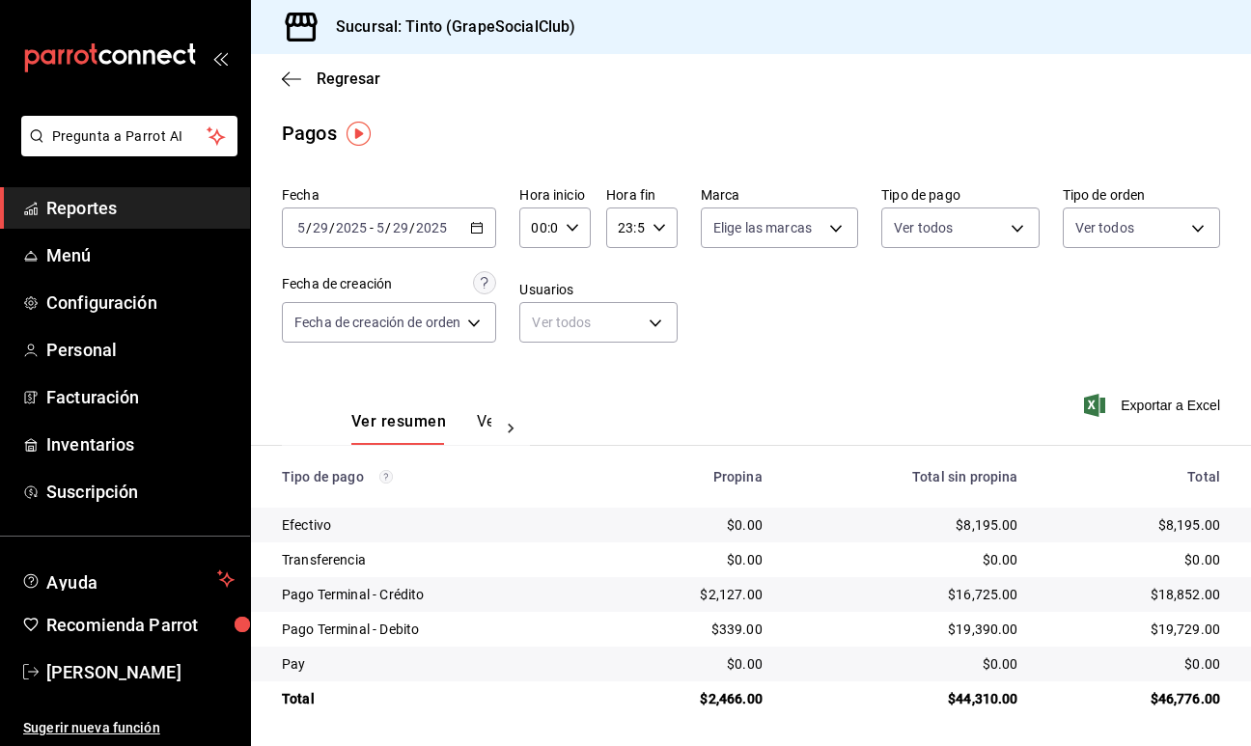
click at [482, 229] on \(Stroke\) "button" at bounding box center [477, 228] width 12 height 11
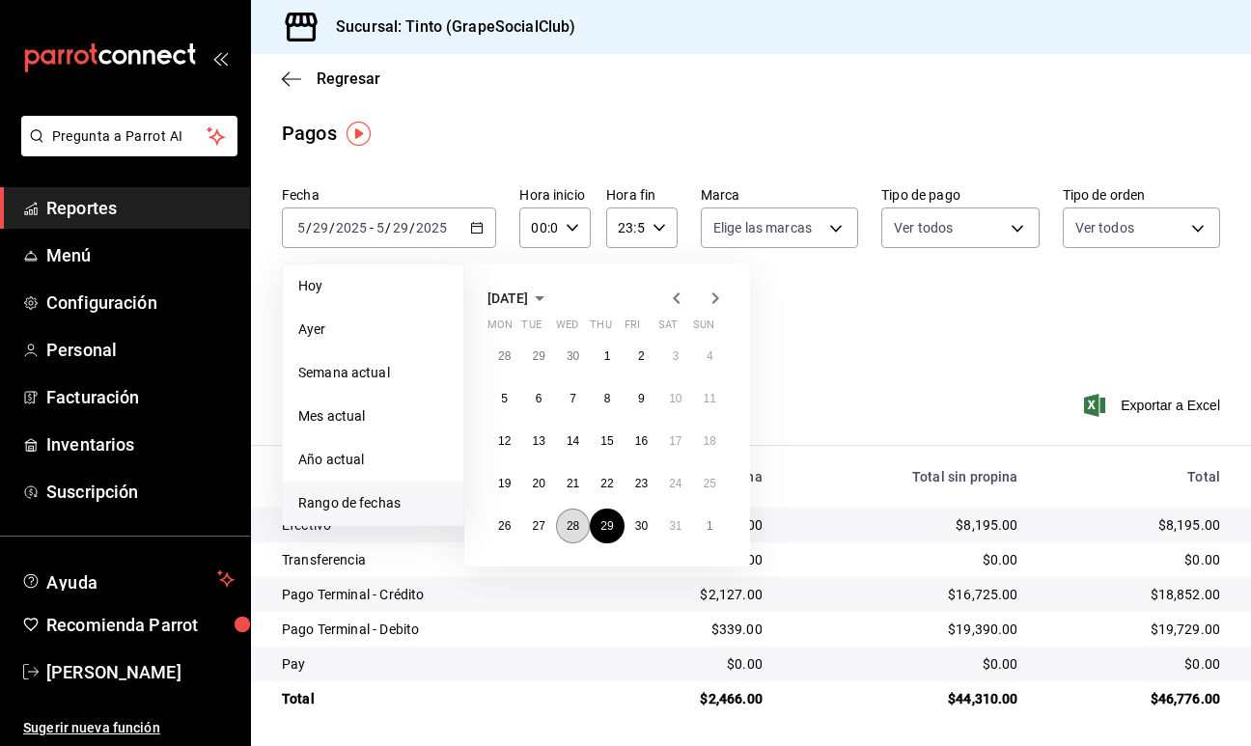
click at [568, 525] on abbr "28" at bounding box center [572, 526] width 13 height 14
click at [592, 522] on button "29" at bounding box center [607, 526] width 34 height 35
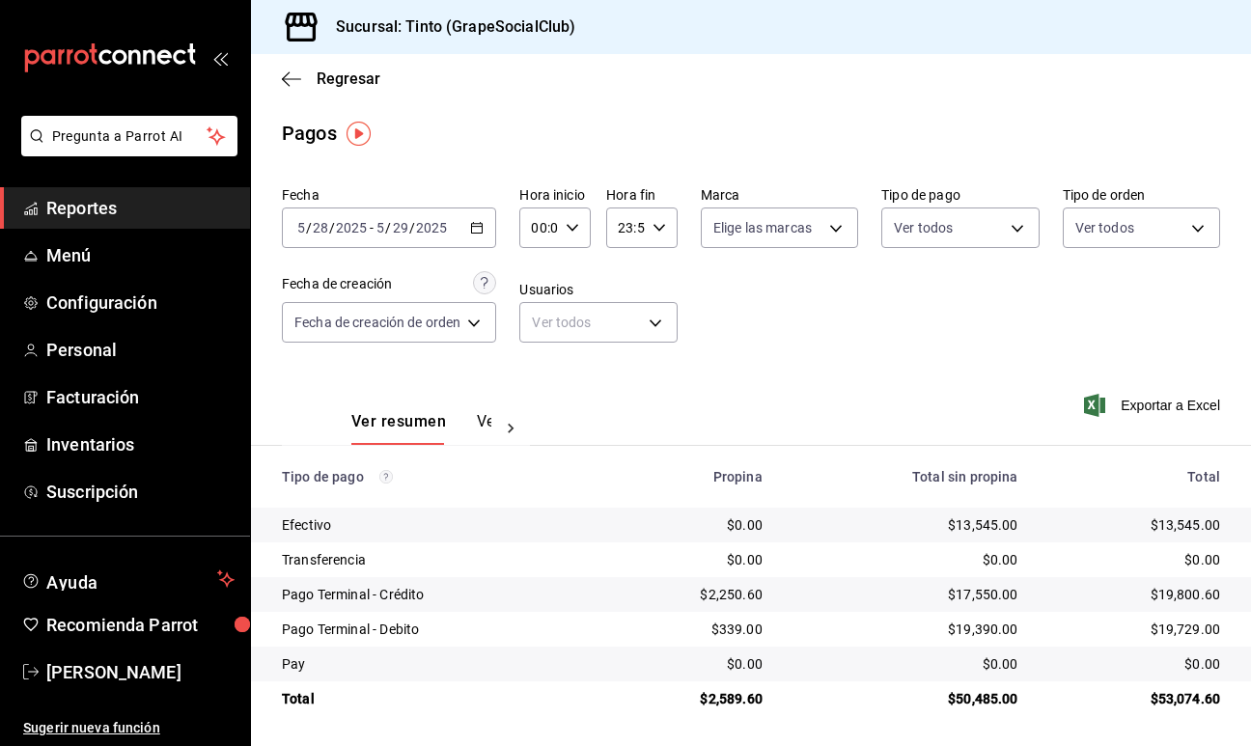
click at [474, 230] on \(Stroke\) "button" at bounding box center [477, 228] width 12 height 11
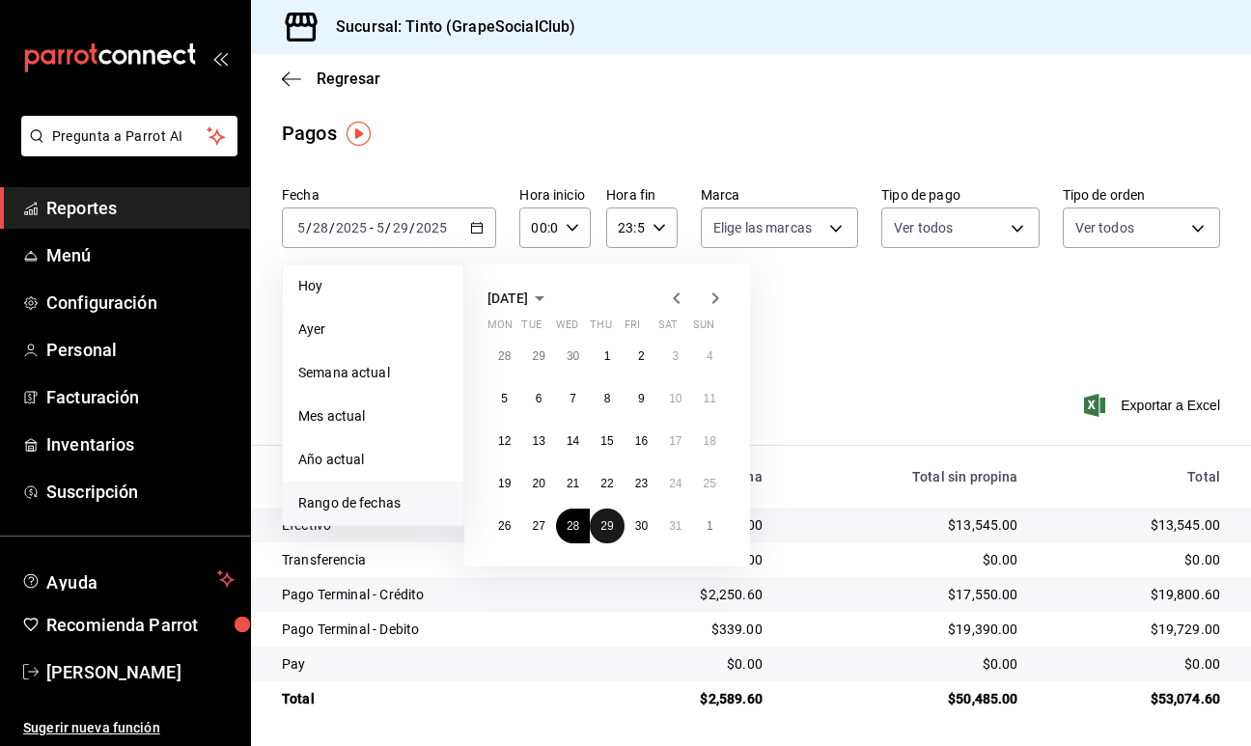
click at [601, 529] on abbr "29" at bounding box center [606, 526] width 13 height 14
click at [674, 303] on icon "button" at bounding box center [676, 298] width 23 height 23
click at [568, 522] on abbr "30" at bounding box center [572, 526] width 13 height 14
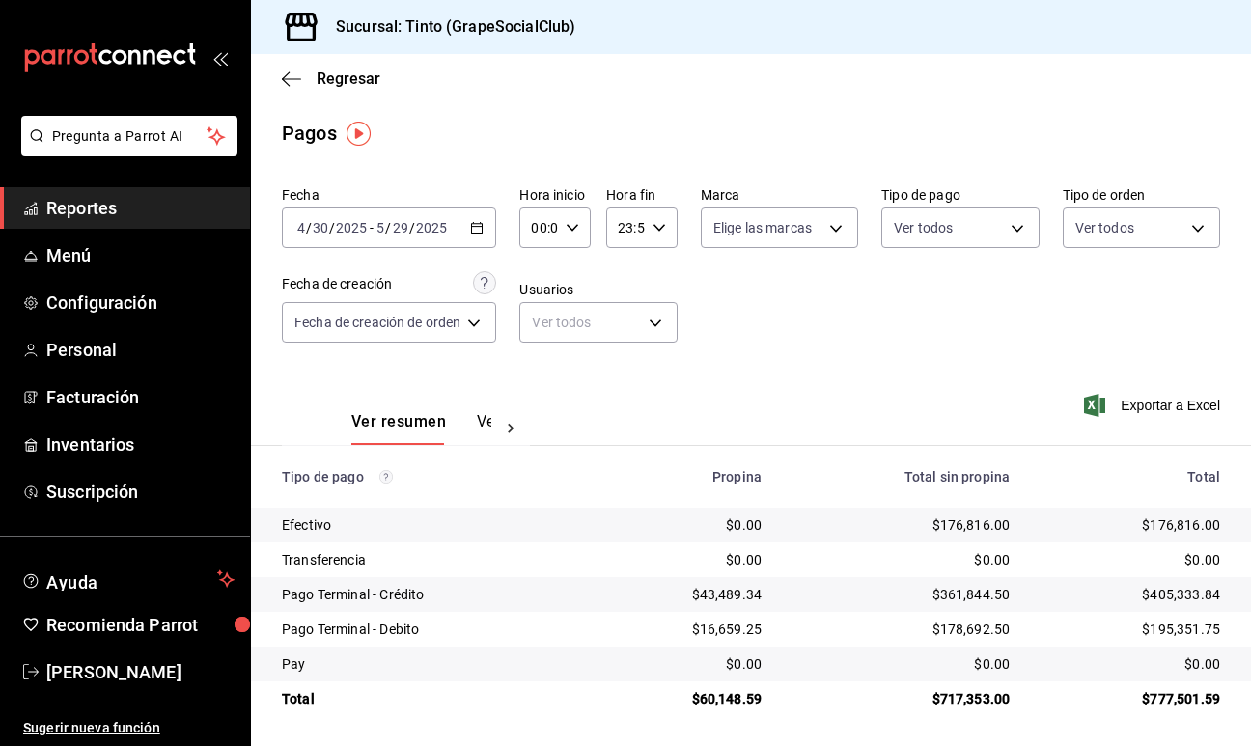
click at [476, 229] on icon "button" at bounding box center [477, 228] width 14 height 14
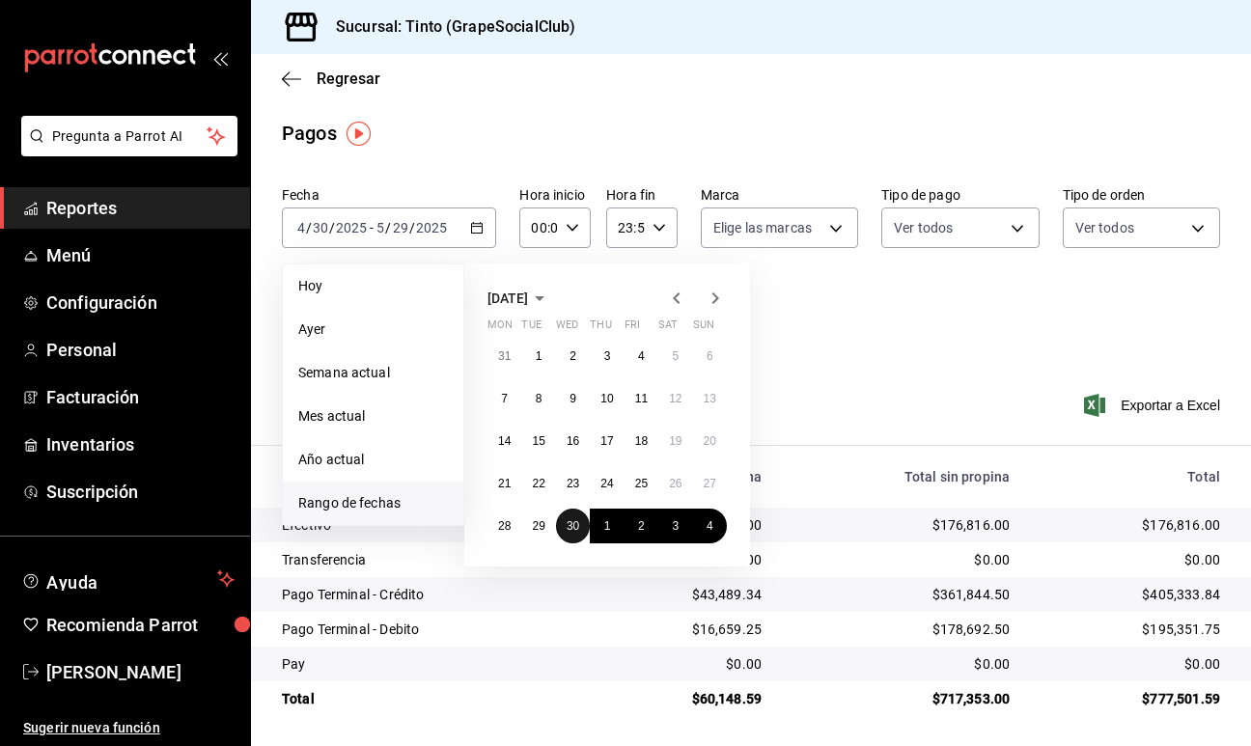
click at [574, 524] on abbr "30" at bounding box center [572, 526] width 13 height 14
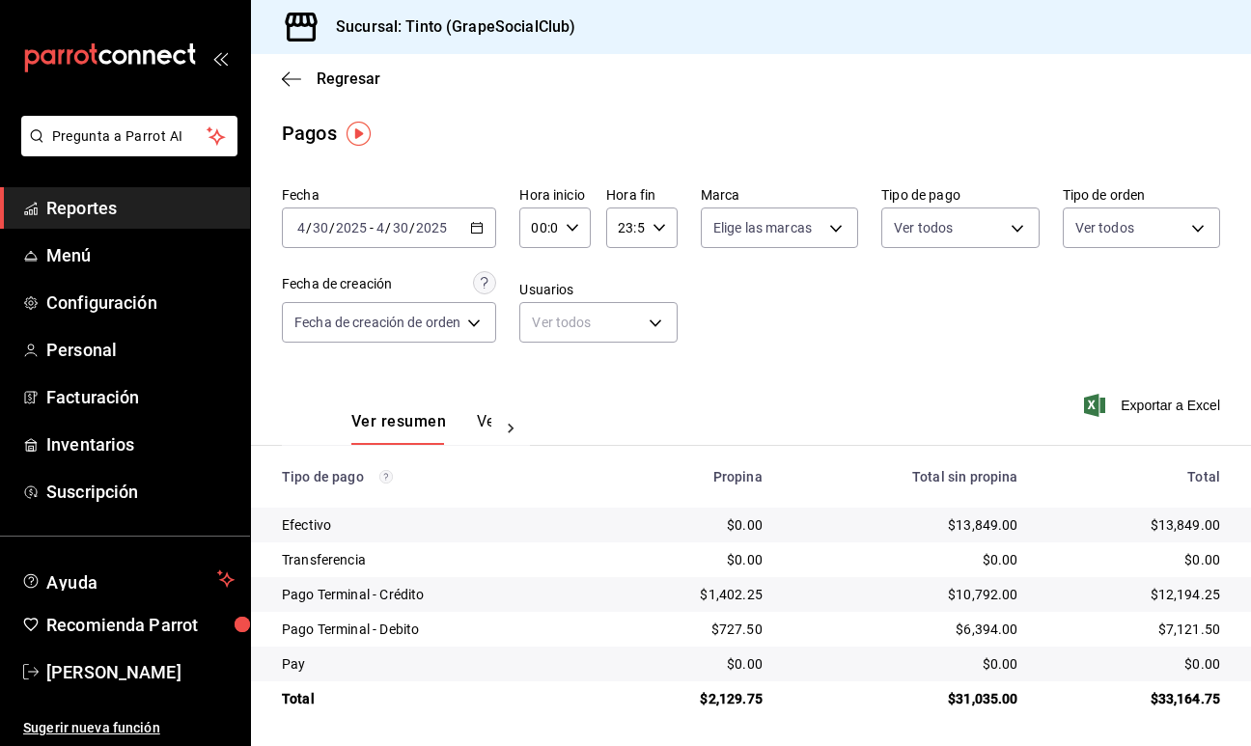
click at [481, 232] on icon "button" at bounding box center [477, 228] width 14 height 14
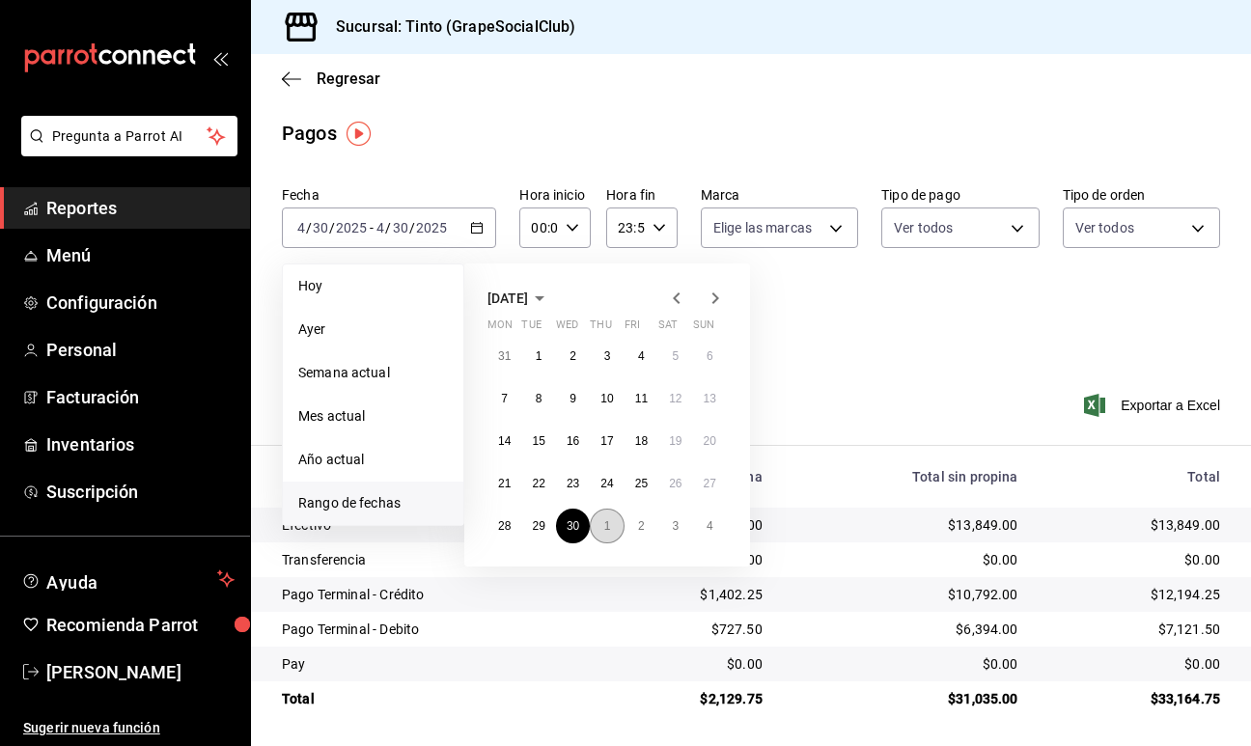
click at [610, 527] on abbr "1" at bounding box center [607, 526] width 7 height 14
click at [596, 341] on div "28 29 30 1 2 3 4 5 6 7 8 9 10 11 12 13 14 15 16 17 18 19 20 21 22 23 24 25 26 2…" at bounding box center [606, 441] width 239 height 205
click at [605, 354] on abbr "1" at bounding box center [607, 356] width 7 height 14
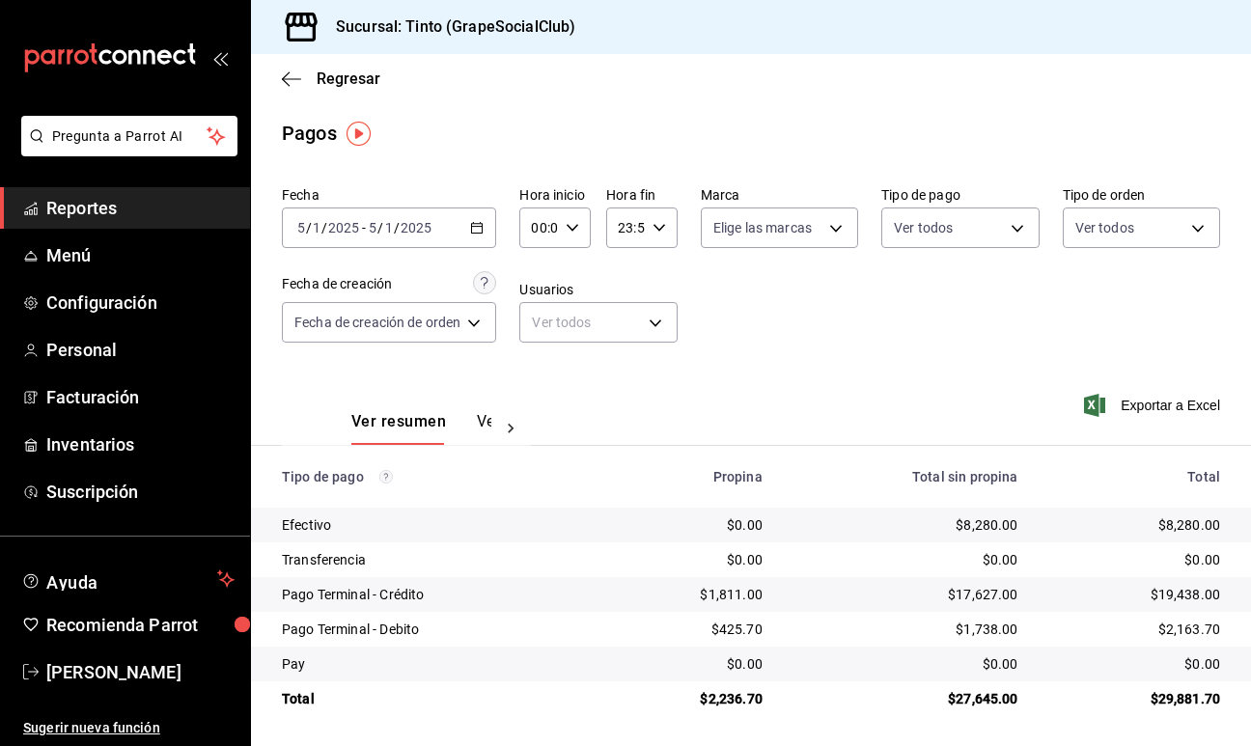
click at [476, 226] on \(Stroke\) "button" at bounding box center [477, 226] width 11 height 1
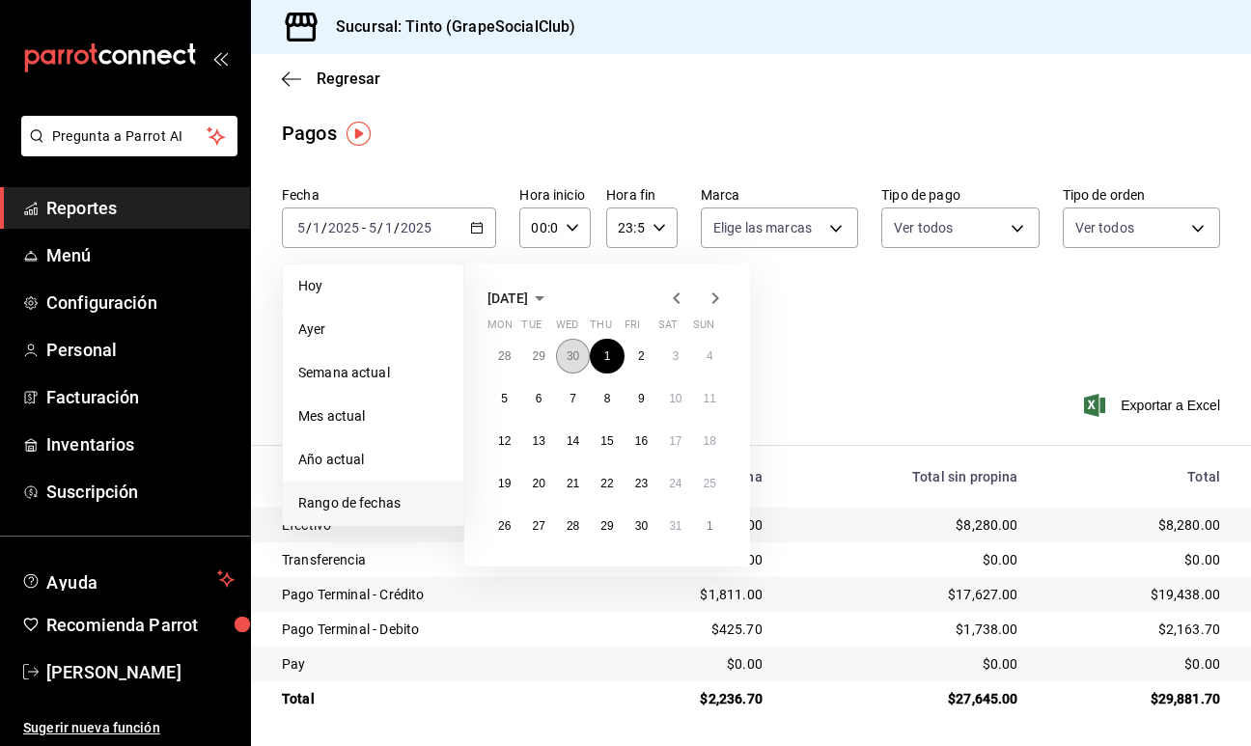
click at [581, 361] on button "30" at bounding box center [573, 356] width 34 height 35
click at [571, 523] on abbr "30" at bounding box center [572, 526] width 13 height 14
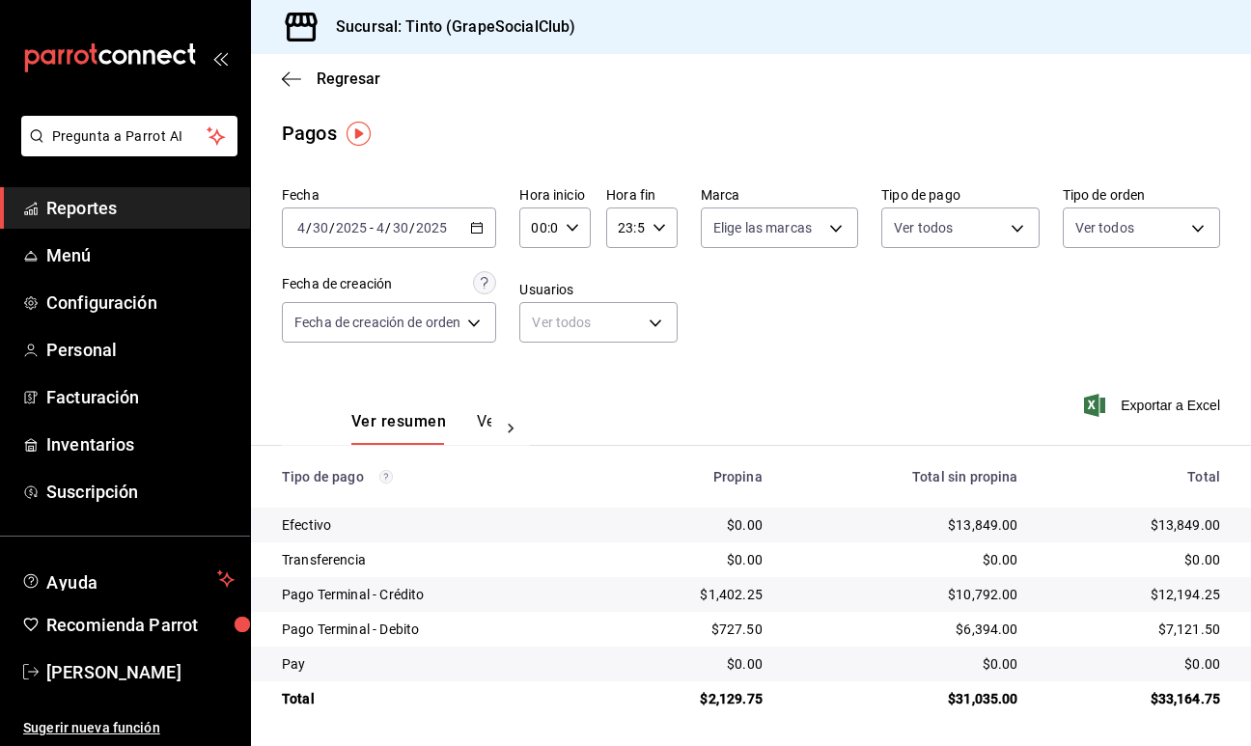
click at [479, 231] on icon "button" at bounding box center [477, 228] width 14 height 14
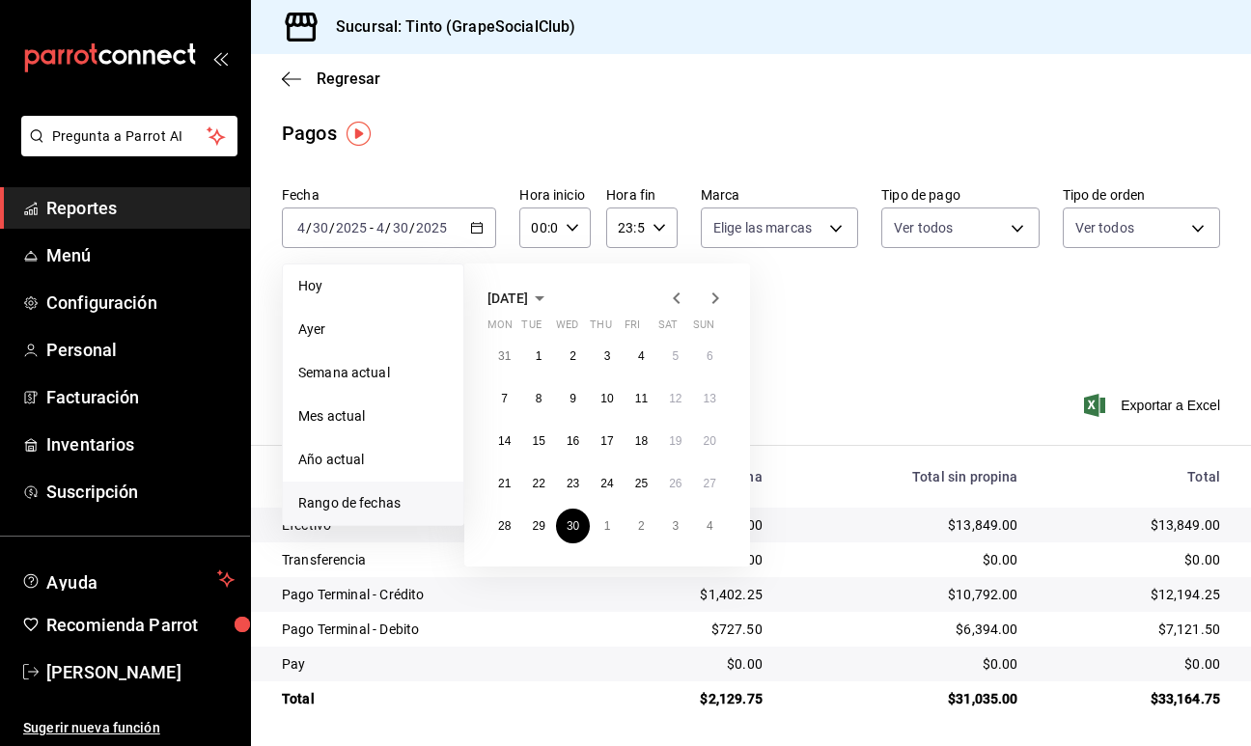
click at [719, 301] on icon "button" at bounding box center [714, 298] width 23 height 23
click at [642, 360] on abbr "2" at bounding box center [641, 356] width 7 height 14
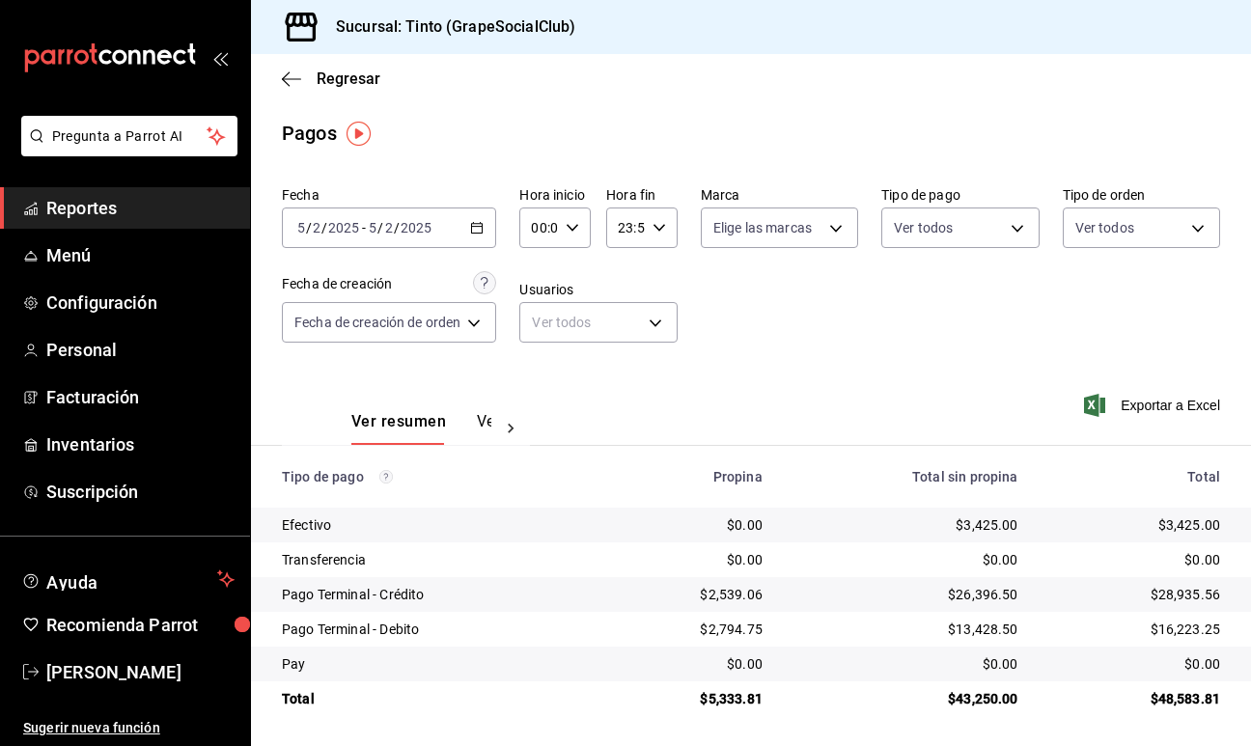
click at [483, 232] on icon "button" at bounding box center [477, 228] width 14 height 14
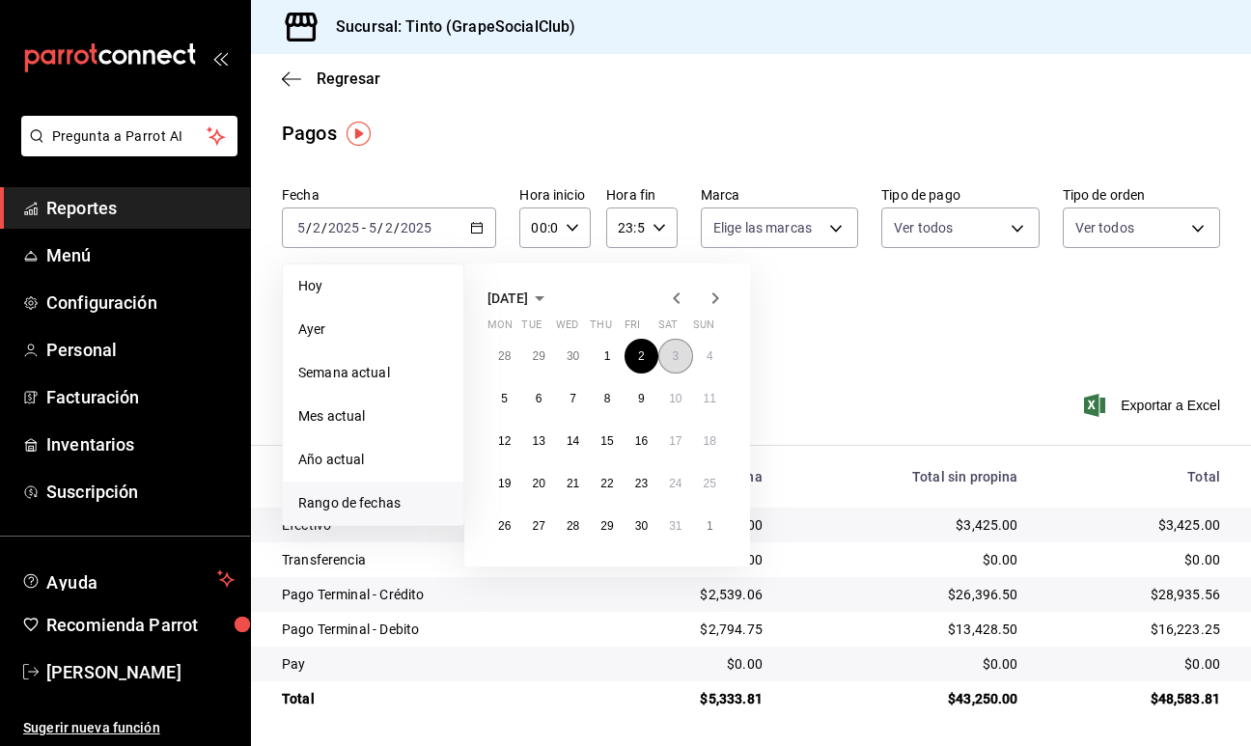
click at [677, 357] on abbr "3" at bounding box center [675, 356] width 7 height 14
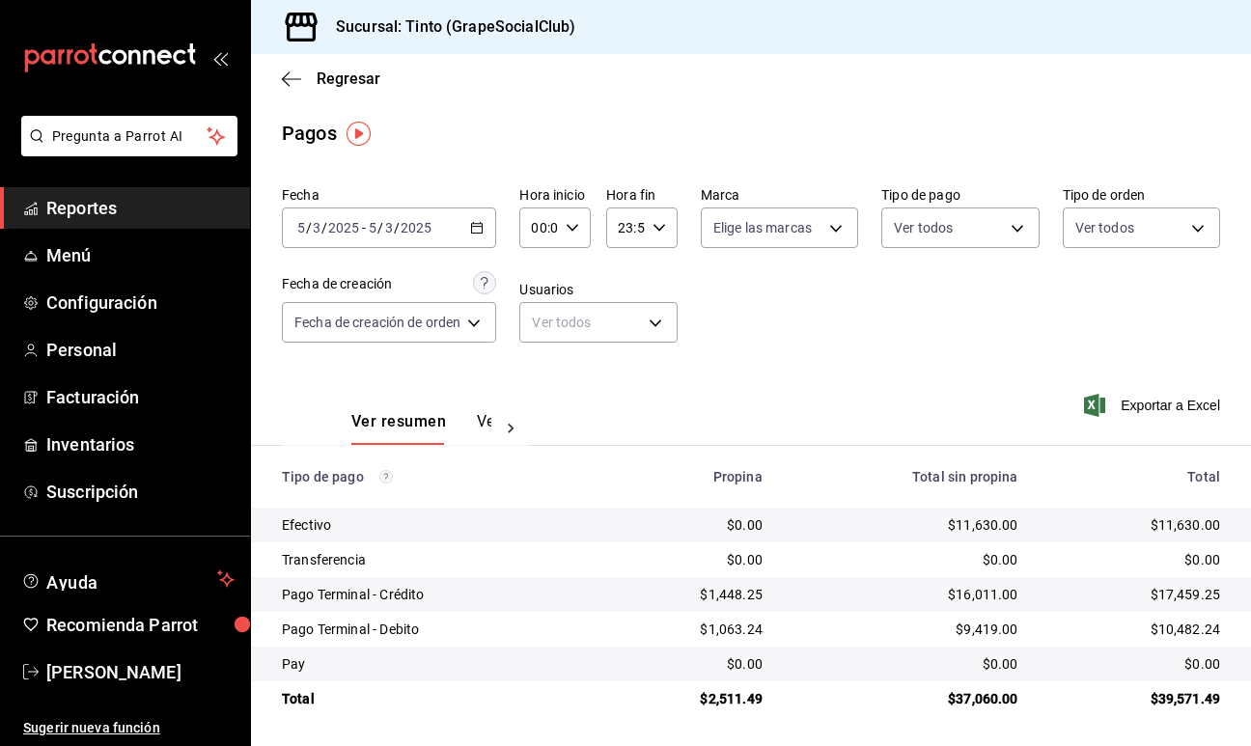
click at [487, 230] on div "2025-05-03 5 / 3 / 2025 - 2025-05-03 5 / 3 / 2025" at bounding box center [389, 227] width 214 height 41
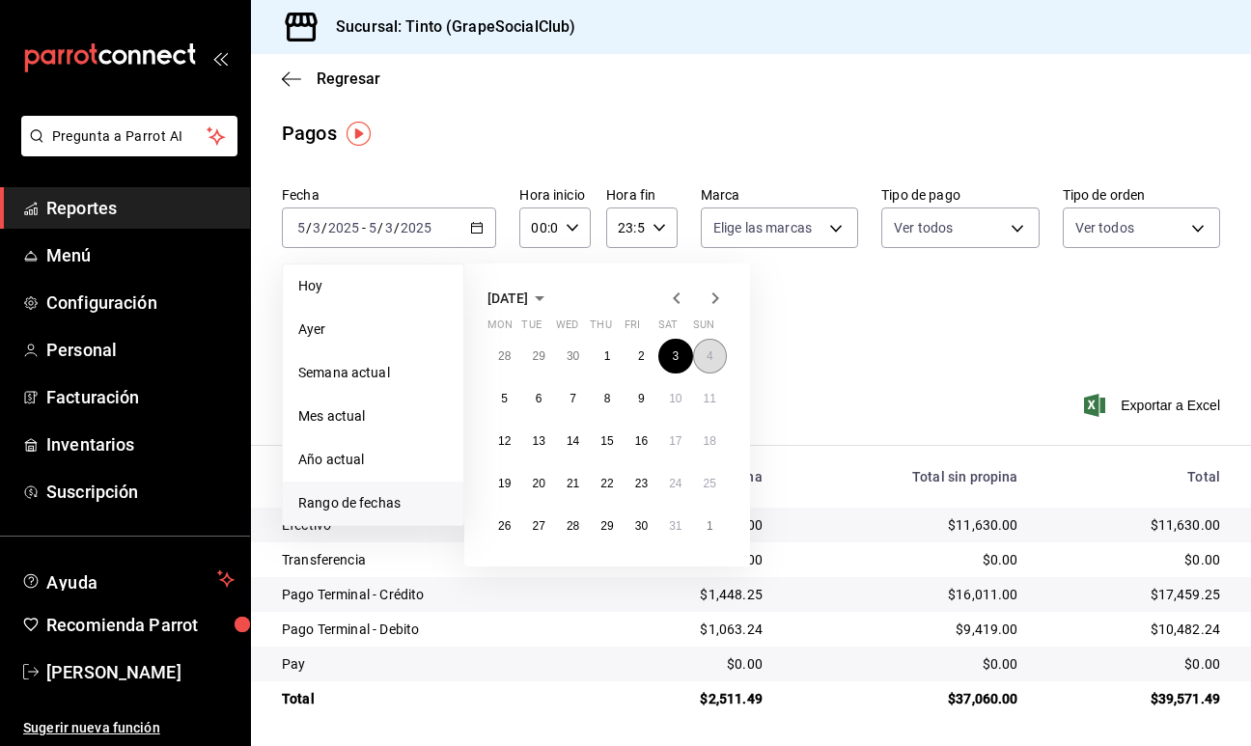
click at [710, 361] on abbr "4" at bounding box center [709, 356] width 7 height 14
click at [716, 355] on button "4" at bounding box center [710, 356] width 34 height 35
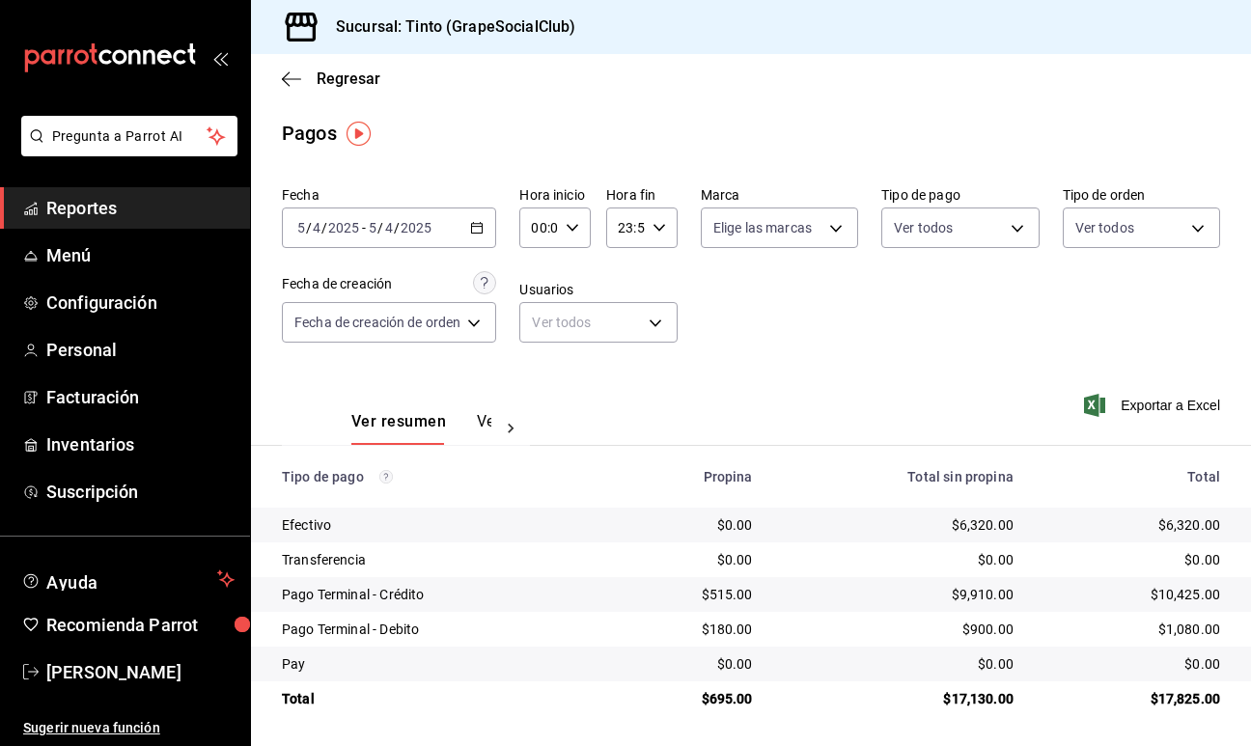
click at [479, 223] on \(Stroke\) "button" at bounding box center [477, 228] width 12 height 11
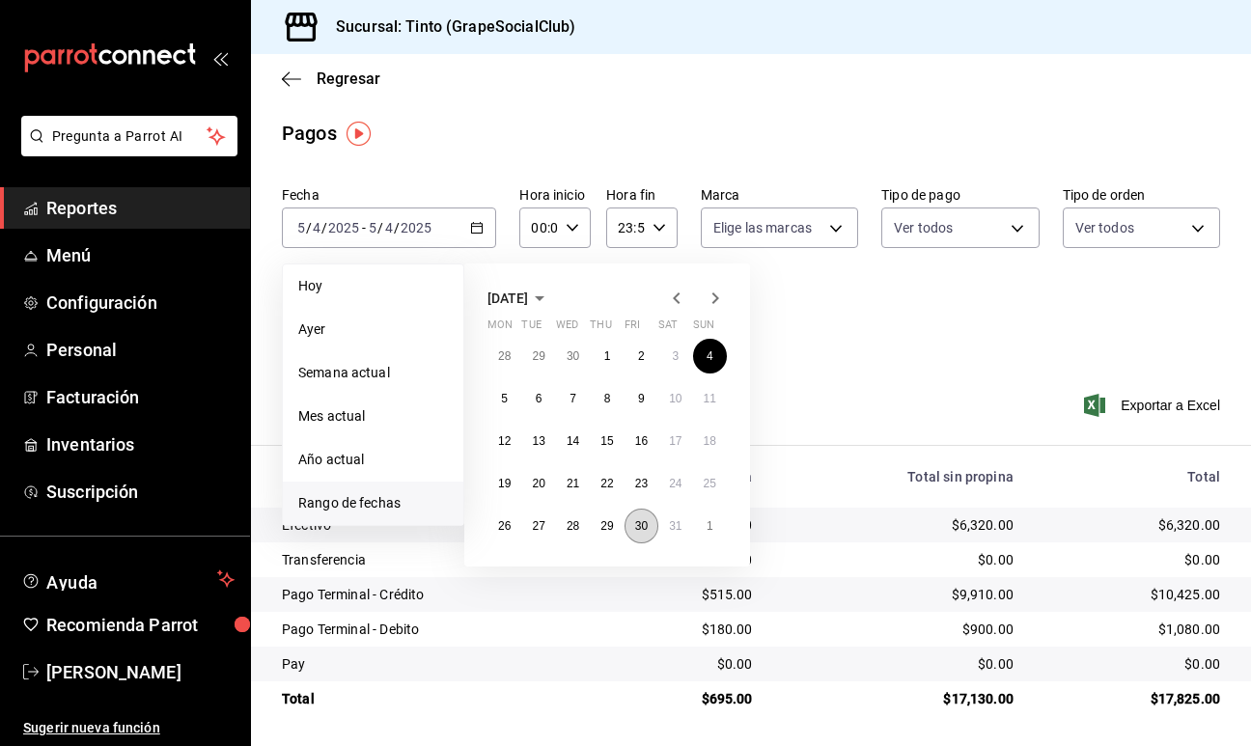
click at [642, 528] on abbr "30" at bounding box center [641, 526] width 13 height 14
click at [642, 525] on abbr "30" at bounding box center [641, 526] width 13 height 14
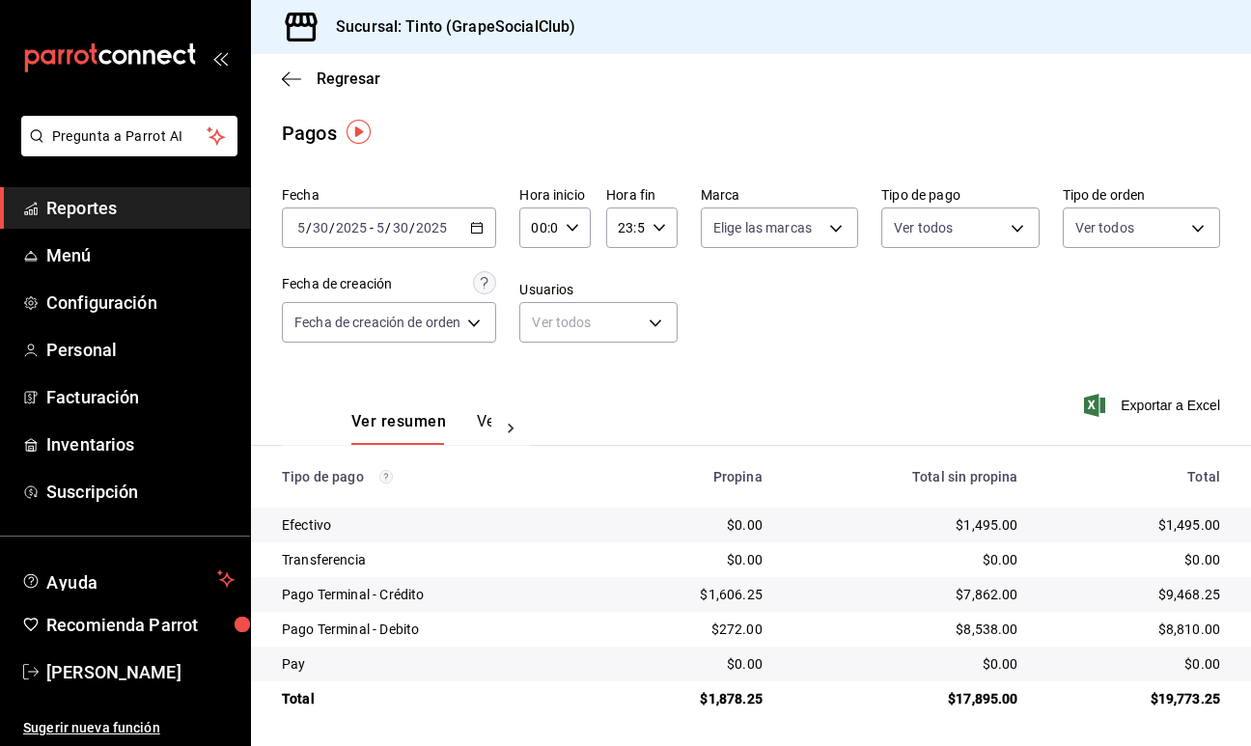
scroll to position [1, 0]
click at [471, 225] on div "2025-05-30 5 / 30 / 2025 - 2025-05-30 5 / 30 / 2025" at bounding box center [389, 226] width 214 height 41
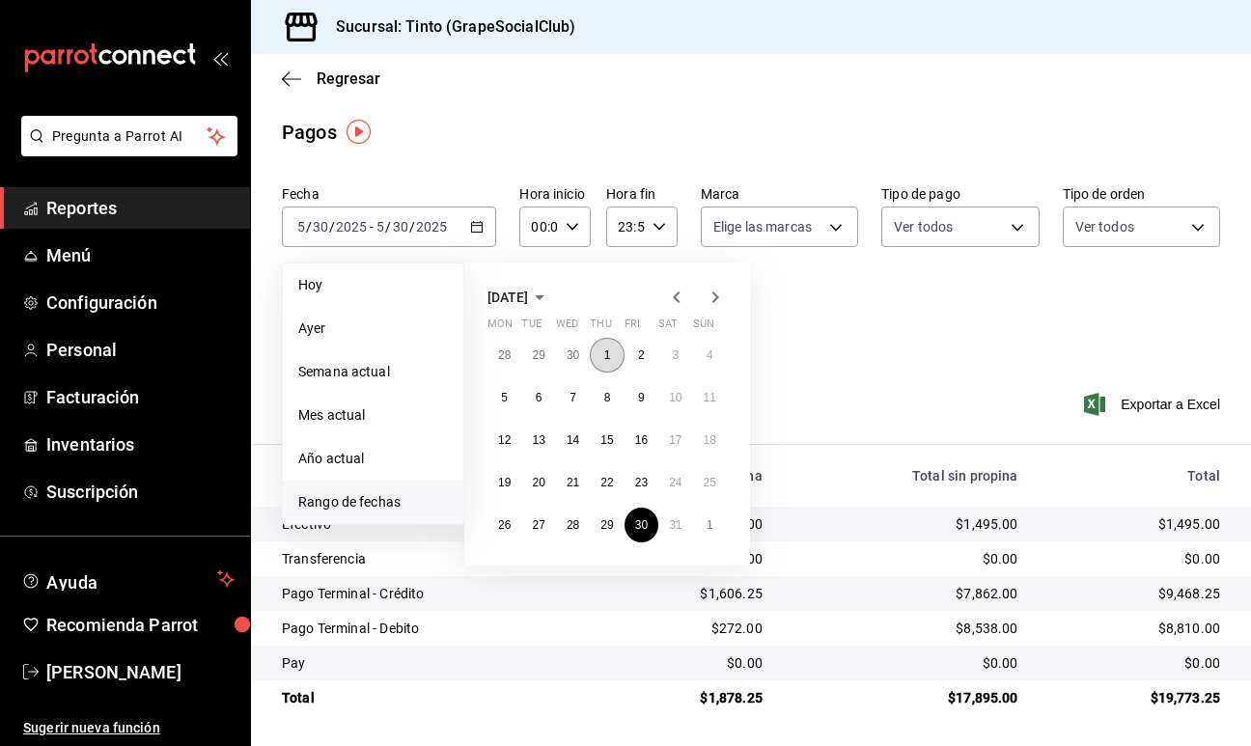
click at [607, 352] on abbr "1" at bounding box center [607, 355] width 7 height 14
click at [647, 518] on abbr "30" at bounding box center [641, 525] width 13 height 14
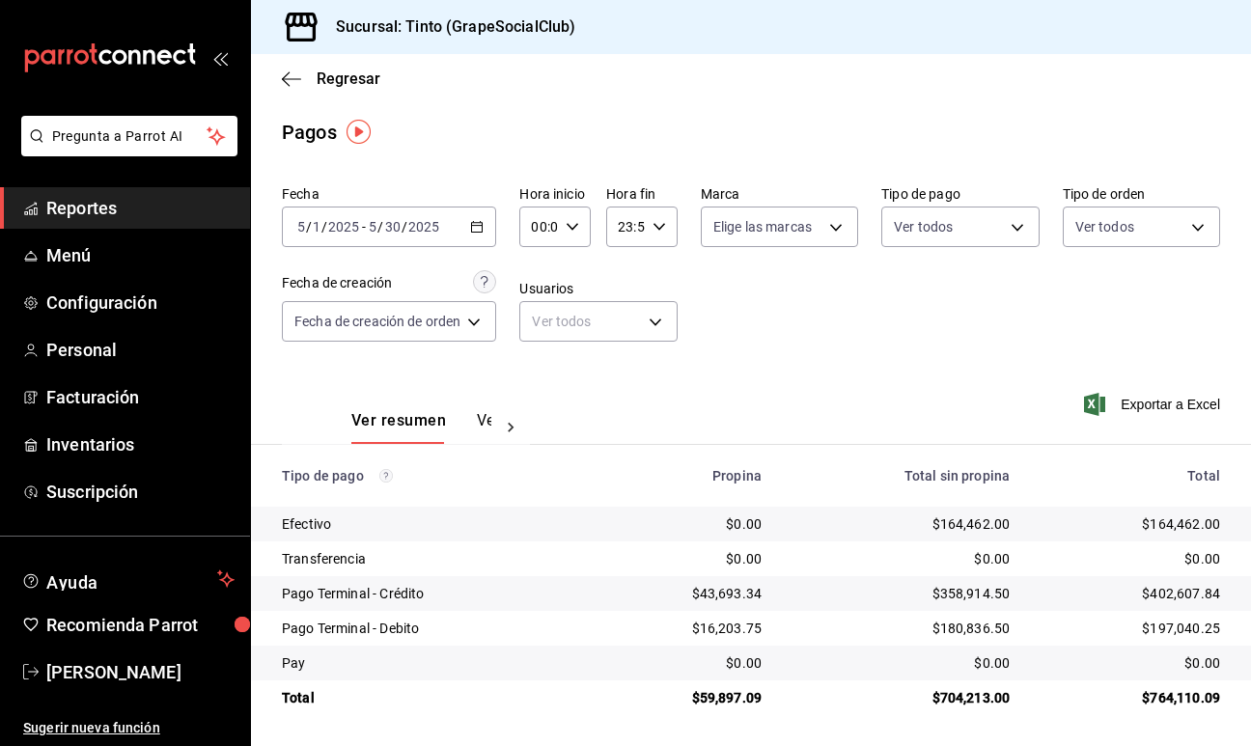
click at [477, 226] on icon "button" at bounding box center [477, 227] width 14 height 14
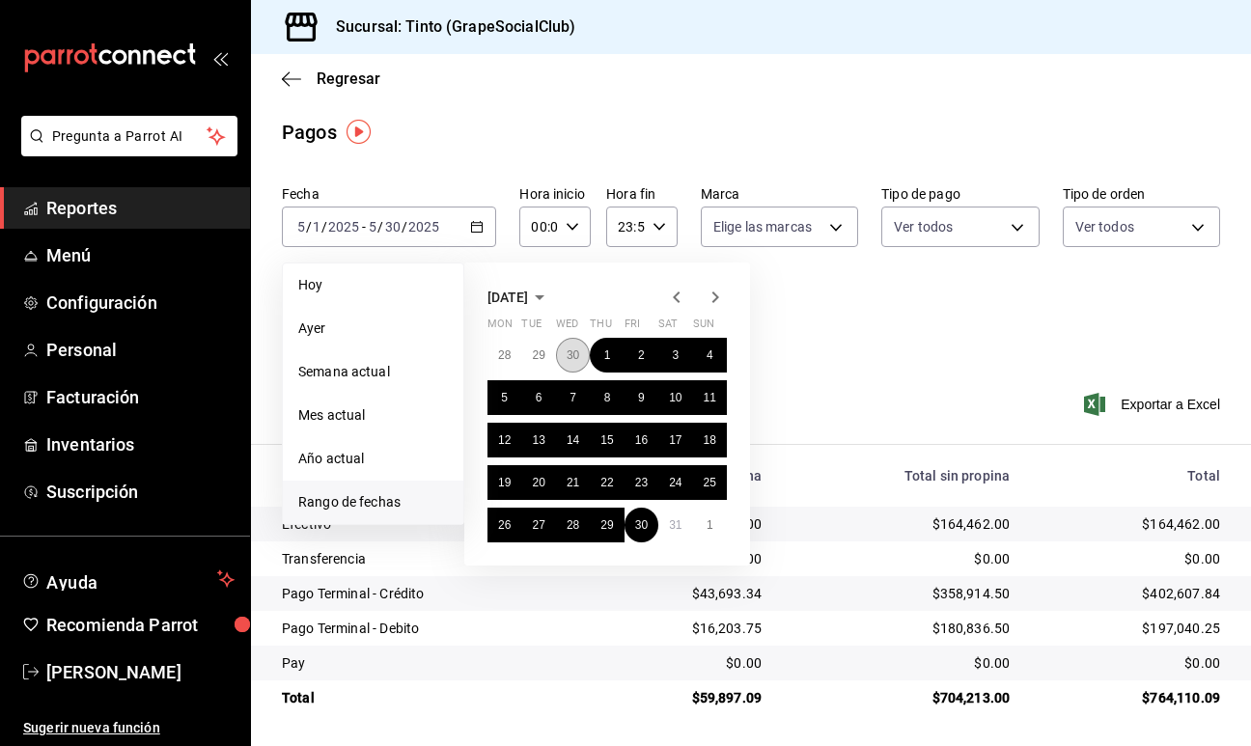
click at [580, 360] on button "30" at bounding box center [573, 355] width 34 height 35
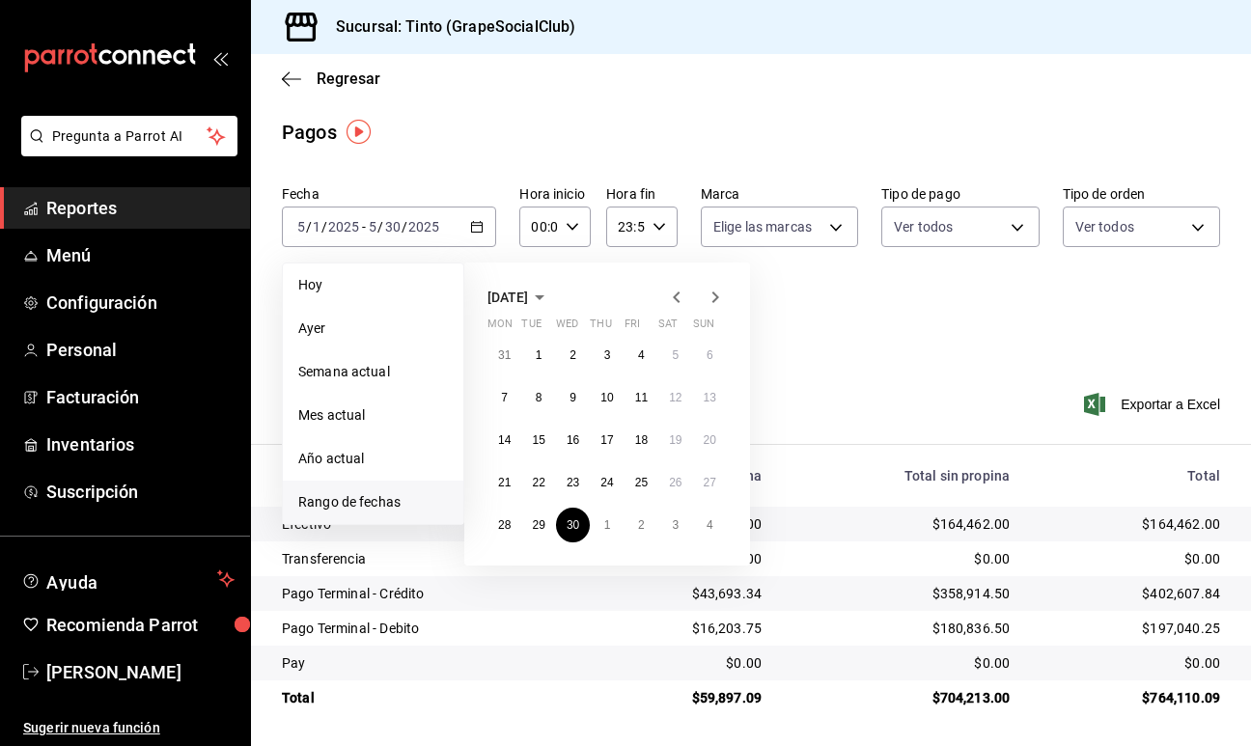
click at [717, 295] on icon "button" at bounding box center [715, 297] width 7 height 12
click at [642, 529] on abbr "30" at bounding box center [641, 525] width 13 height 14
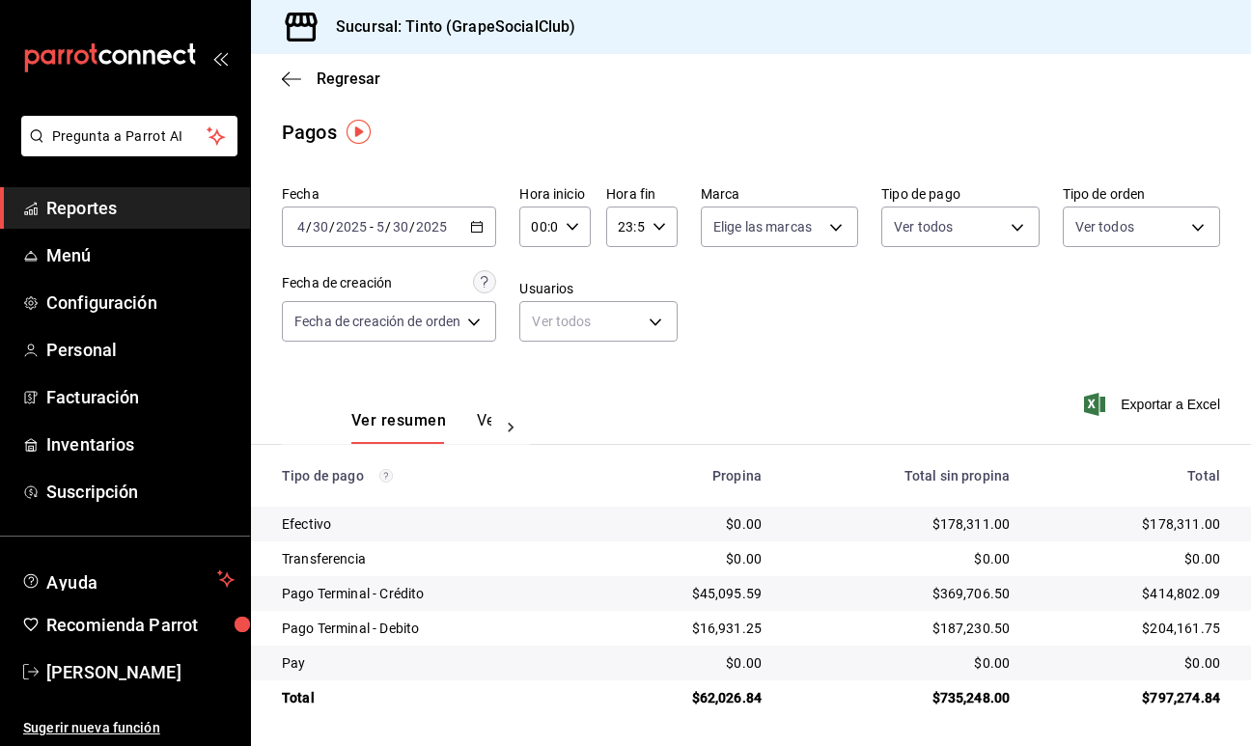
click at [475, 227] on icon "button" at bounding box center [477, 227] width 14 height 14
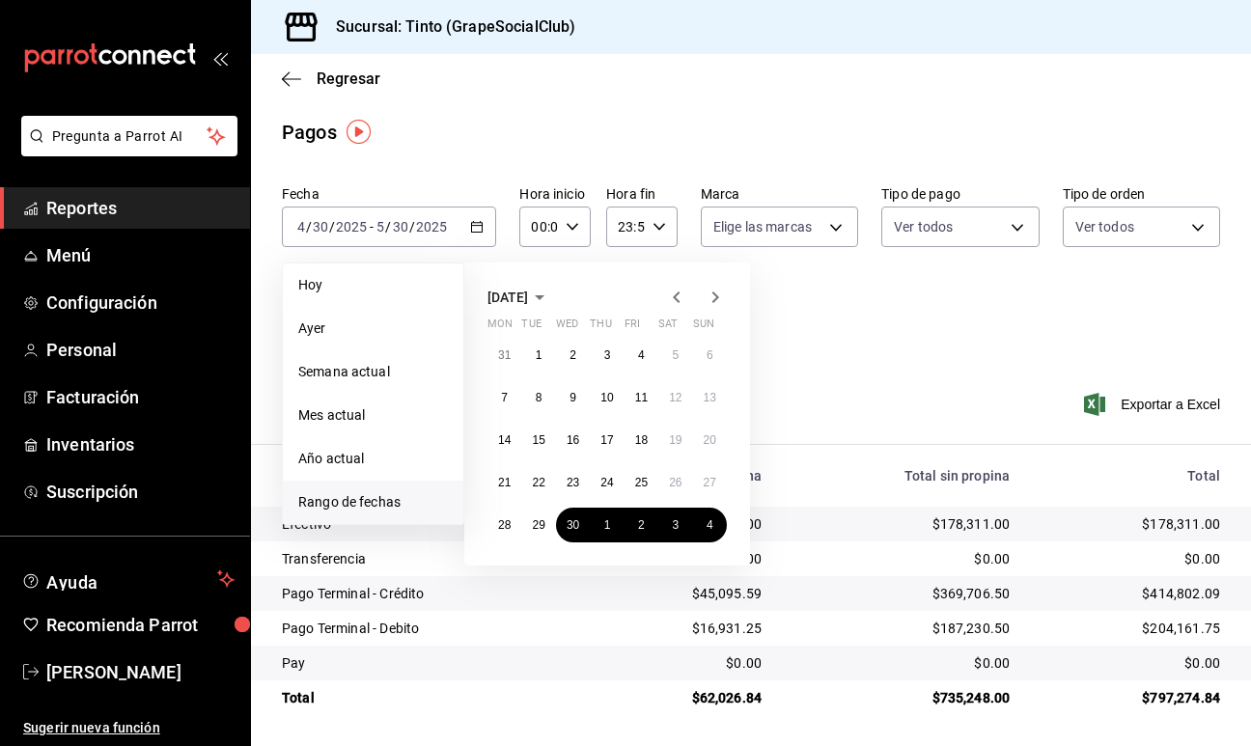
click at [716, 291] on icon "button" at bounding box center [714, 297] width 23 height 23
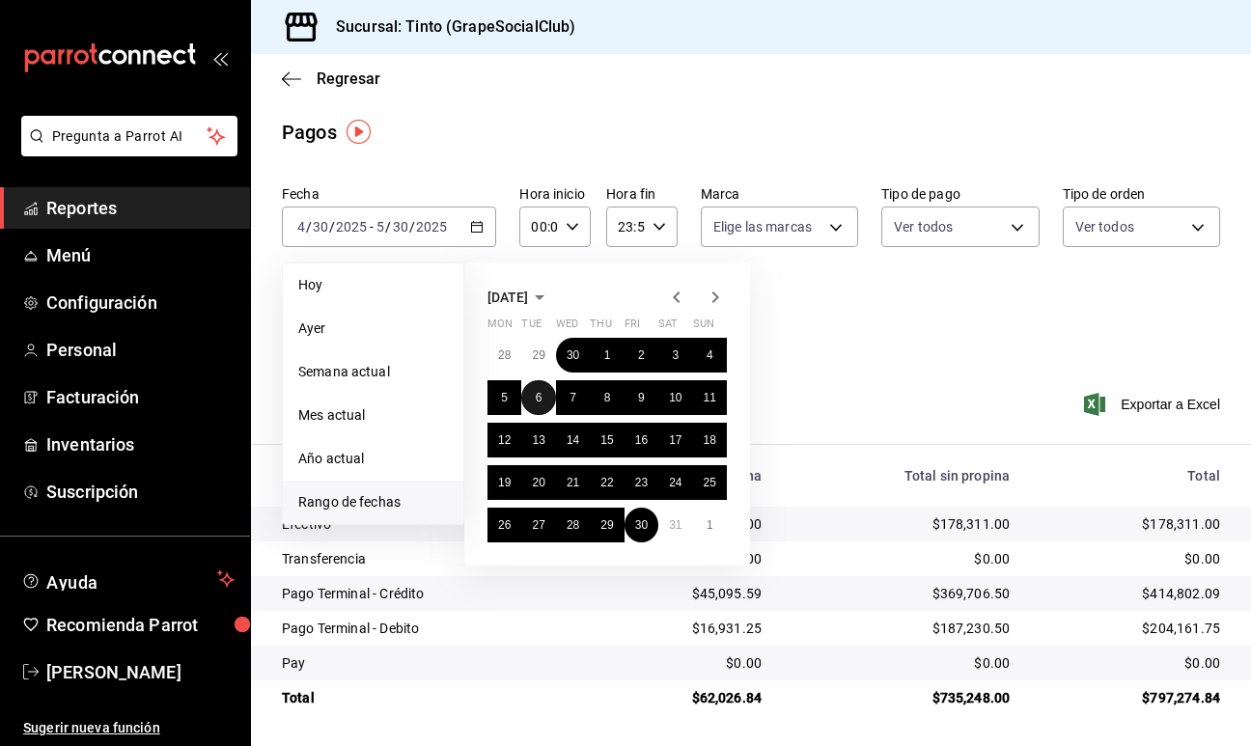
click at [536, 394] on abbr "6" at bounding box center [539, 398] width 7 height 14
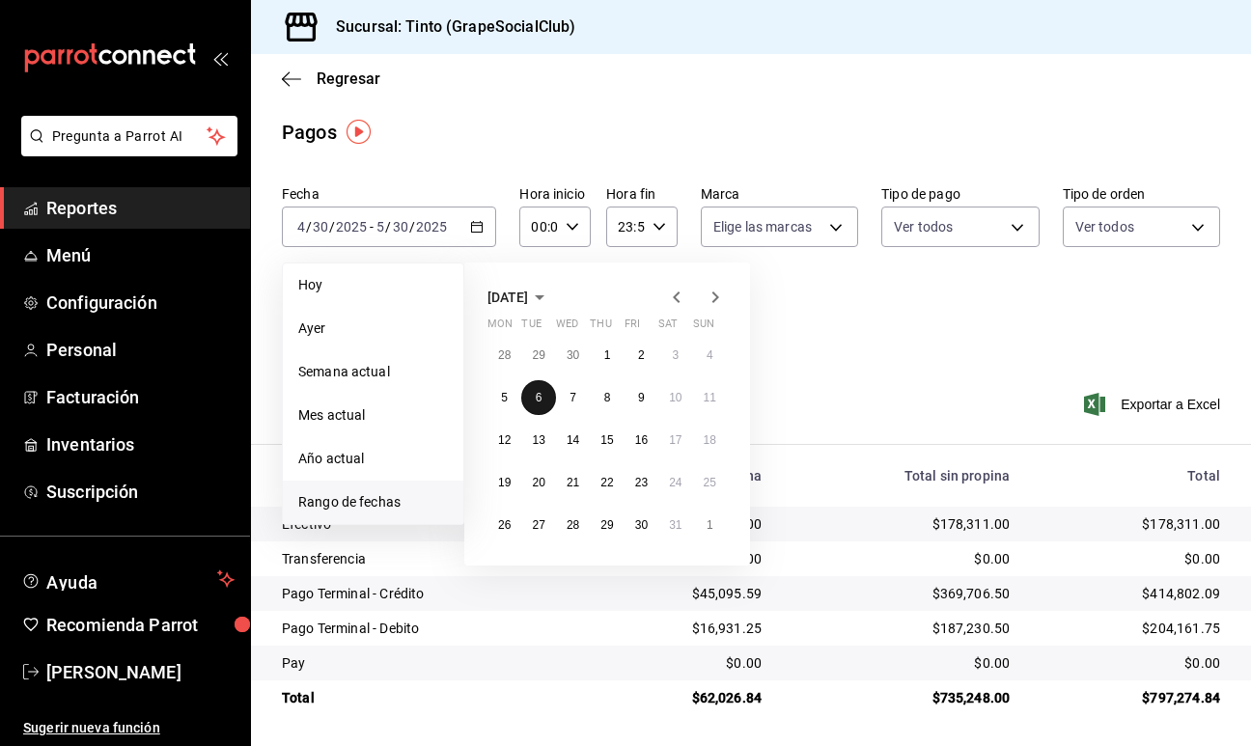
click at [536, 394] on abbr "6" at bounding box center [539, 398] width 7 height 14
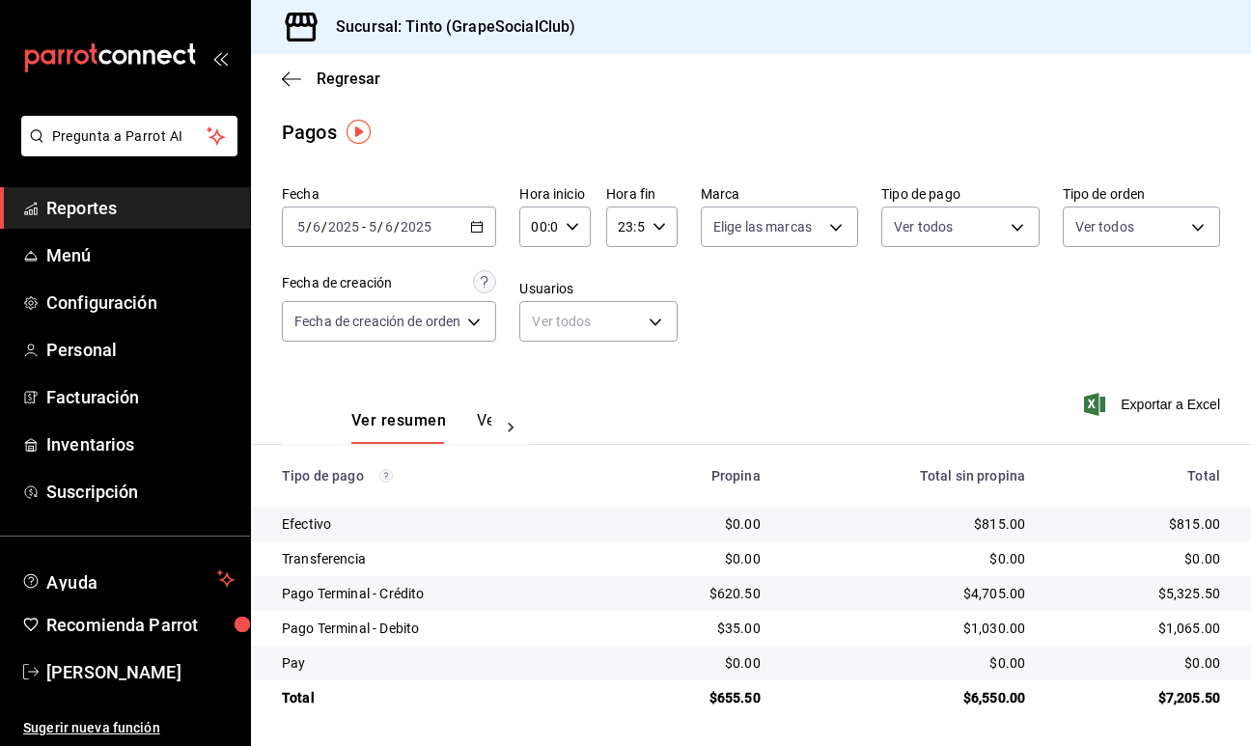
click at [474, 223] on icon "button" at bounding box center [477, 227] width 14 height 14
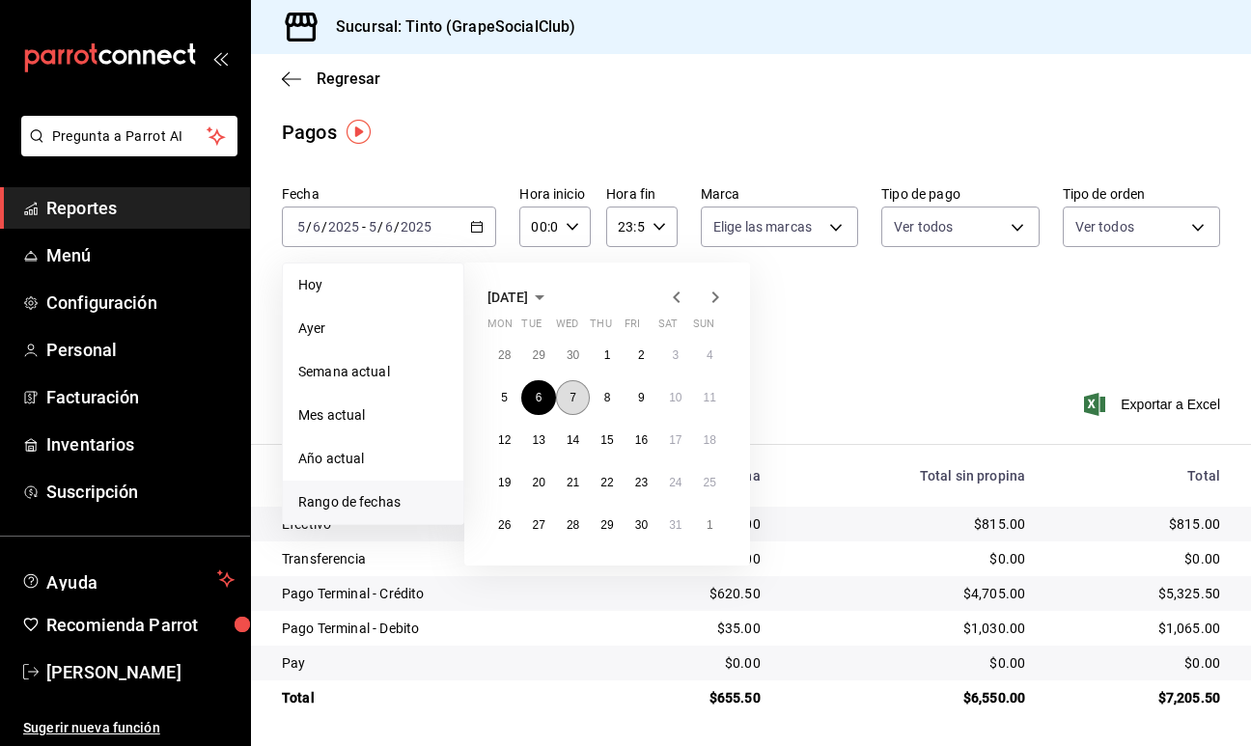
click at [569, 391] on abbr "7" at bounding box center [572, 398] width 7 height 14
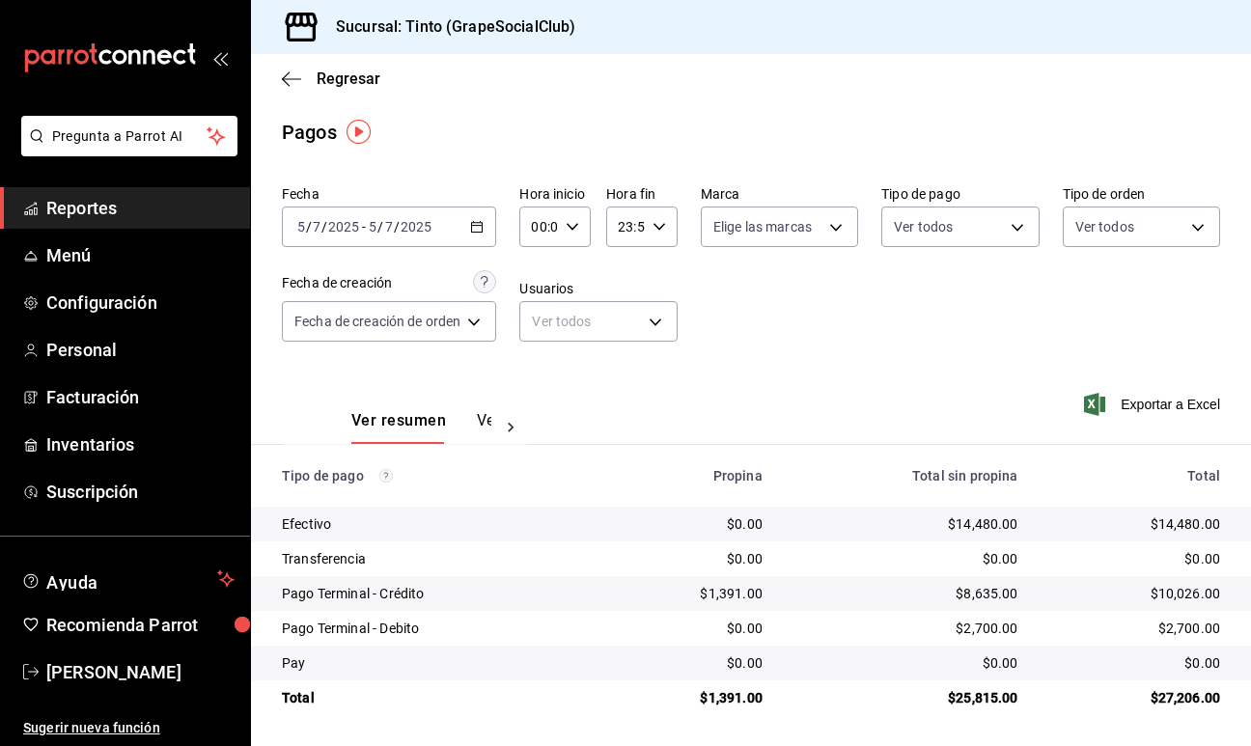
click at [483, 420] on button "Ver pagos" at bounding box center [513, 427] width 72 height 33
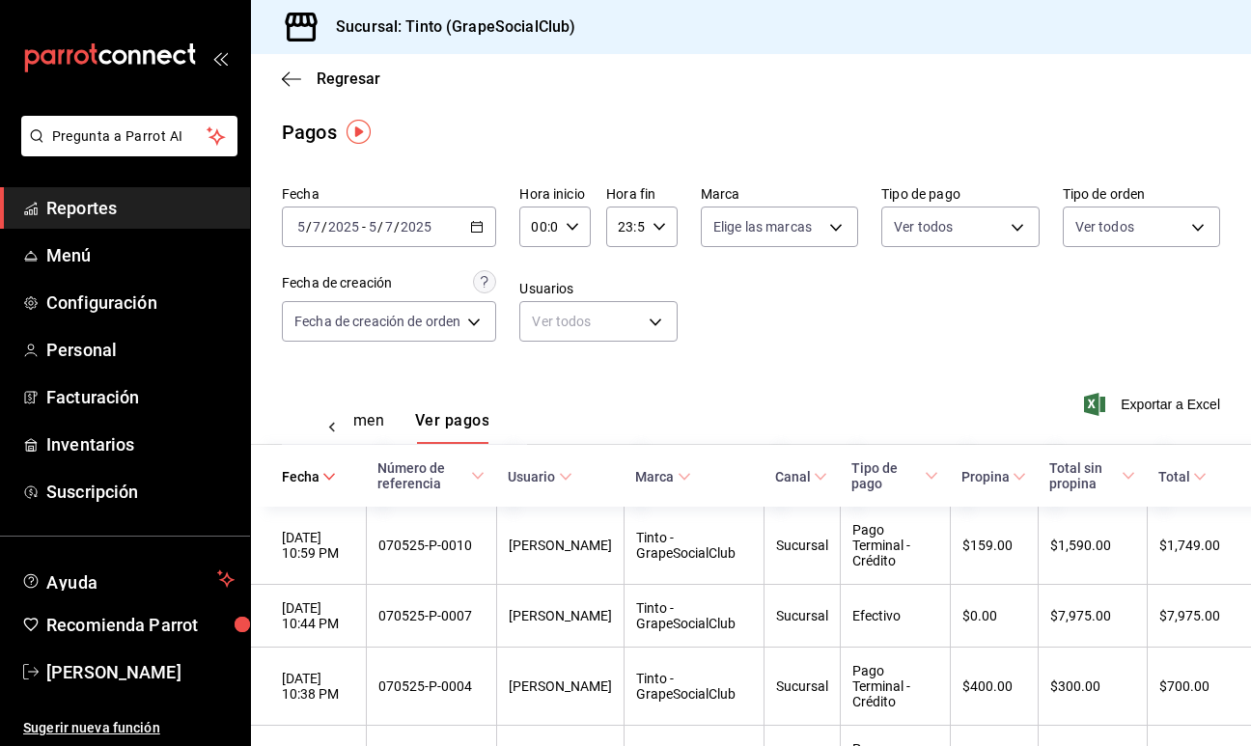
click at [358, 420] on button "Ver resumen" at bounding box center [339, 427] width 90 height 33
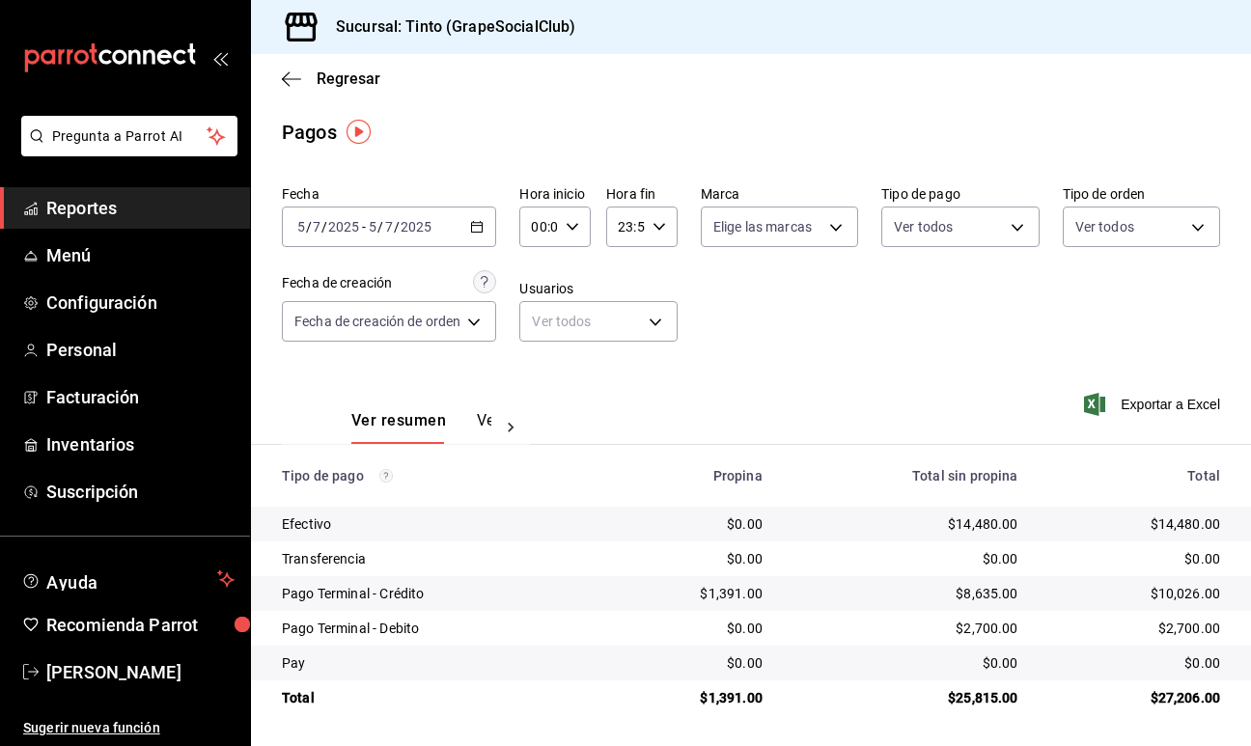
click at [487, 225] on div "2025-05-07 5 / 7 / 2025 - 2025-05-07 5 / 7 / 2025" at bounding box center [389, 226] width 214 height 41
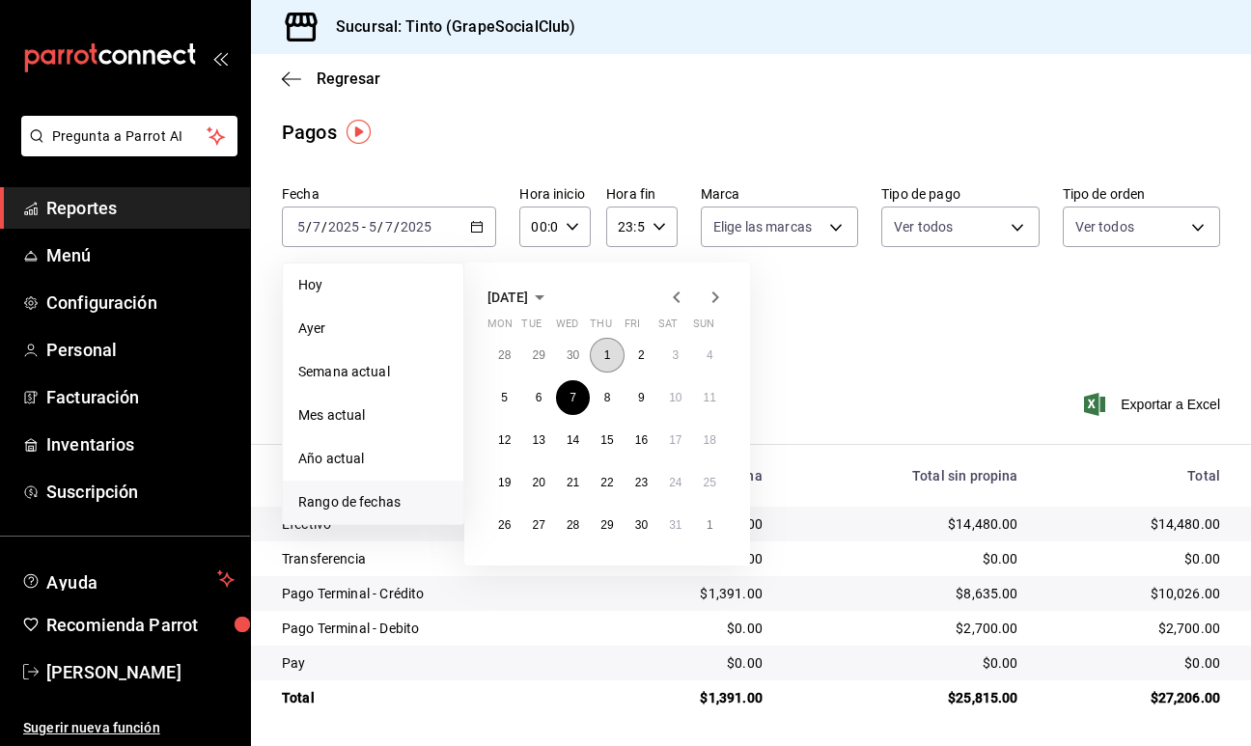
click at [610, 353] on button "1" at bounding box center [607, 355] width 34 height 35
click at [703, 356] on button "4" at bounding box center [710, 355] width 34 height 35
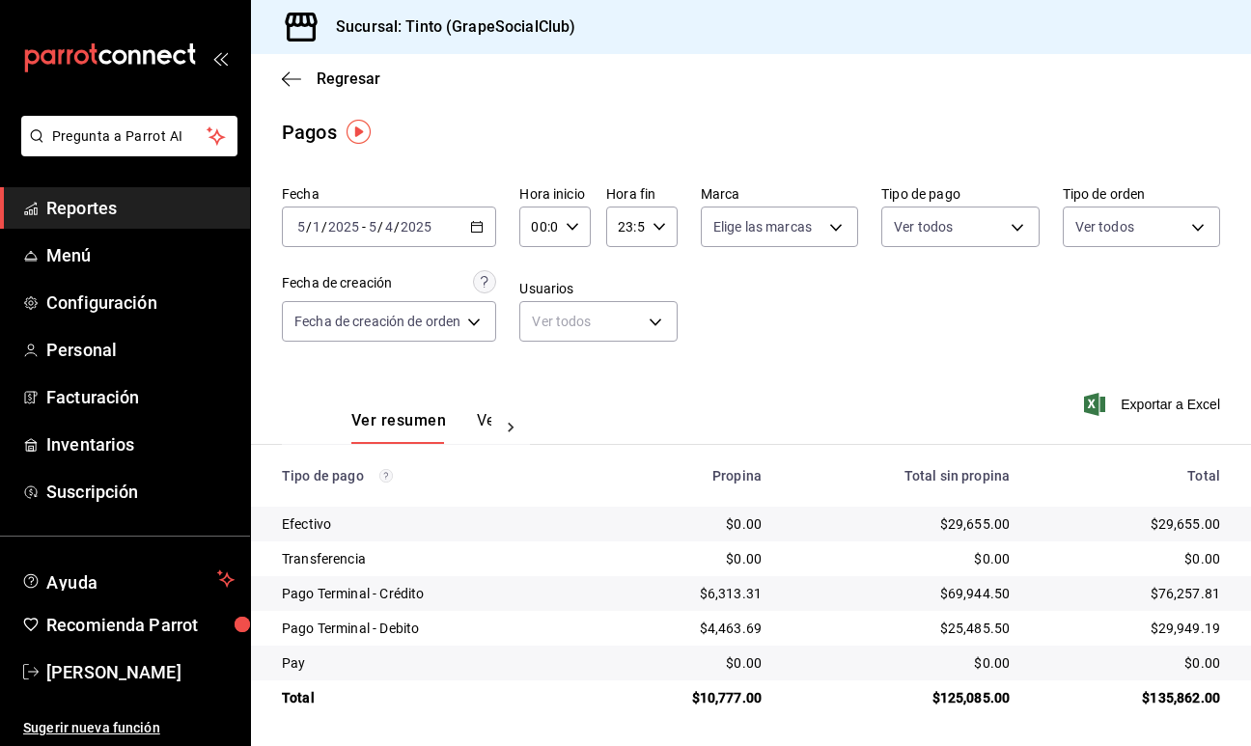
click at [482, 218] on div "2025-05-01 5 / 1 / 2025 - 2025-05-04 5 / 4 / 2025" at bounding box center [389, 226] width 214 height 41
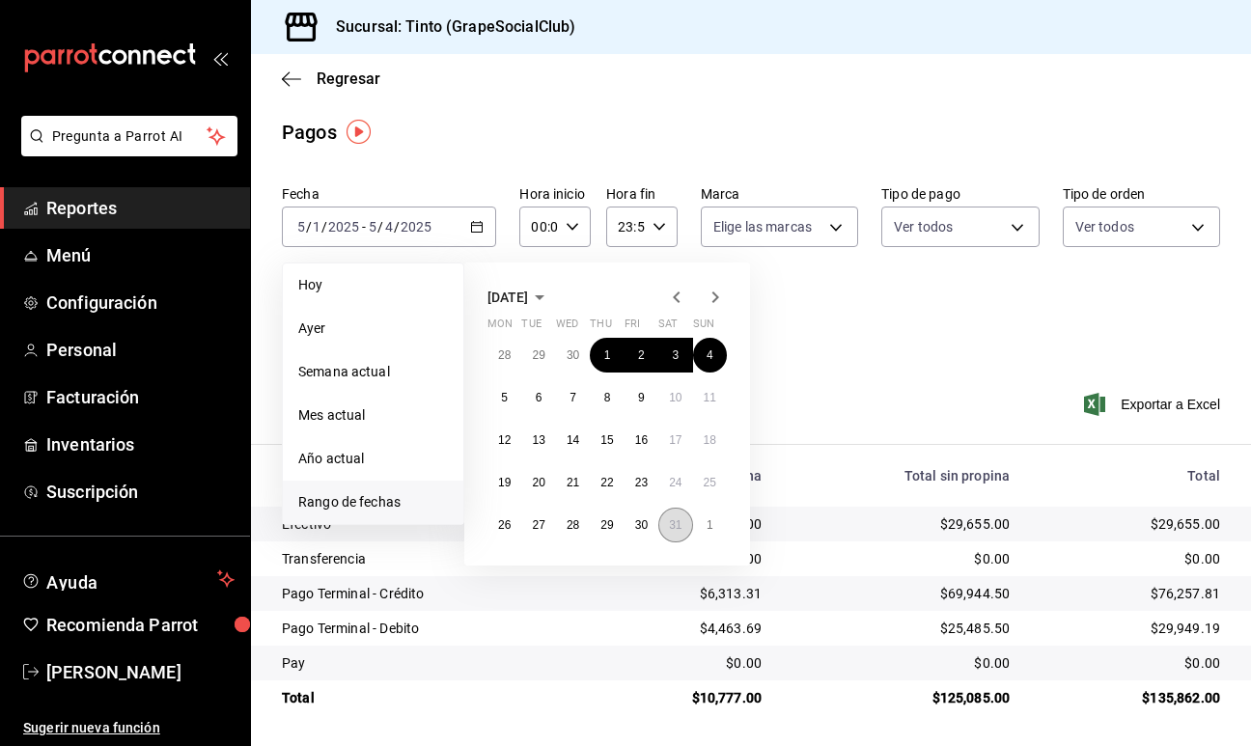
click at [676, 524] on abbr "31" at bounding box center [675, 525] width 13 height 14
click at [677, 523] on abbr "31" at bounding box center [675, 525] width 13 height 14
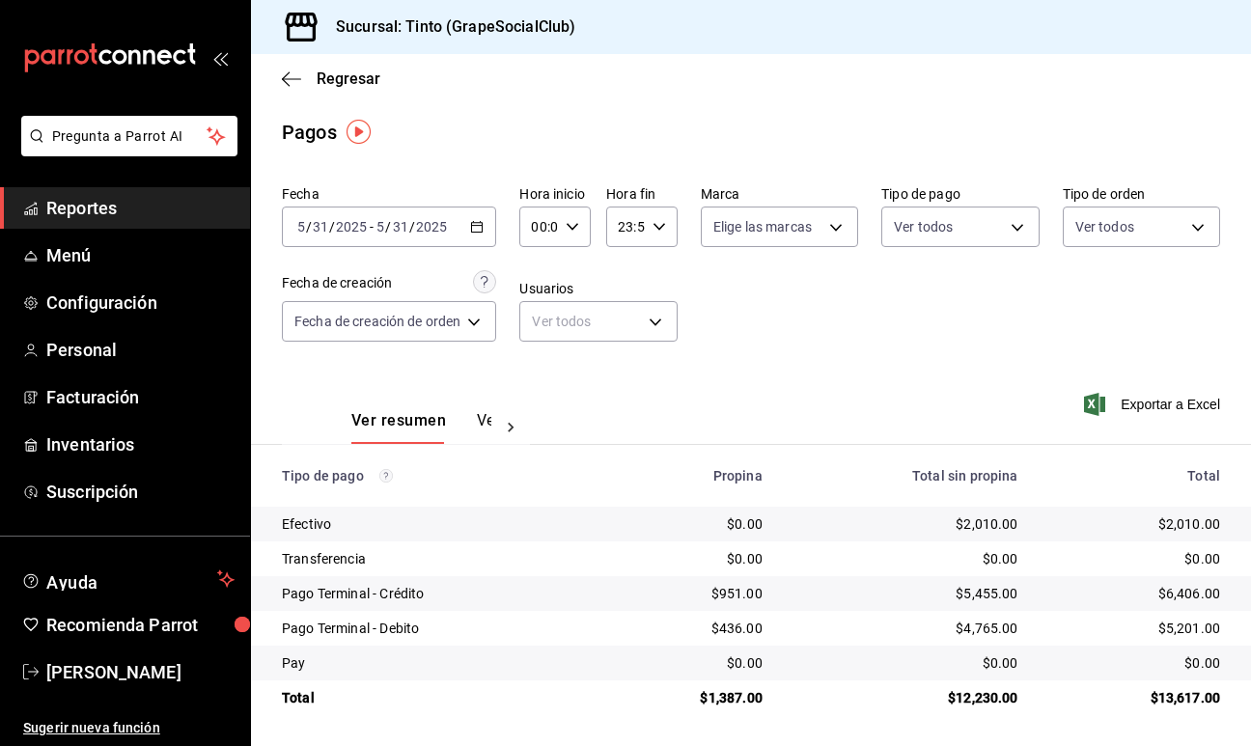
click at [477, 220] on icon "button" at bounding box center [477, 227] width 14 height 14
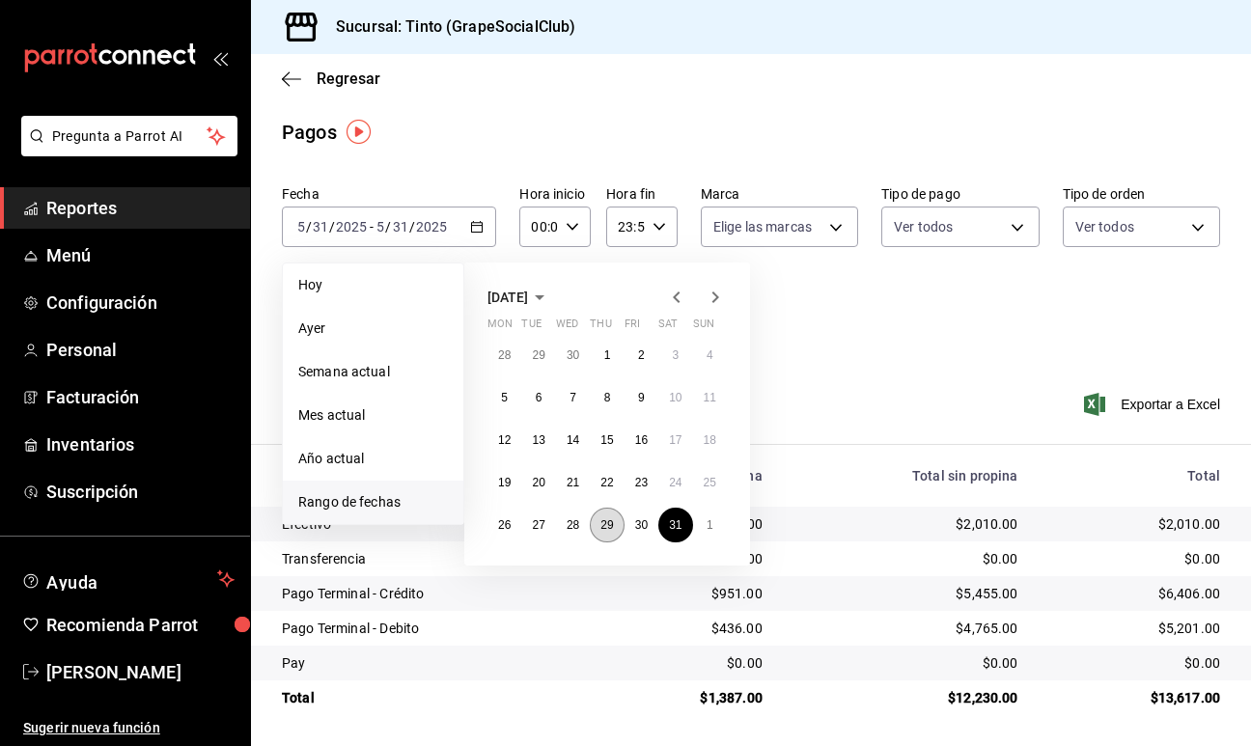
click at [613, 531] on button "29" at bounding box center [607, 525] width 34 height 35
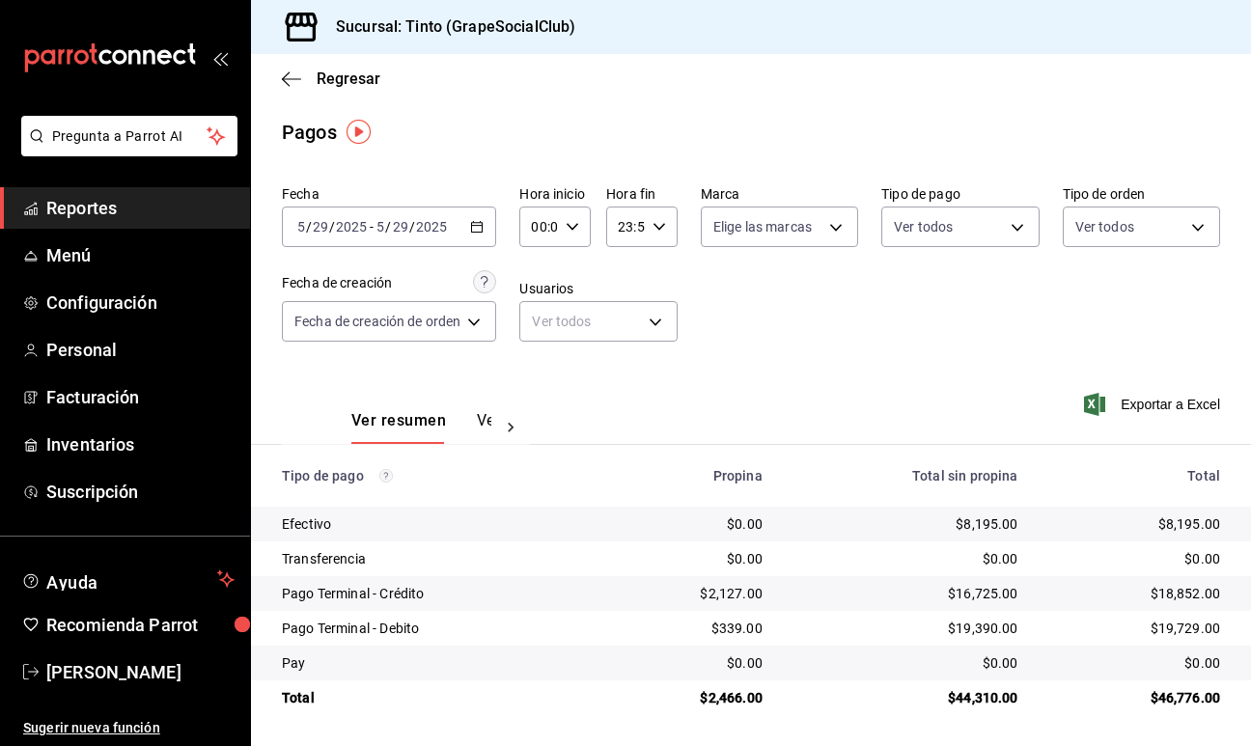
click at [483, 418] on button "Ver pagos" at bounding box center [513, 427] width 72 height 33
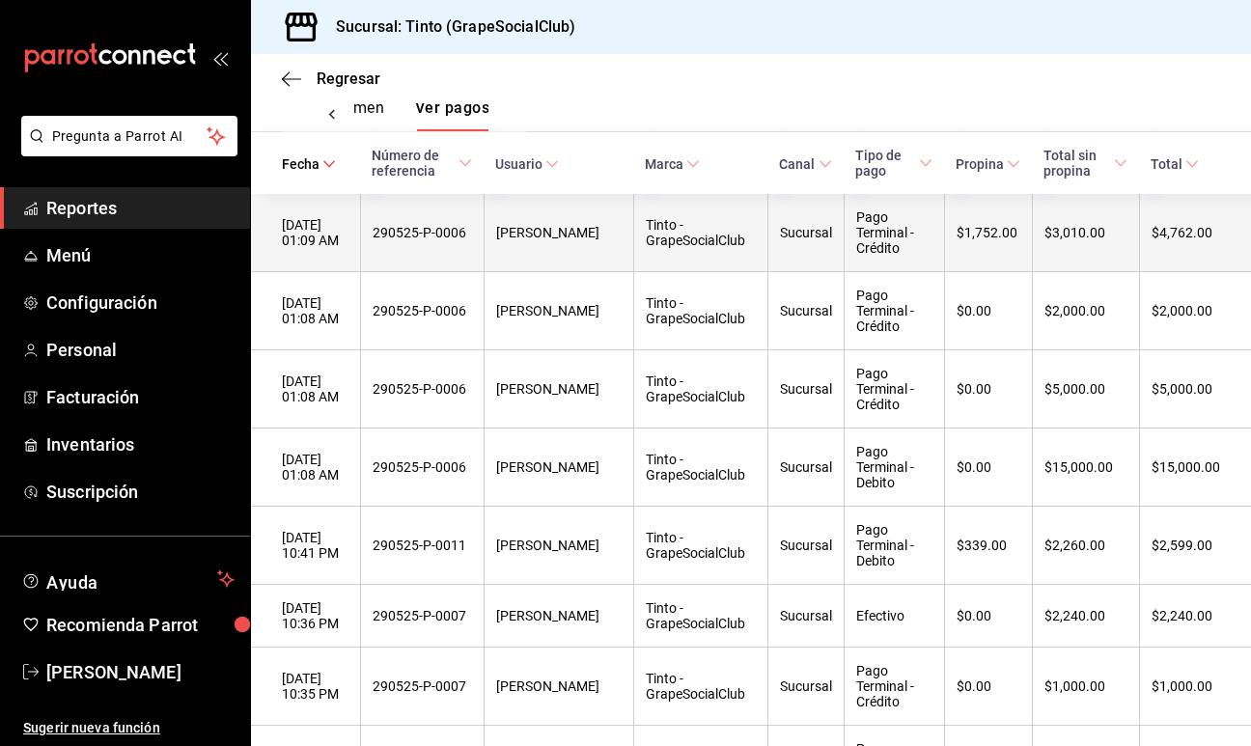
scroll to position [304, 0]
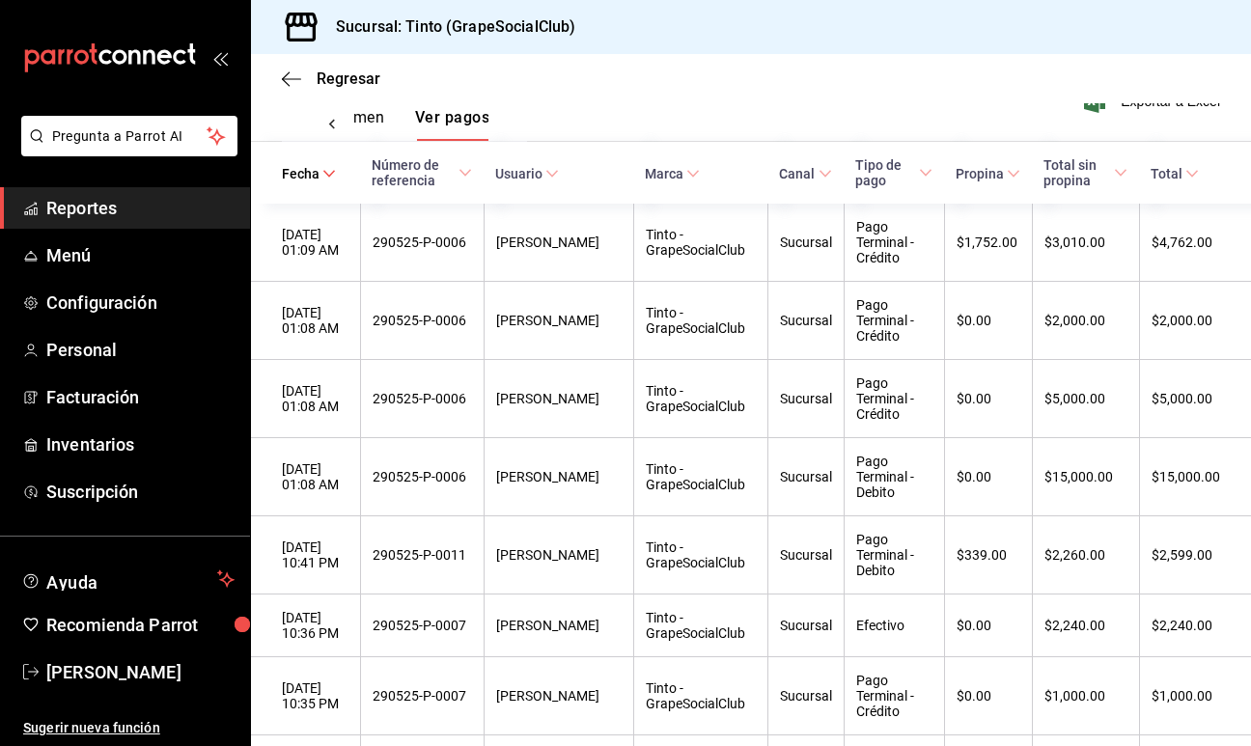
click at [362, 116] on button "Ver resumen" at bounding box center [339, 124] width 90 height 33
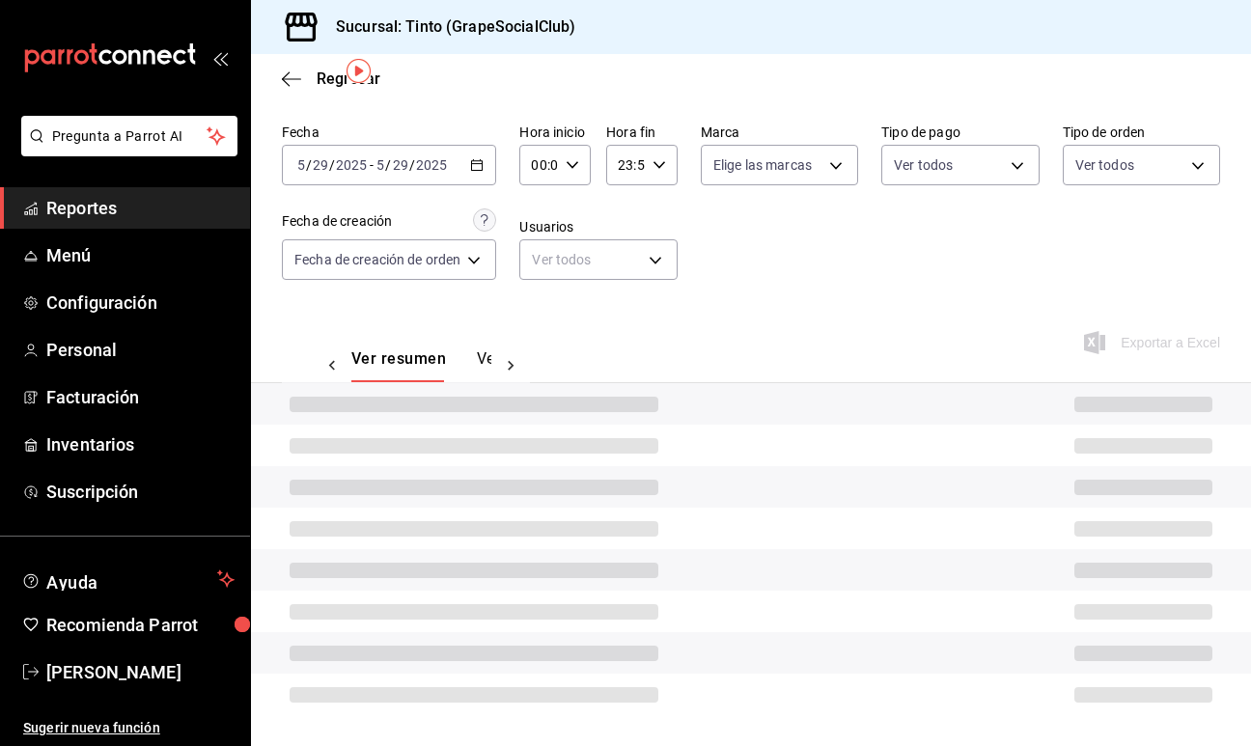
scroll to position [1, 0]
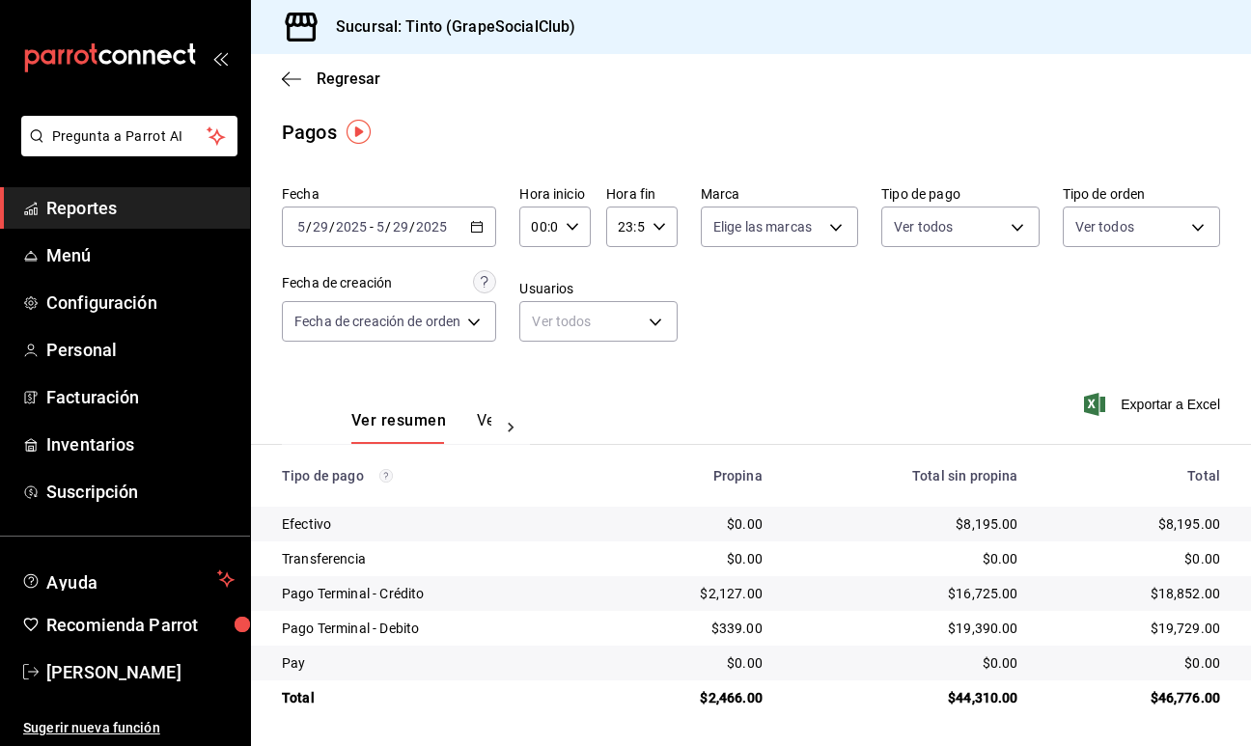
click at [477, 422] on button "Ver pagos" at bounding box center [513, 427] width 72 height 33
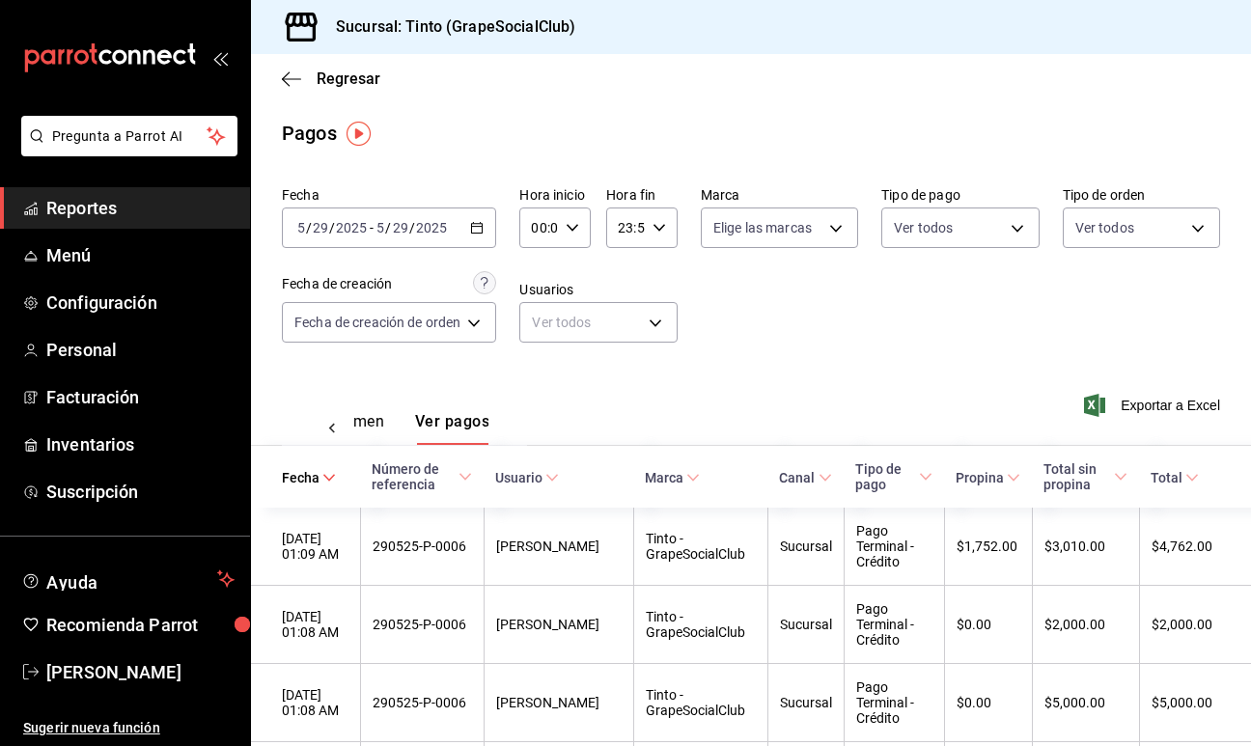
click at [366, 421] on button "Ver resumen" at bounding box center [339, 428] width 90 height 33
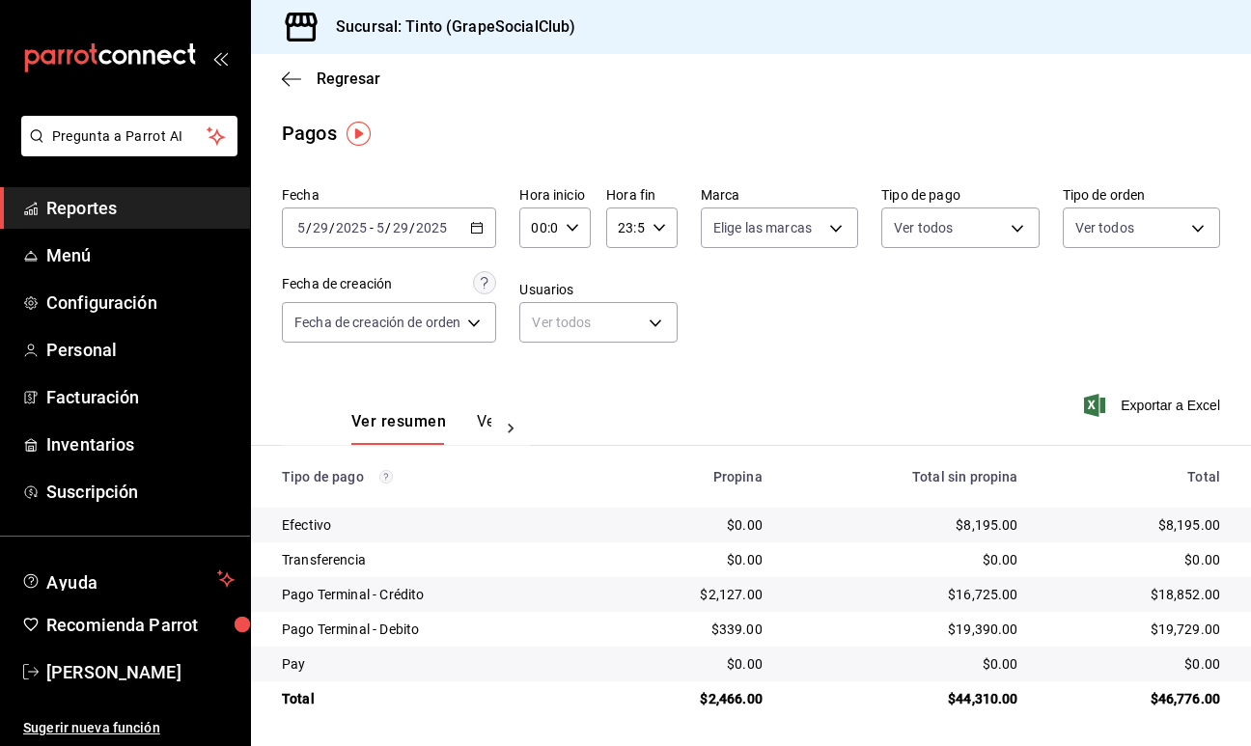
click at [485, 420] on button "Ver pagos" at bounding box center [513, 428] width 72 height 33
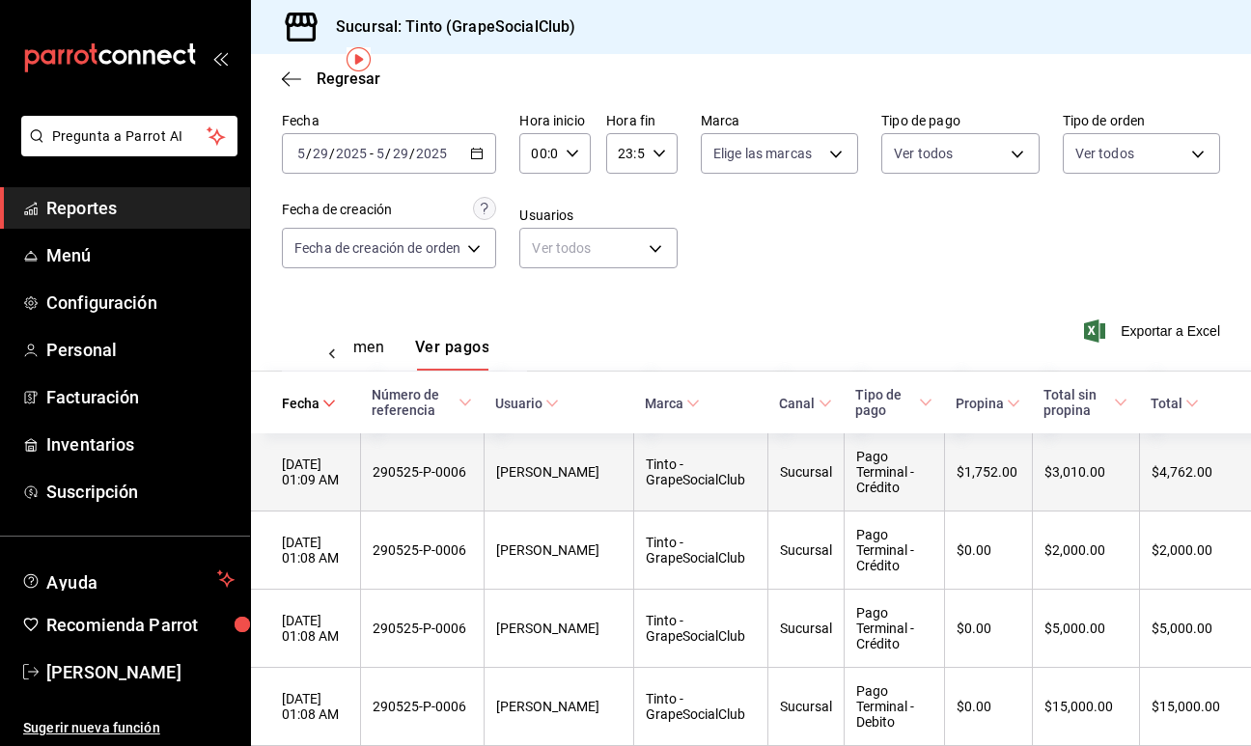
scroll to position [69, 0]
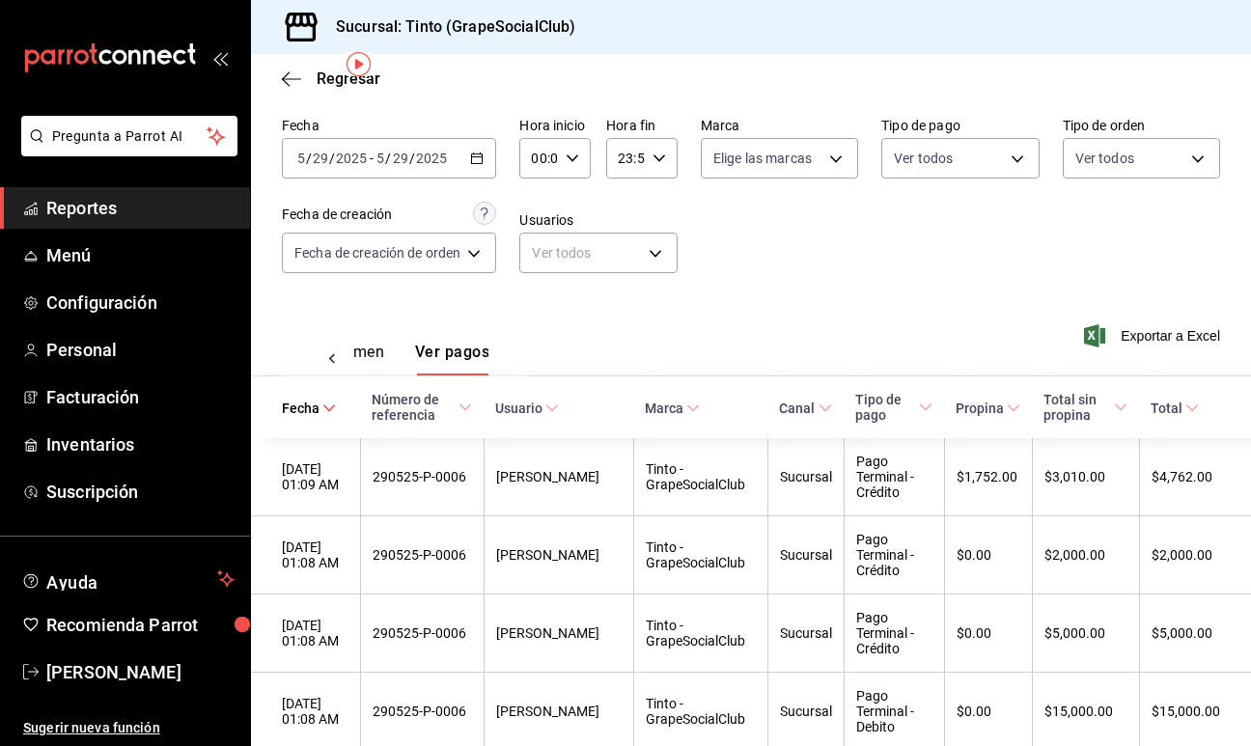
click at [468, 159] on div "2025-05-29 5 / 29 / 2025 - 2025-05-29 5 / 29 / 2025" at bounding box center [389, 158] width 214 height 41
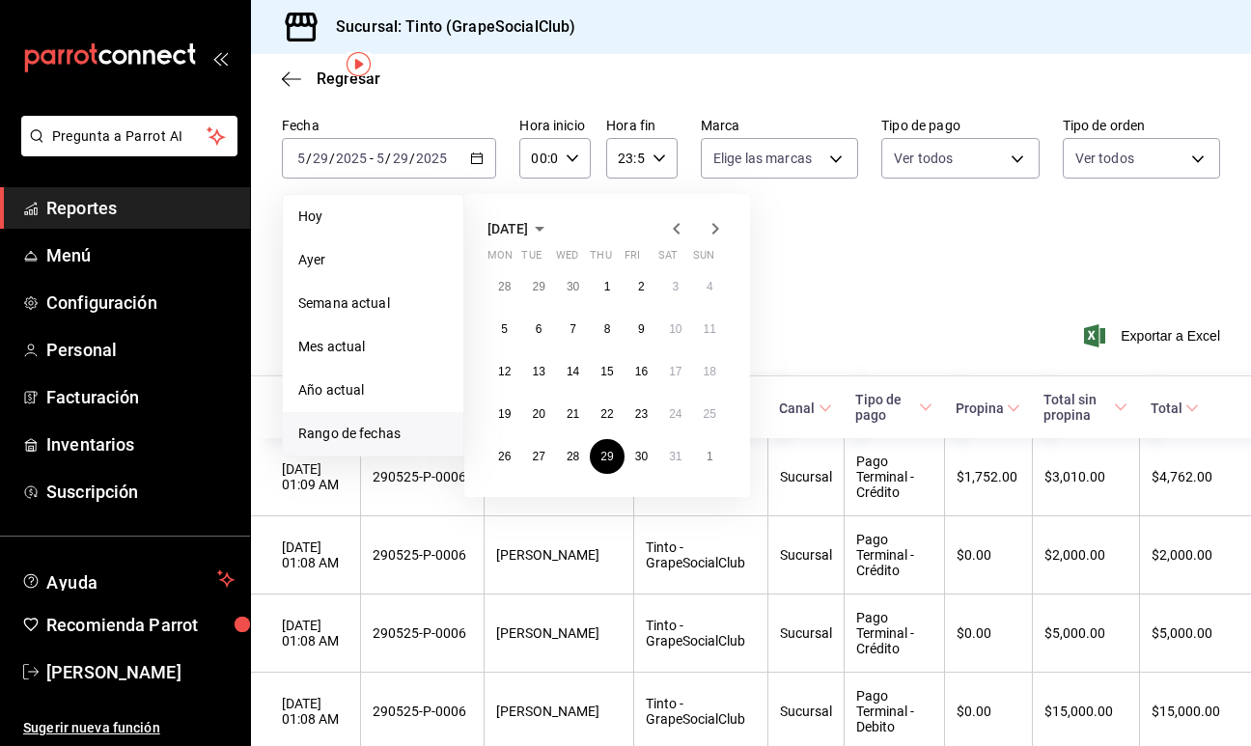
click at [836, 280] on div "Fecha 2025-05-29 5 / 29 / 2025 - 2025-05-29 5 / 29 / 2025 Hoy Ayer Semana actua…" at bounding box center [751, 202] width 938 height 187
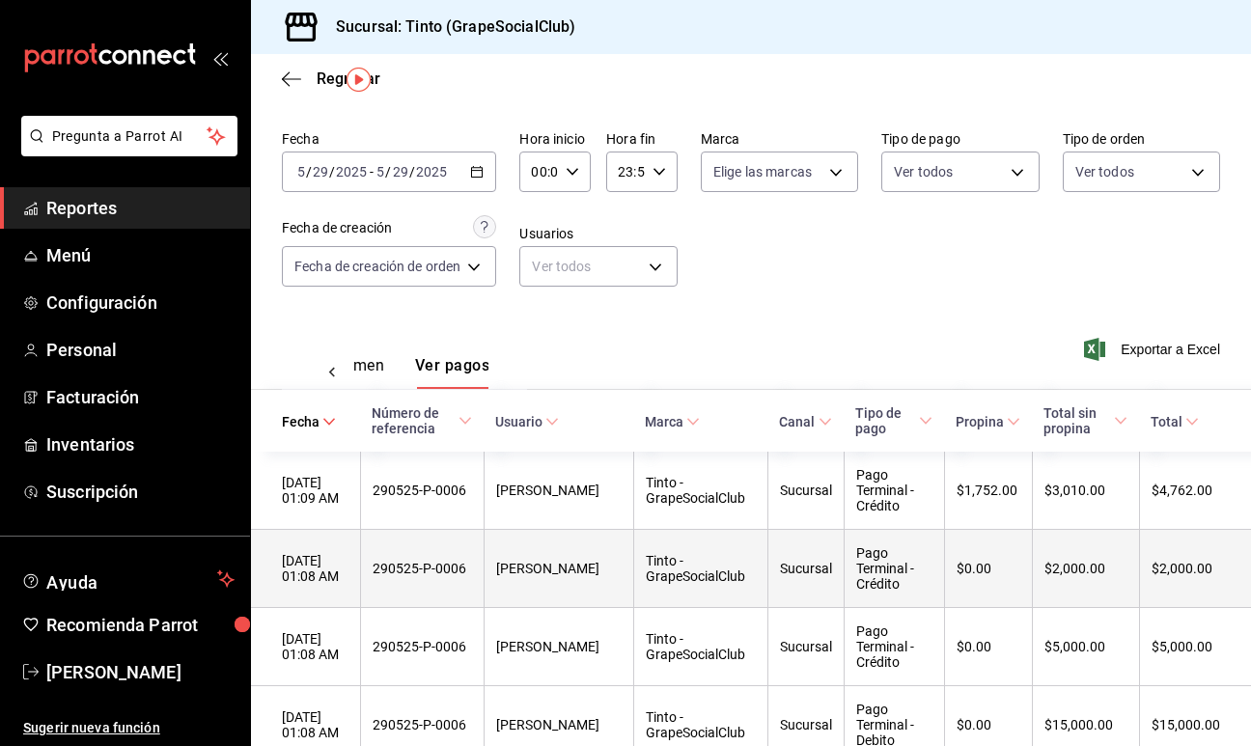
scroll to position [61, 0]
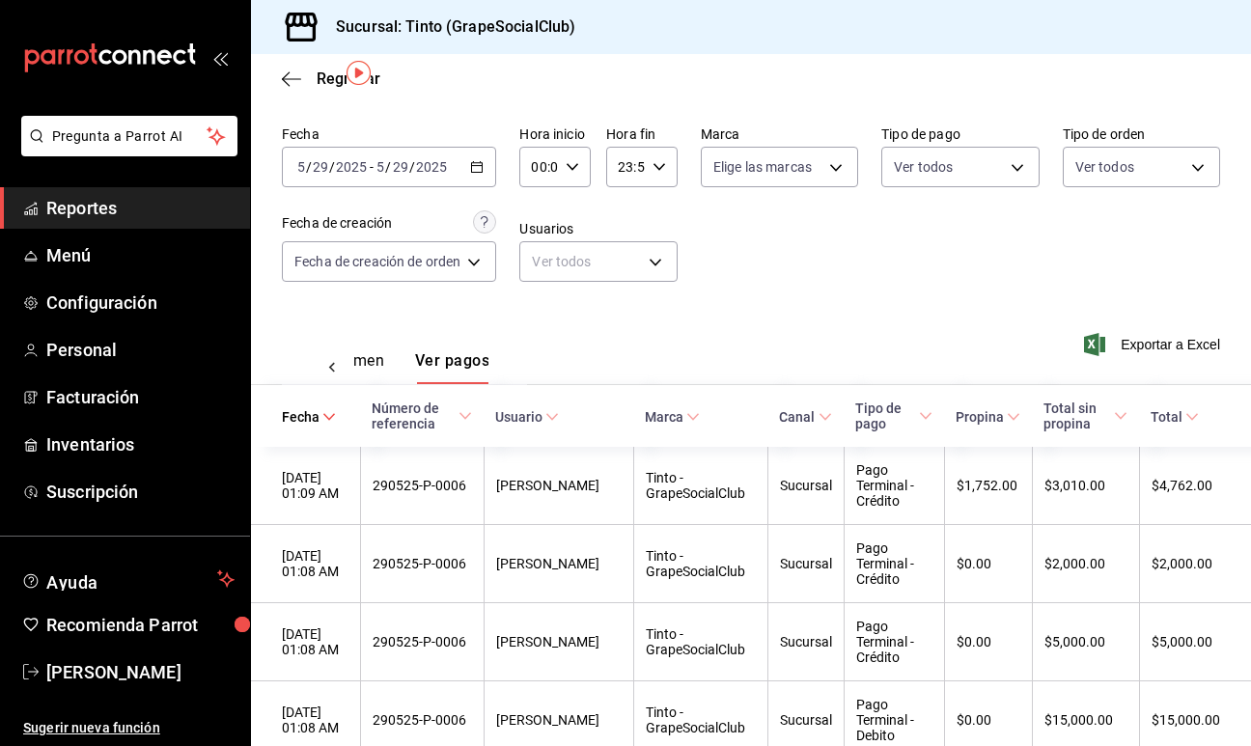
click at [472, 162] on icon "button" at bounding box center [477, 167] width 14 height 14
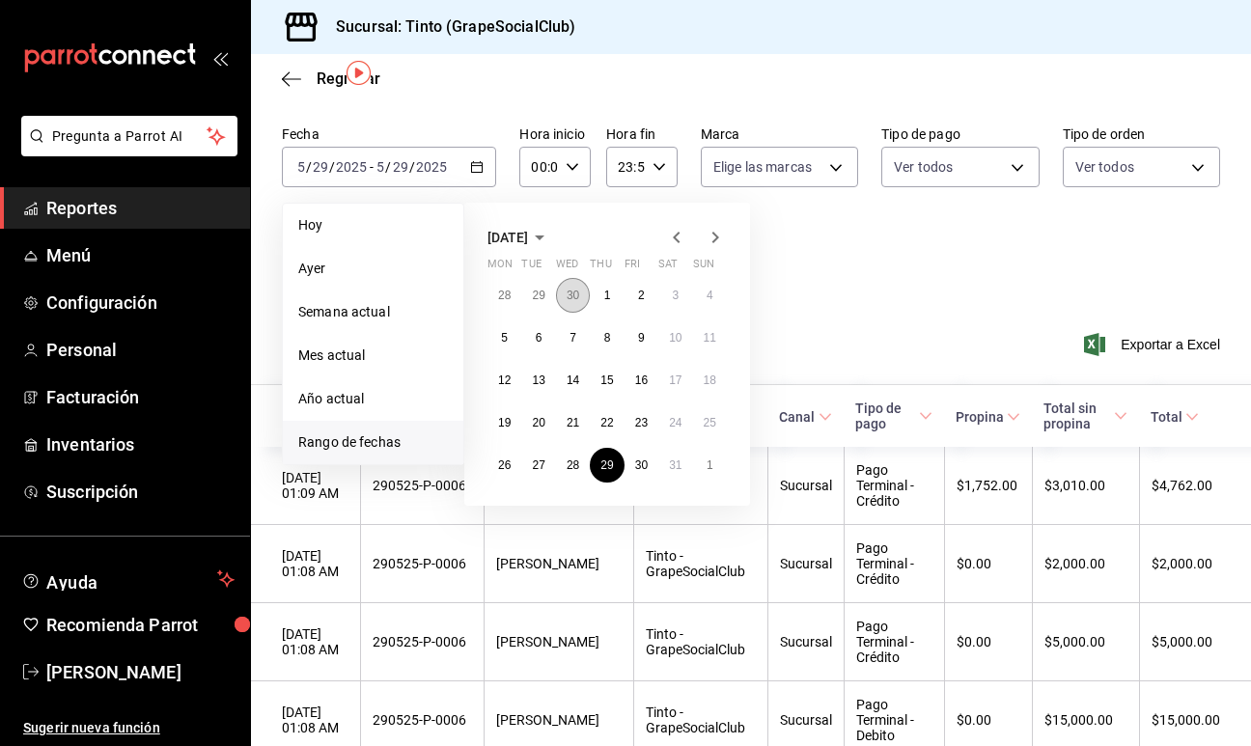
click at [570, 295] on abbr "30" at bounding box center [572, 296] width 13 height 14
click at [714, 235] on icon "button" at bounding box center [715, 238] width 7 height 12
click at [607, 476] on button "29" at bounding box center [607, 465] width 34 height 35
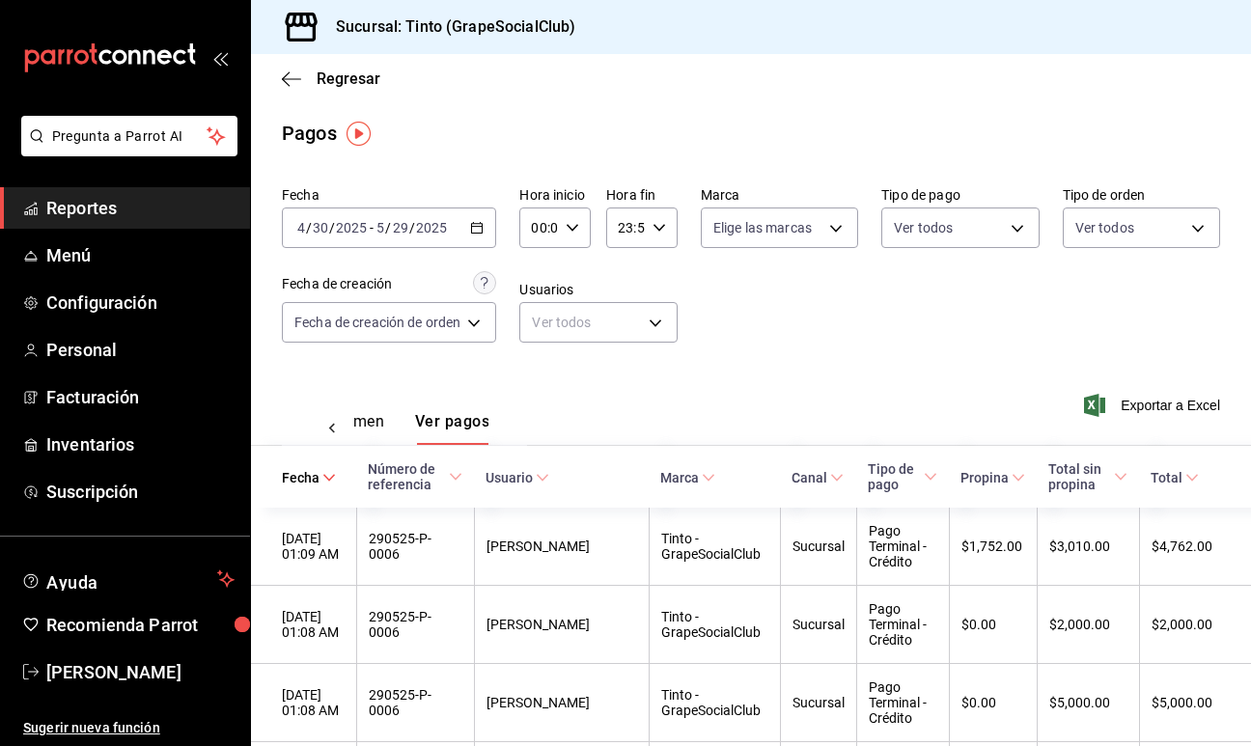
click at [343, 416] on div at bounding box center [332, 428] width 39 height 33
click at [377, 419] on button "Ver resumen" at bounding box center [396, 428] width 90 height 33
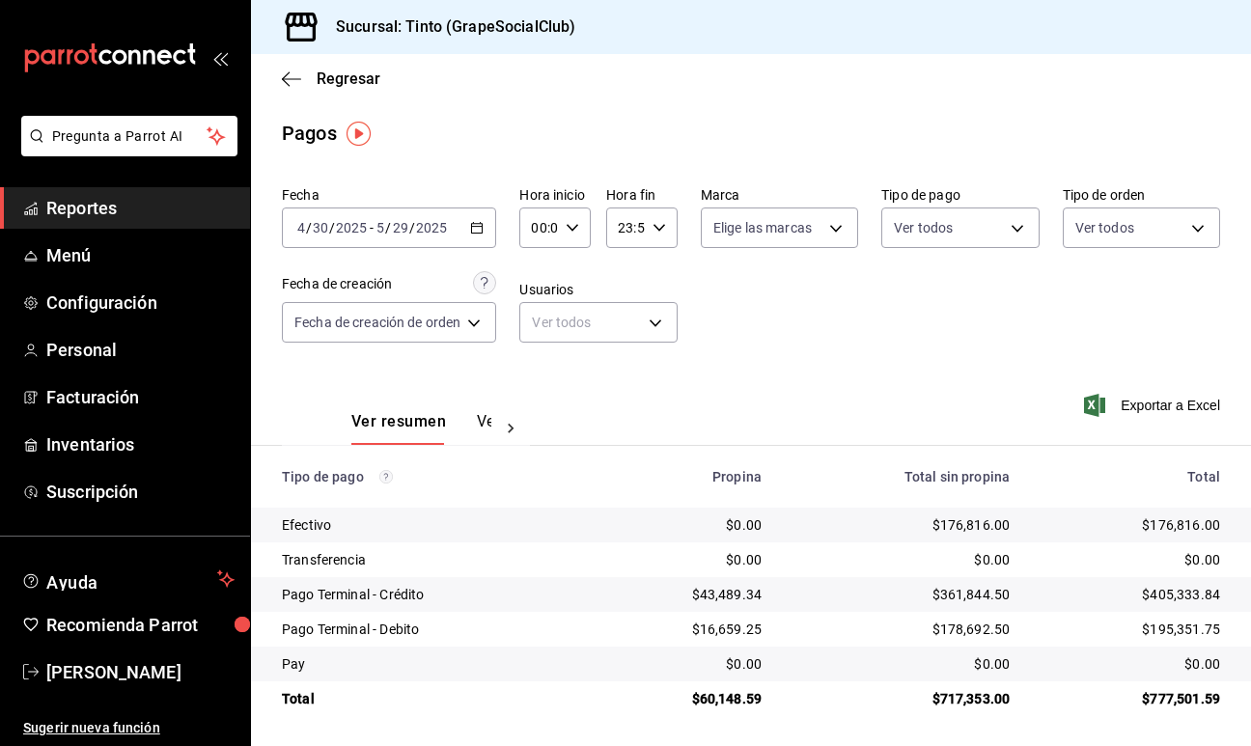
scroll to position [1, 0]
click at [478, 229] on icon "button" at bounding box center [477, 227] width 14 height 14
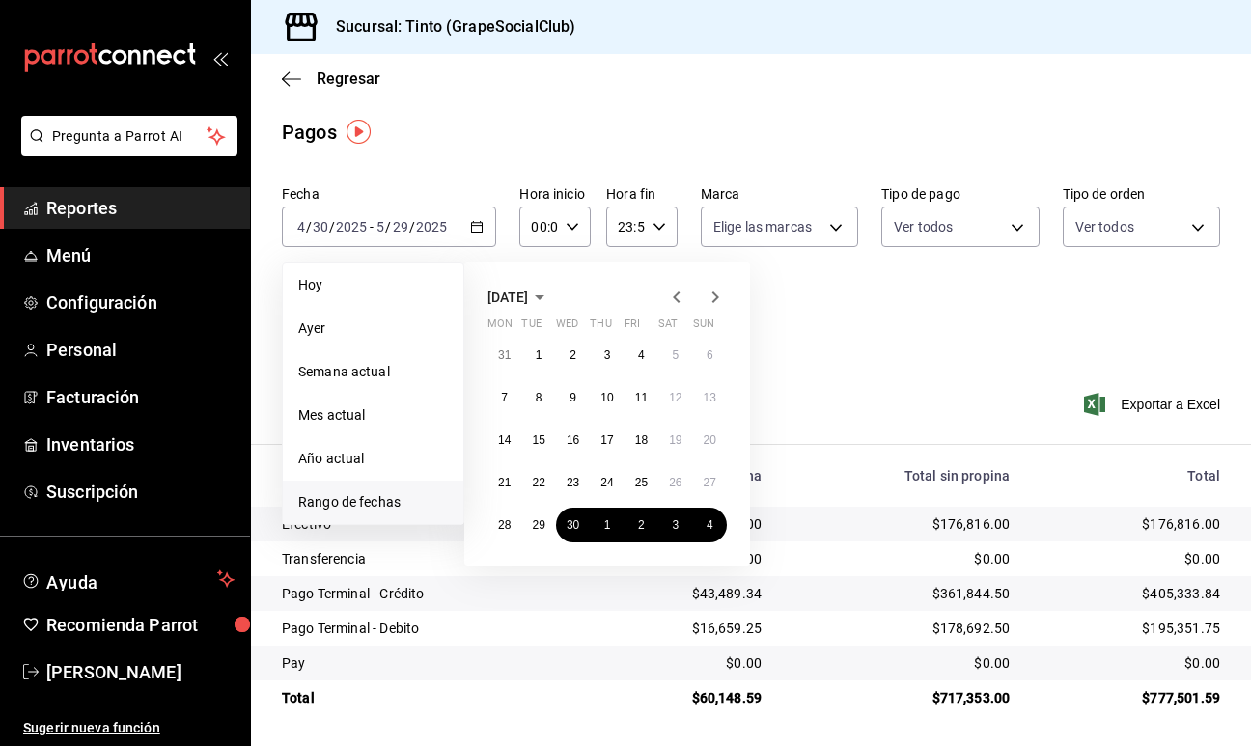
click at [719, 294] on icon "button" at bounding box center [714, 297] width 23 height 23
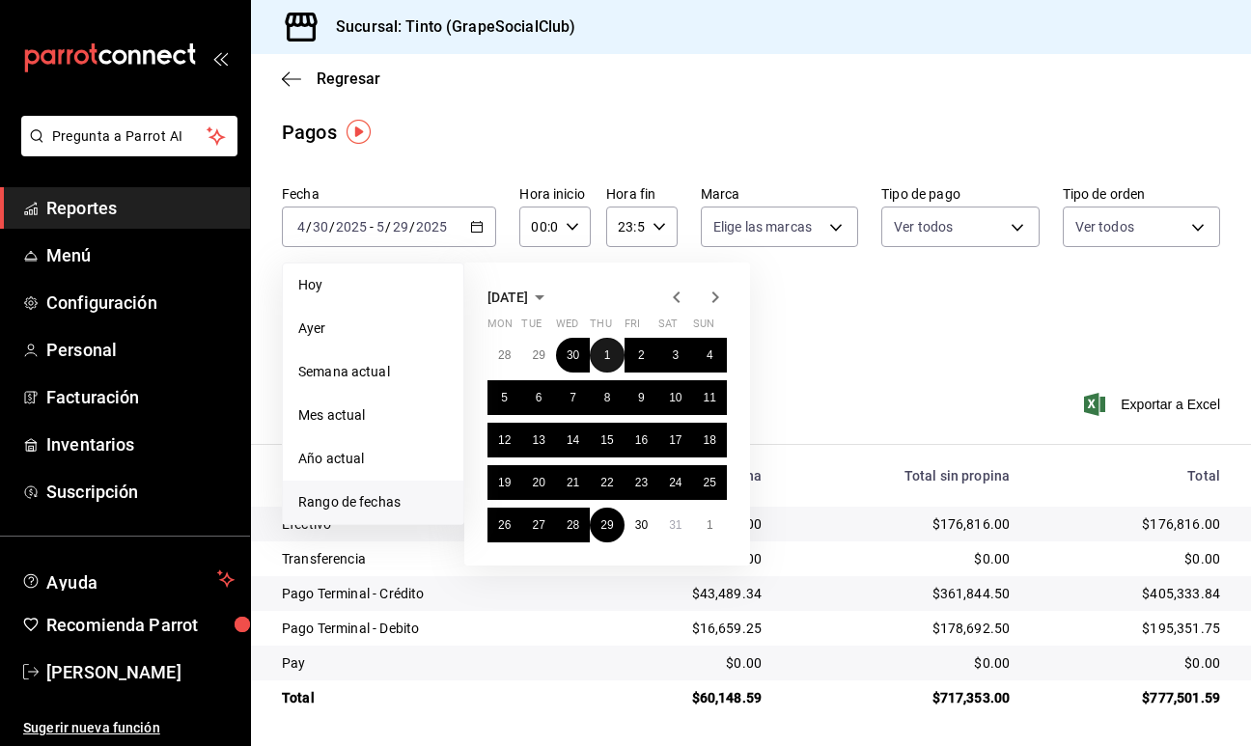
click at [610, 356] on button "1" at bounding box center [607, 355] width 34 height 35
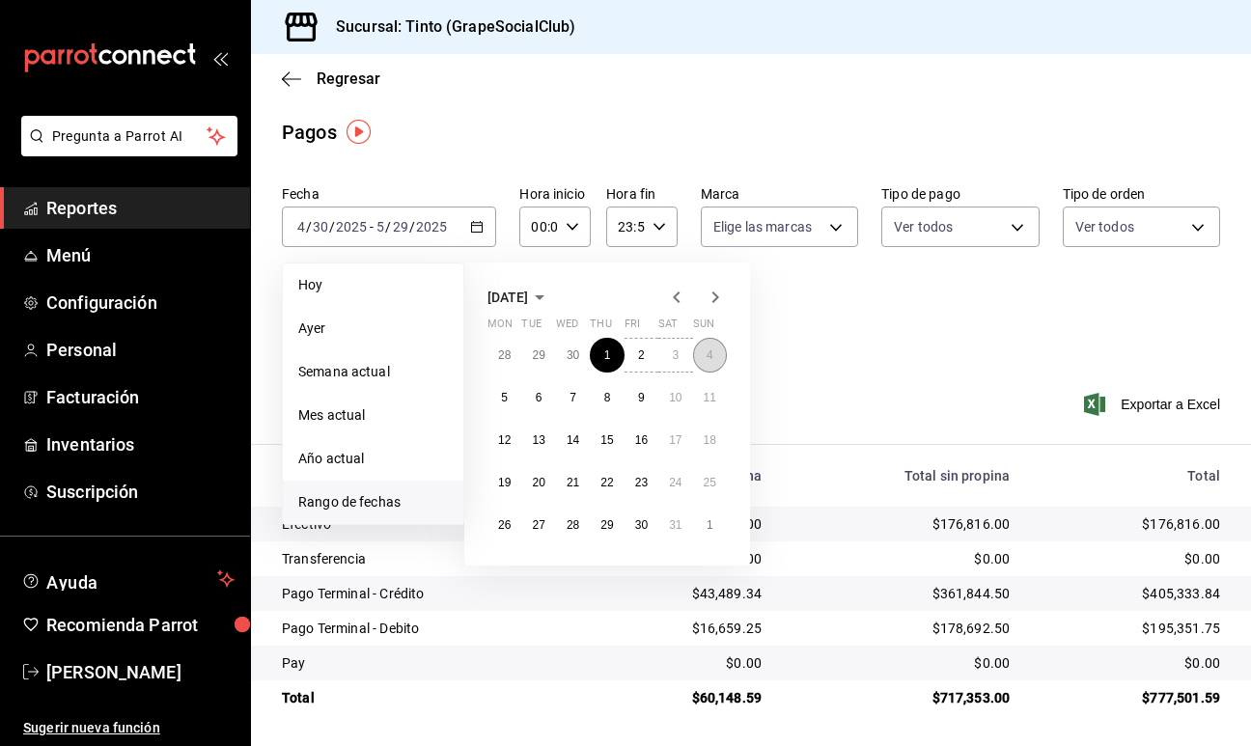
click at [706, 358] on abbr "4" at bounding box center [709, 355] width 7 height 14
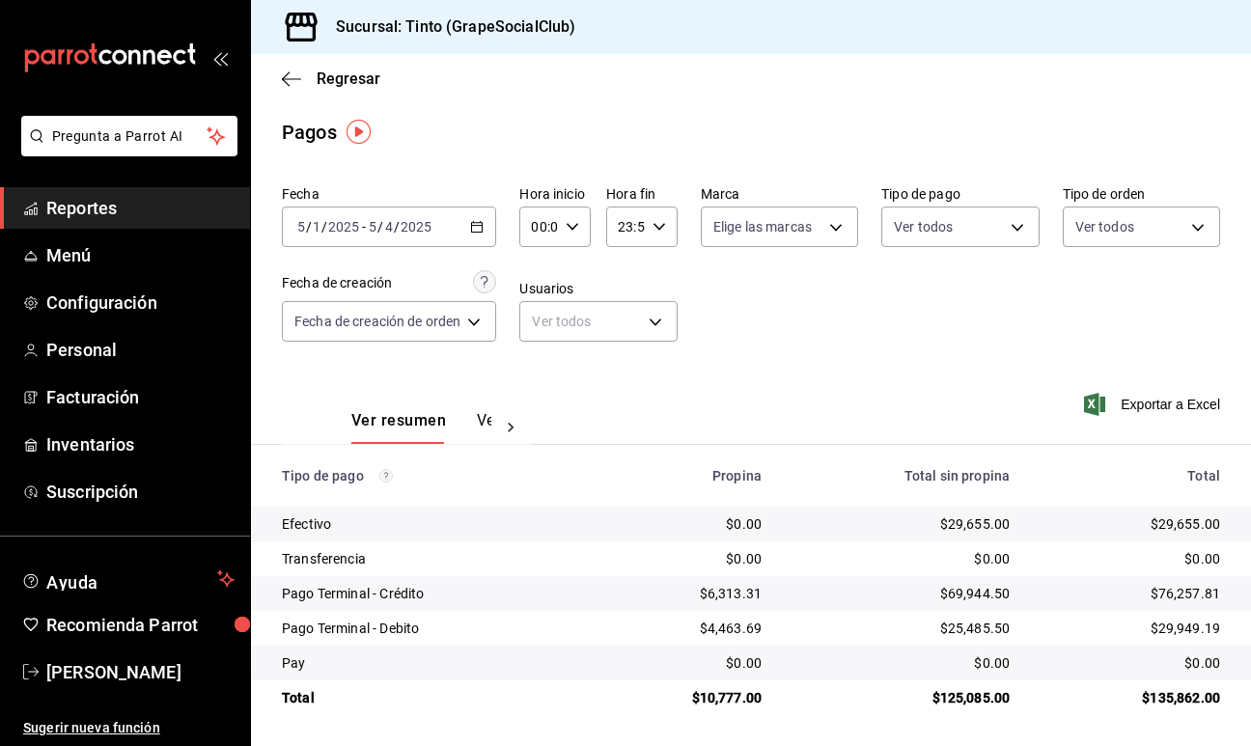
click at [487, 225] on div "2025-05-01 5 / 1 / 2025 - 2025-05-04 5 / 4 / 2025" at bounding box center [389, 226] width 214 height 41
click at [477, 222] on \(Stroke\) "button" at bounding box center [477, 227] width 12 height 11
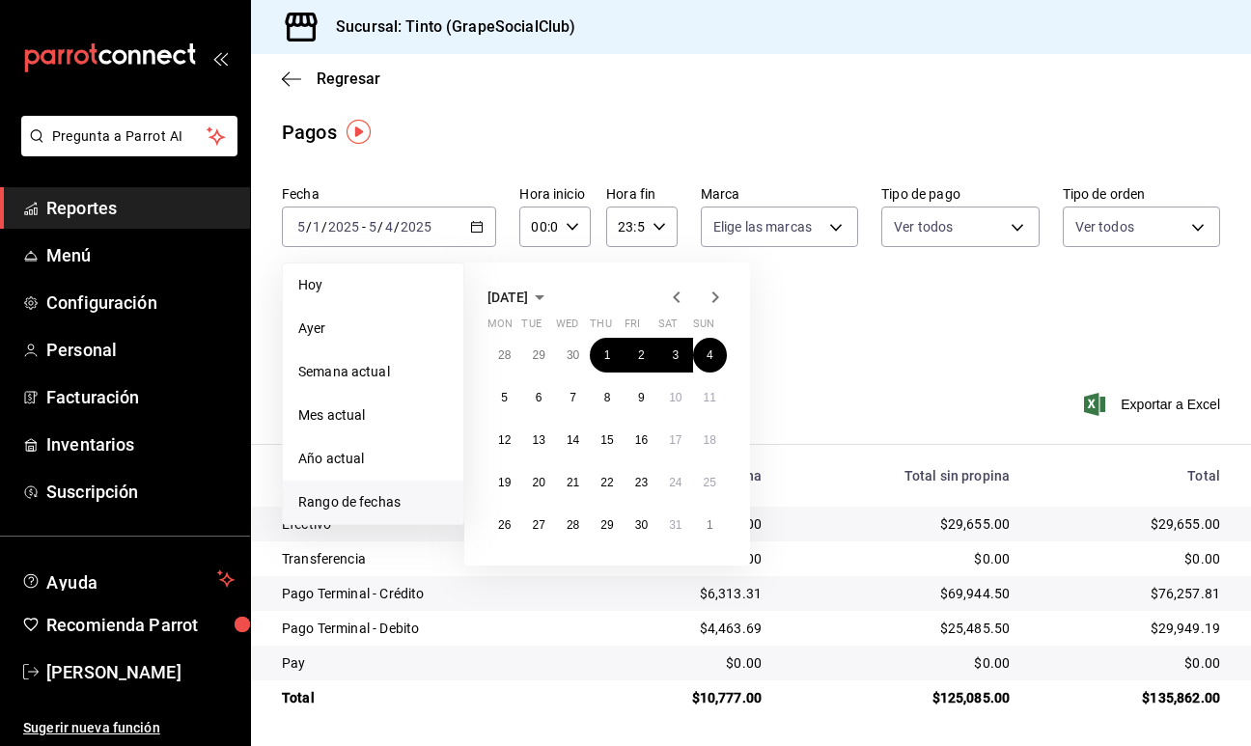
click at [677, 301] on icon "button" at bounding box center [676, 297] width 7 height 12
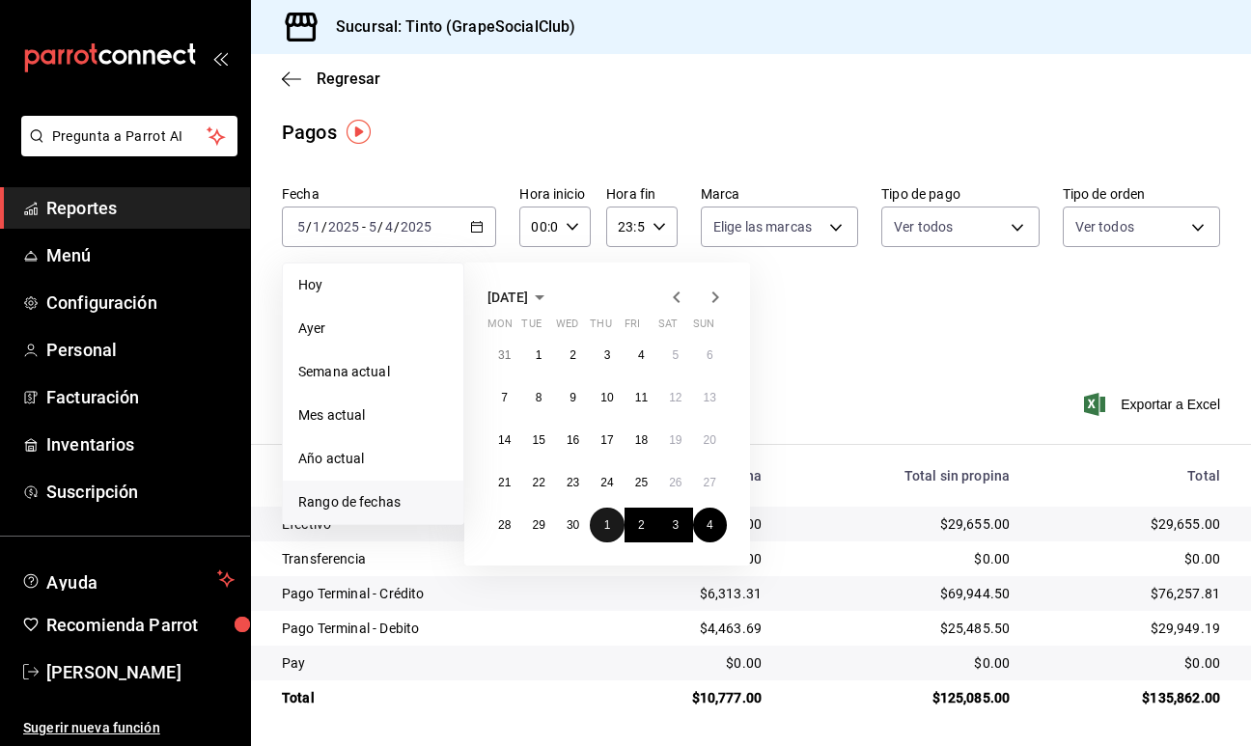
click at [610, 524] on button "1" at bounding box center [607, 525] width 34 height 35
click at [665, 526] on button "31" at bounding box center [675, 525] width 34 height 35
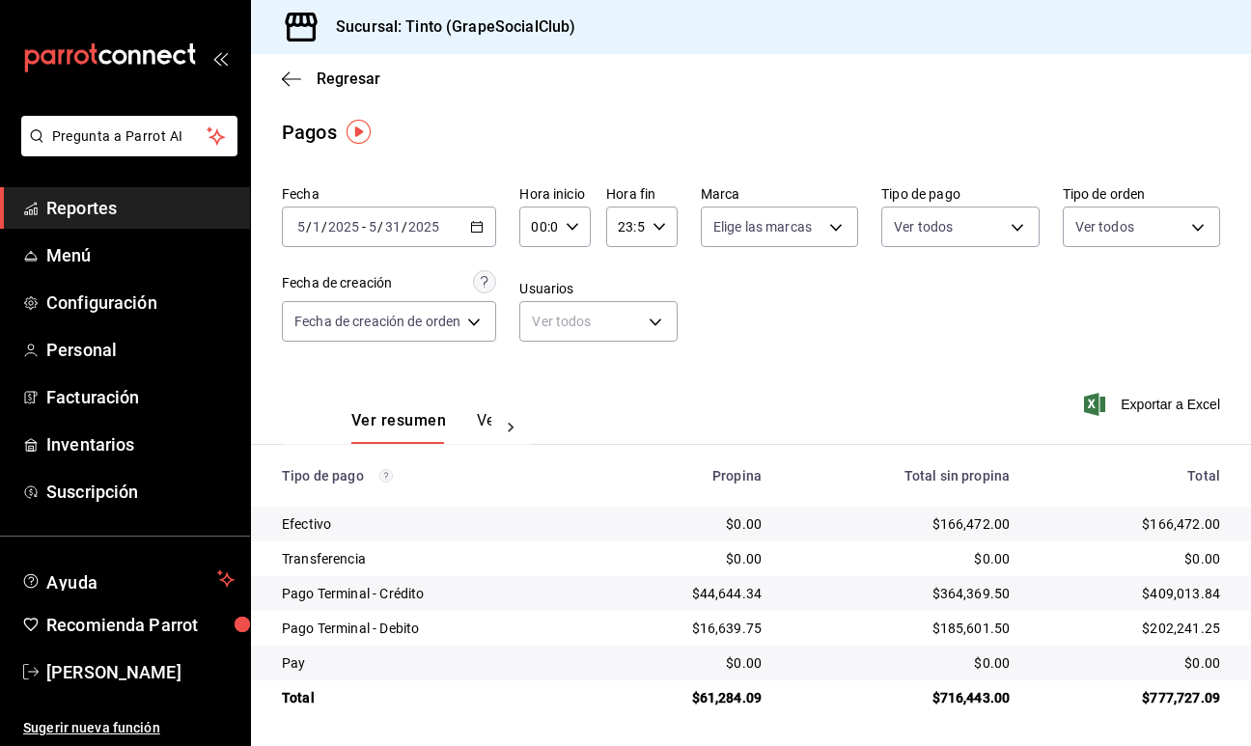
click at [483, 224] on icon "button" at bounding box center [477, 227] width 14 height 14
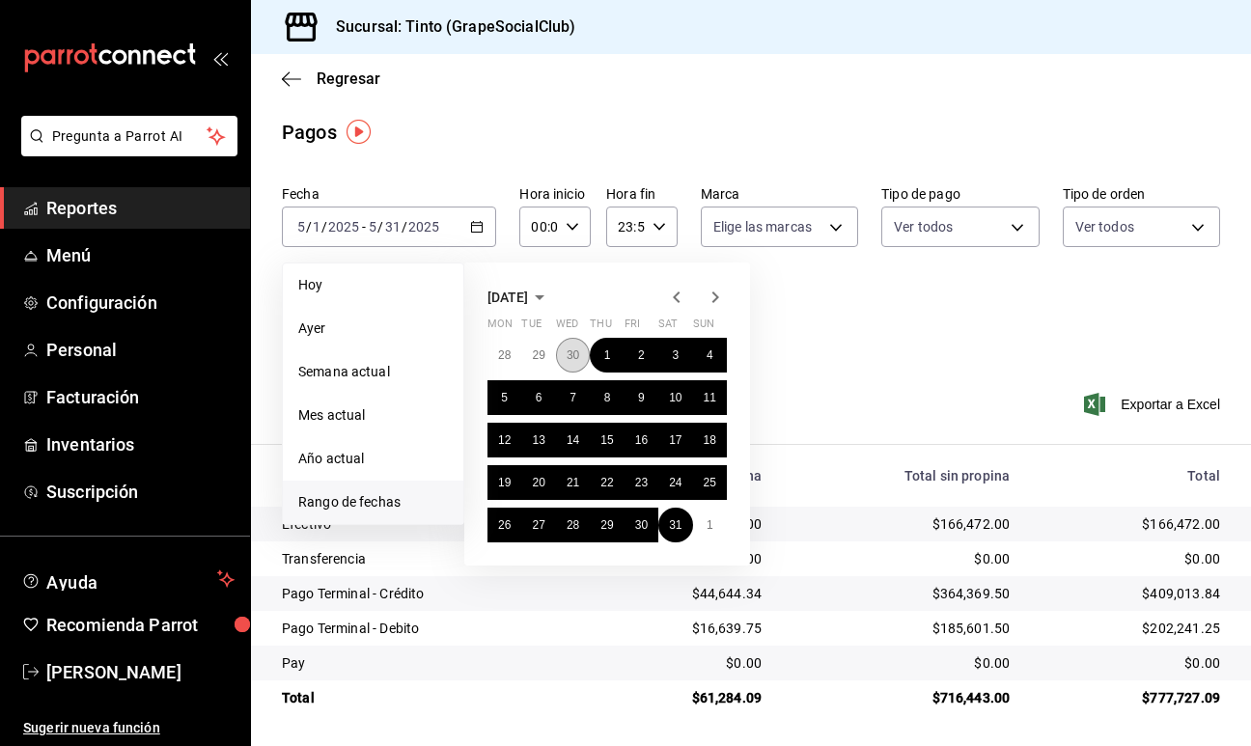
click at [581, 349] on button "30" at bounding box center [573, 355] width 34 height 35
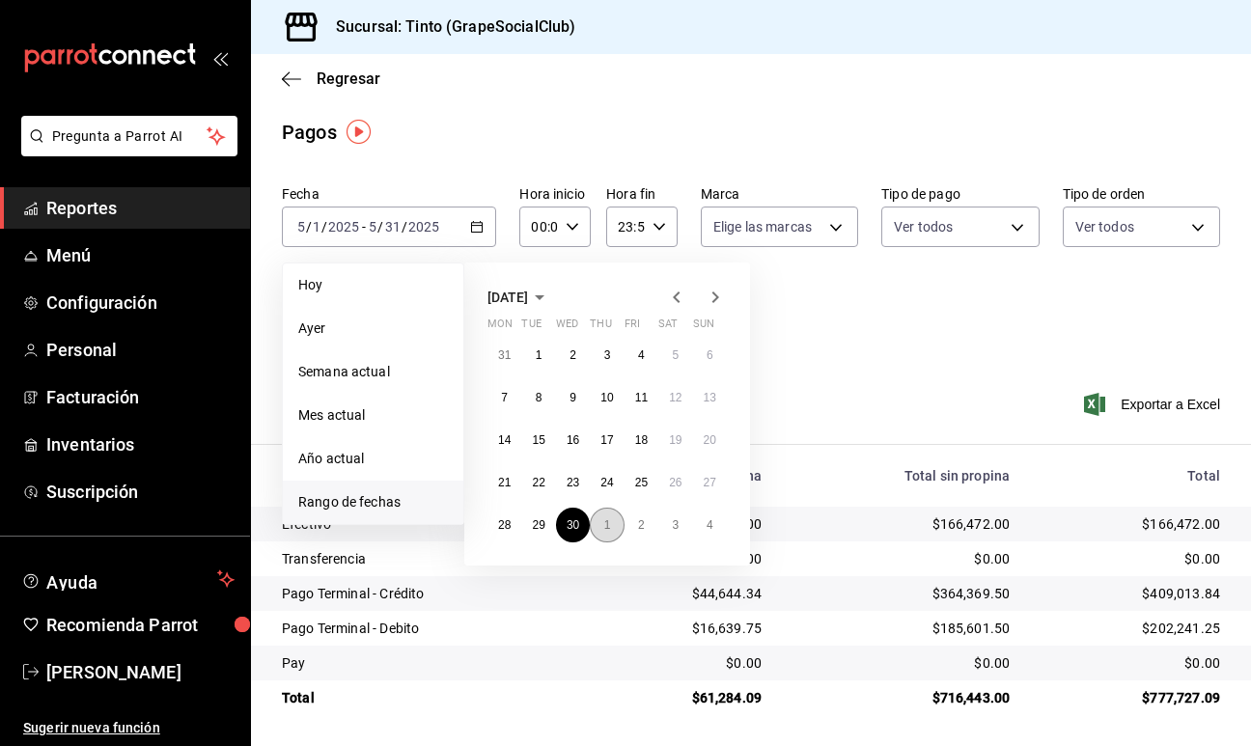
click at [610, 528] on button "1" at bounding box center [607, 525] width 34 height 35
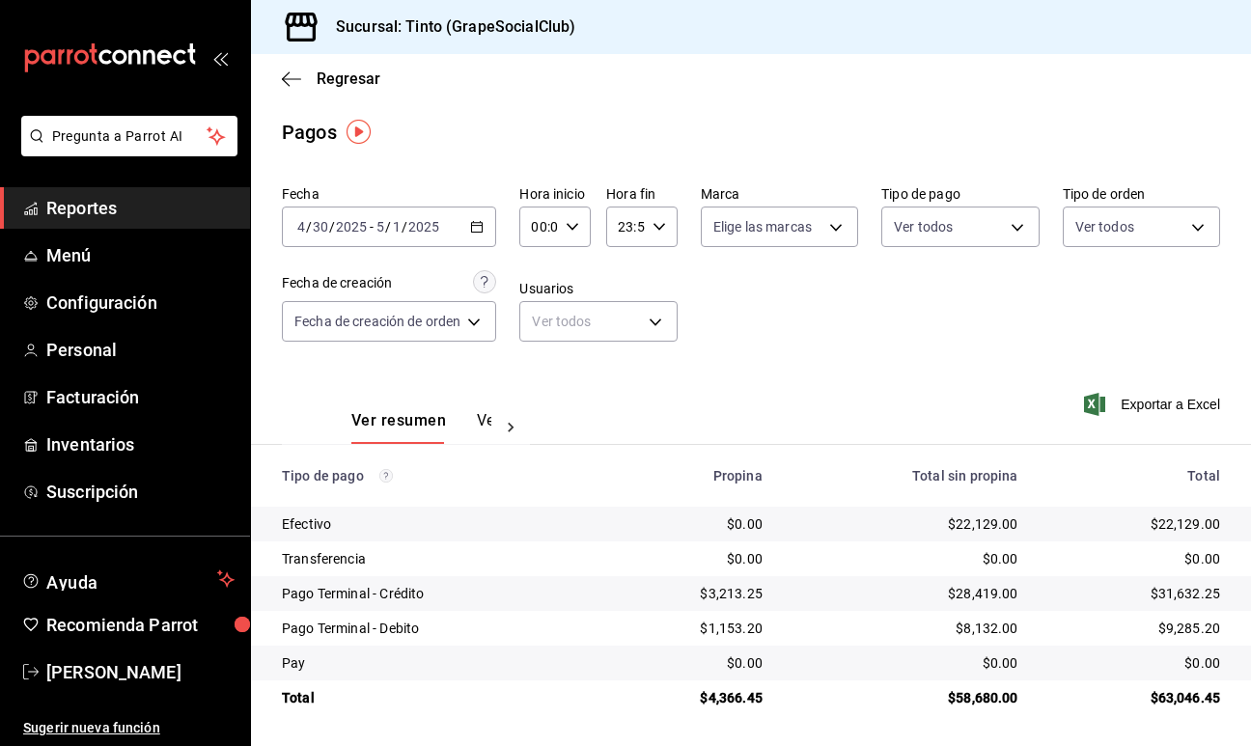
click at [481, 237] on div "2025-04-30 4 / 30 / 2025 - 2025-05-01 5 / 1 / 2025" at bounding box center [389, 226] width 214 height 41
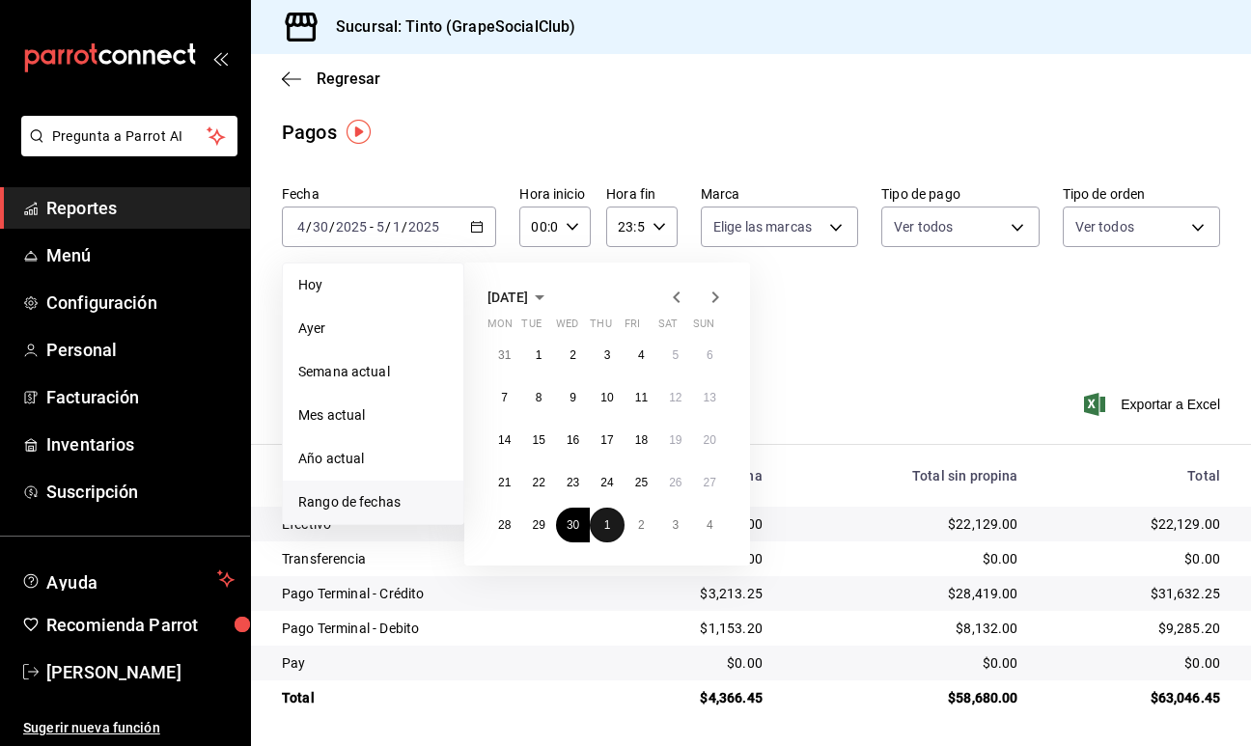
click at [610, 527] on button "1" at bounding box center [607, 525] width 34 height 35
click at [670, 521] on abbr "31" at bounding box center [675, 525] width 13 height 14
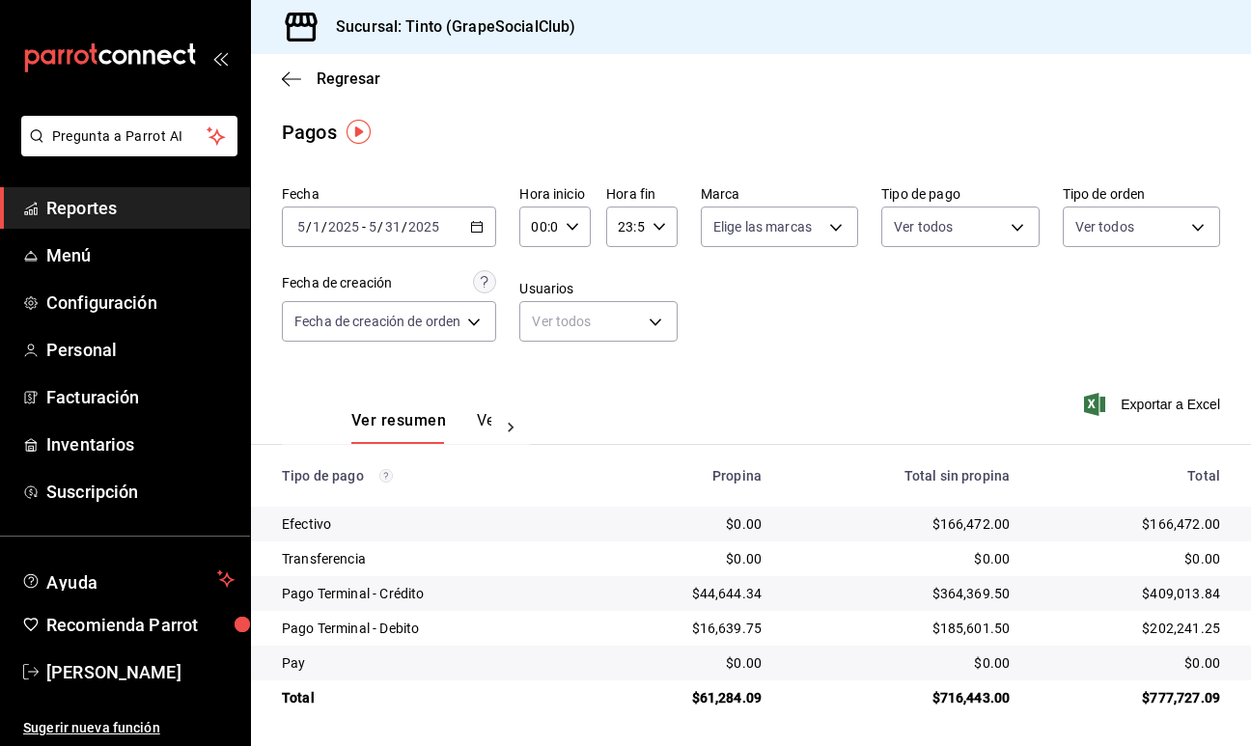
click at [474, 225] on \(Stroke\) "button" at bounding box center [477, 225] width 11 height 1
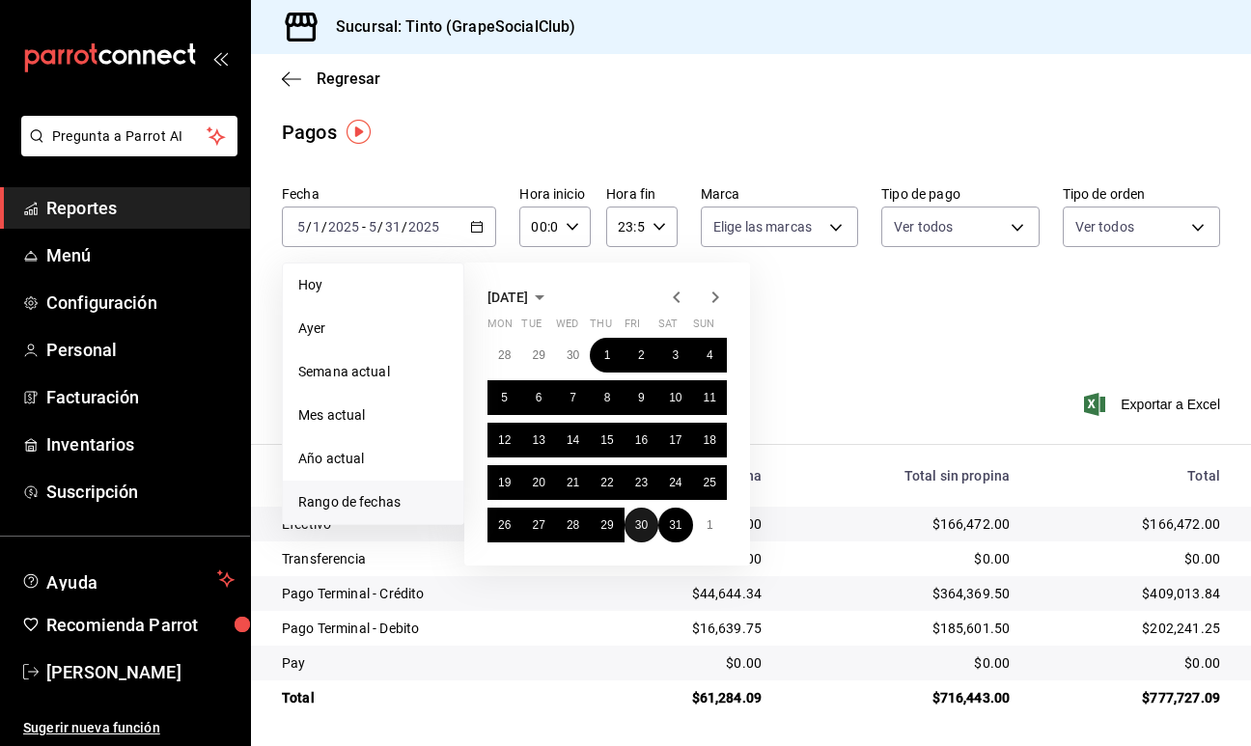
click at [632, 527] on button "30" at bounding box center [641, 525] width 34 height 35
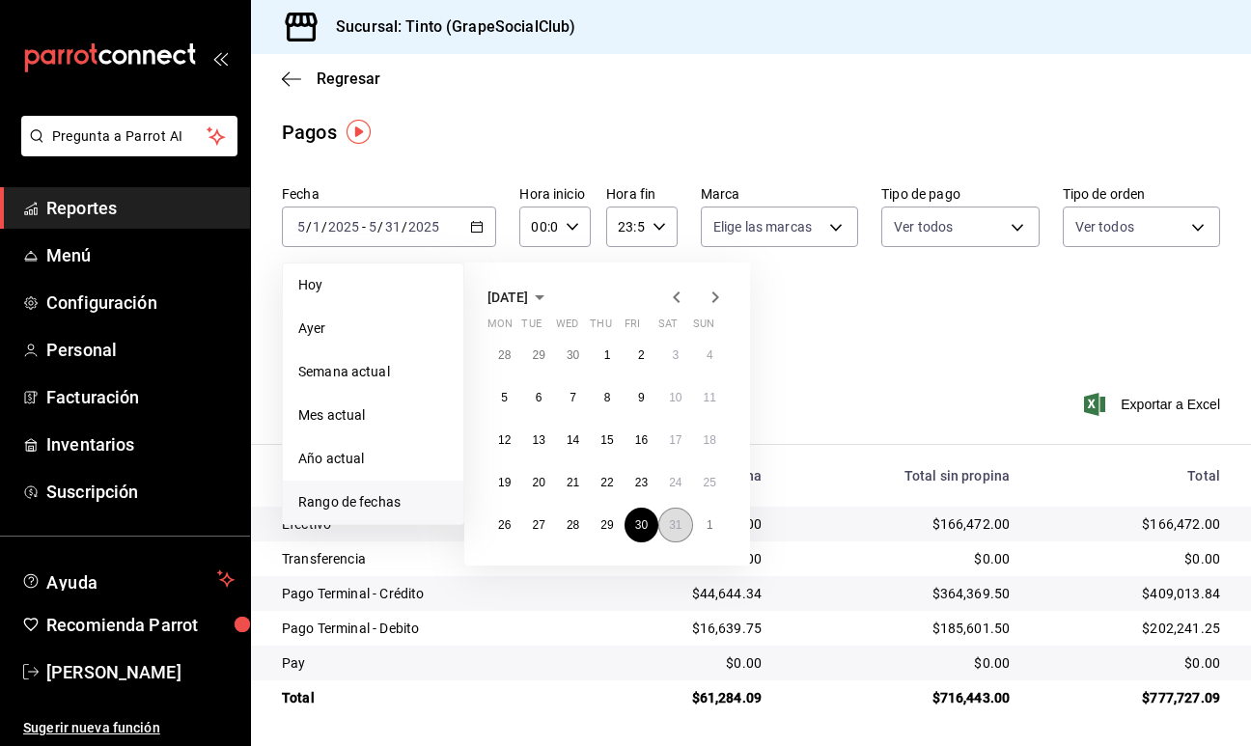
click at [674, 527] on abbr "31" at bounding box center [675, 525] width 13 height 14
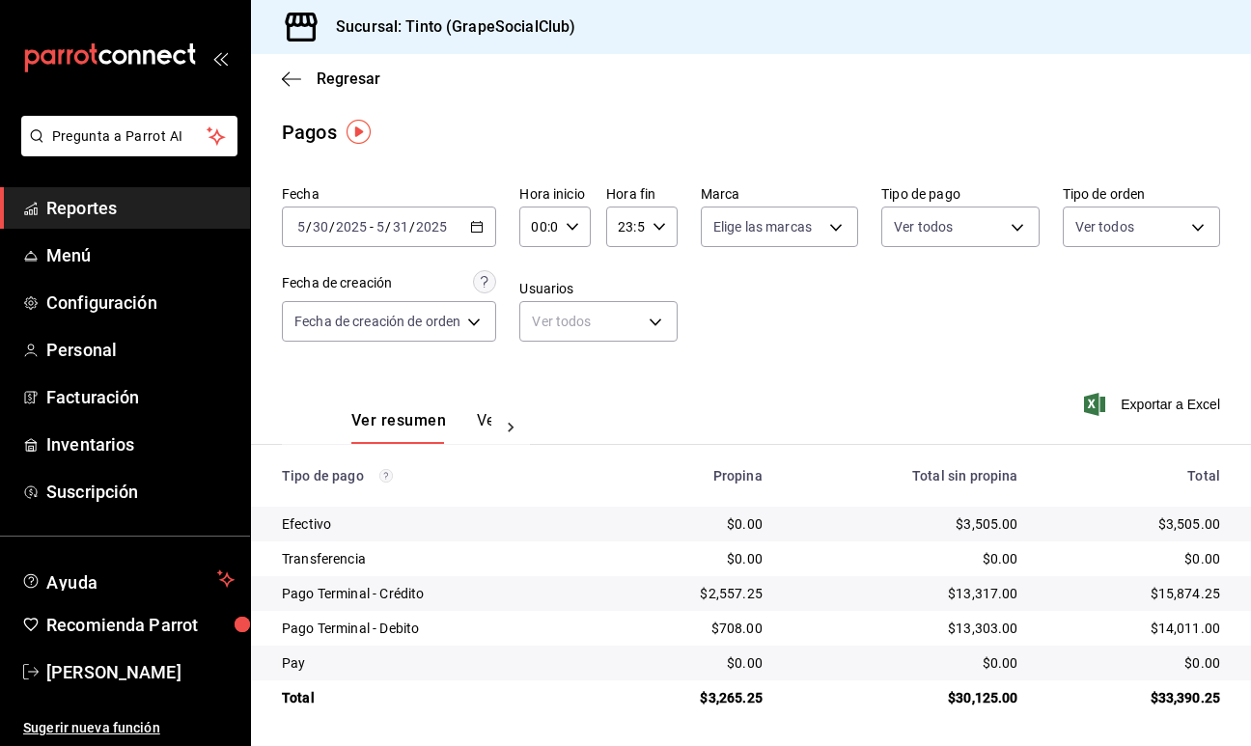
click at [444, 228] on input "2025" at bounding box center [431, 226] width 33 height 15
click at [472, 221] on icon "button" at bounding box center [477, 227] width 14 height 14
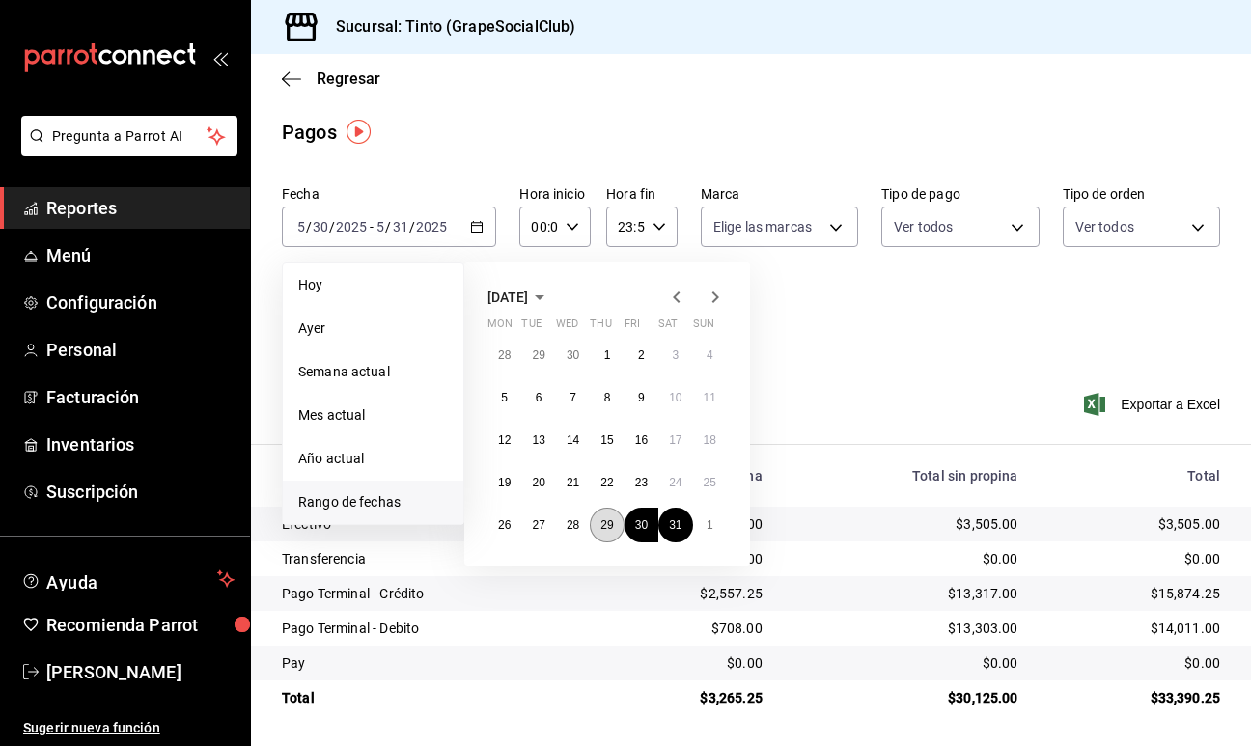
click at [606, 527] on abbr "29" at bounding box center [606, 525] width 13 height 14
click at [612, 525] on abbr "29" at bounding box center [606, 525] width 13 height 14
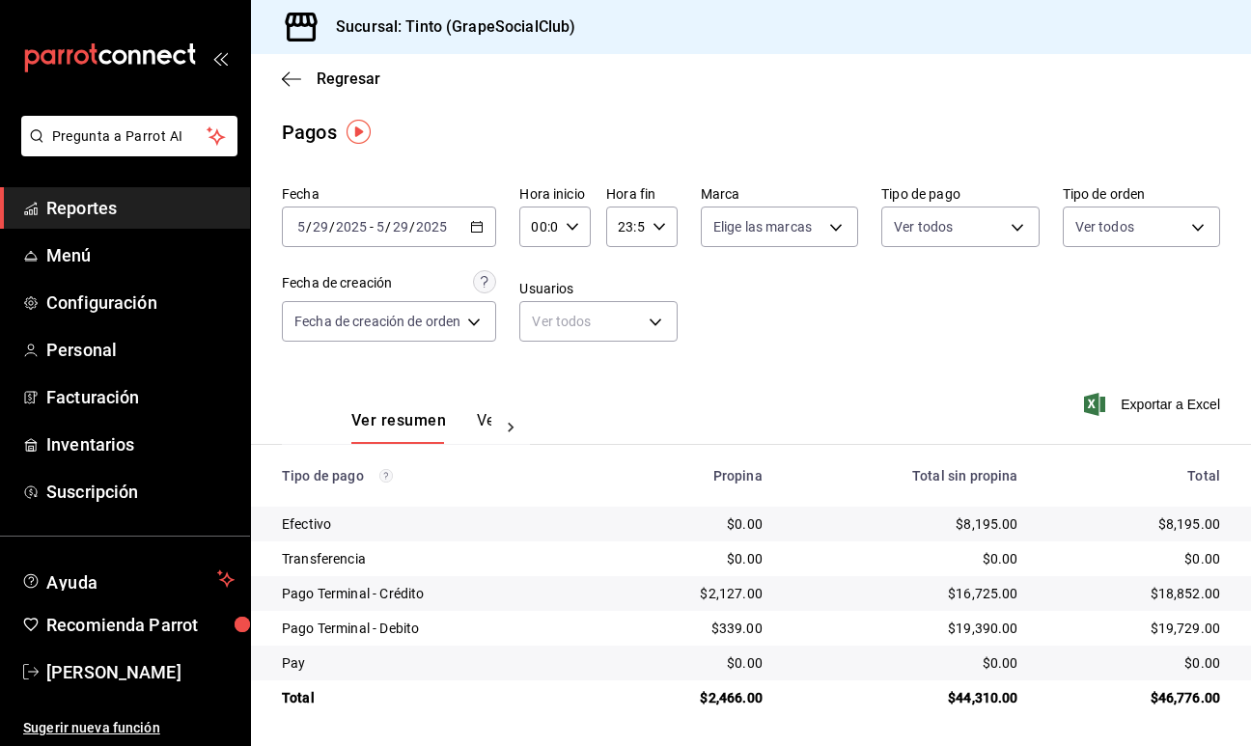
click at [487, 224] on div "2025-05-29 5 / 29 / 2025 - 2025-05-29 5 / 29 / 2025" at bounding box center [389, 226] width 214 height 41
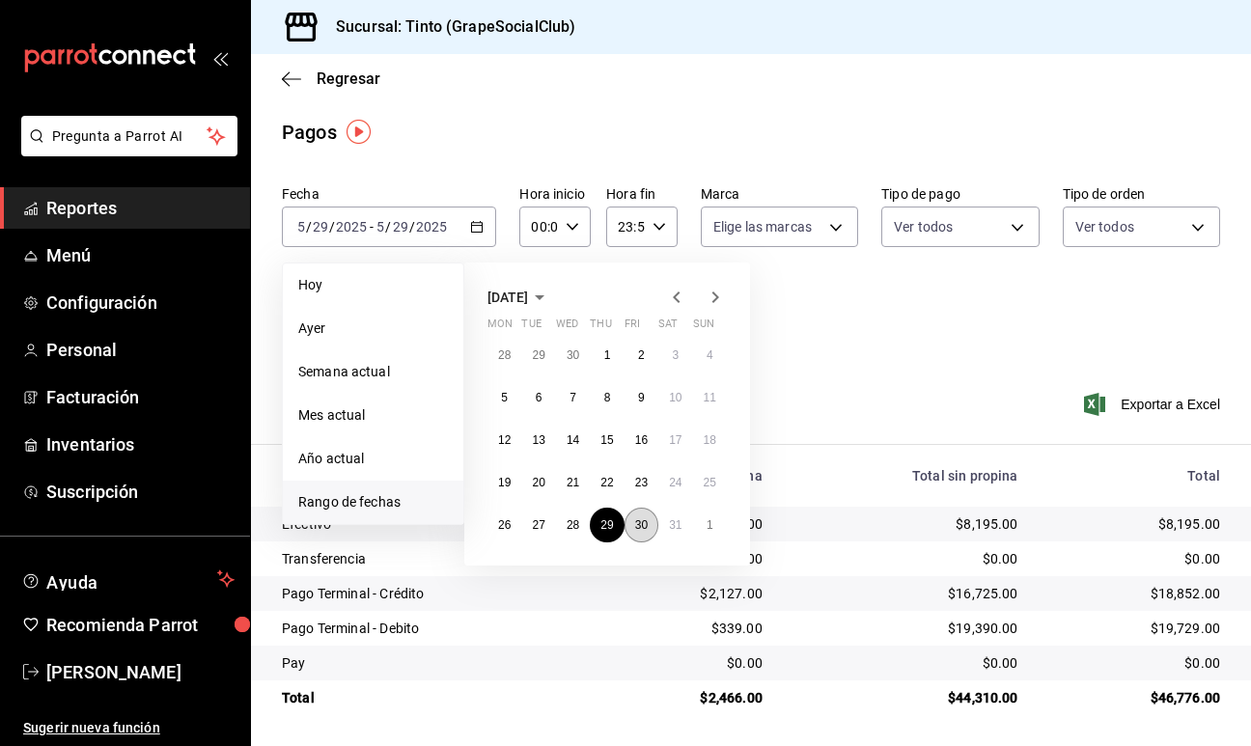
click at [651, 520] on button "30" at bounding box center [641, 525] width 34 height 35
click at [669, 520] on abbr "31" at bounding box center [675, 525] width 13 height 14
